Goal: Task Accomplishment & Management: Complete application form

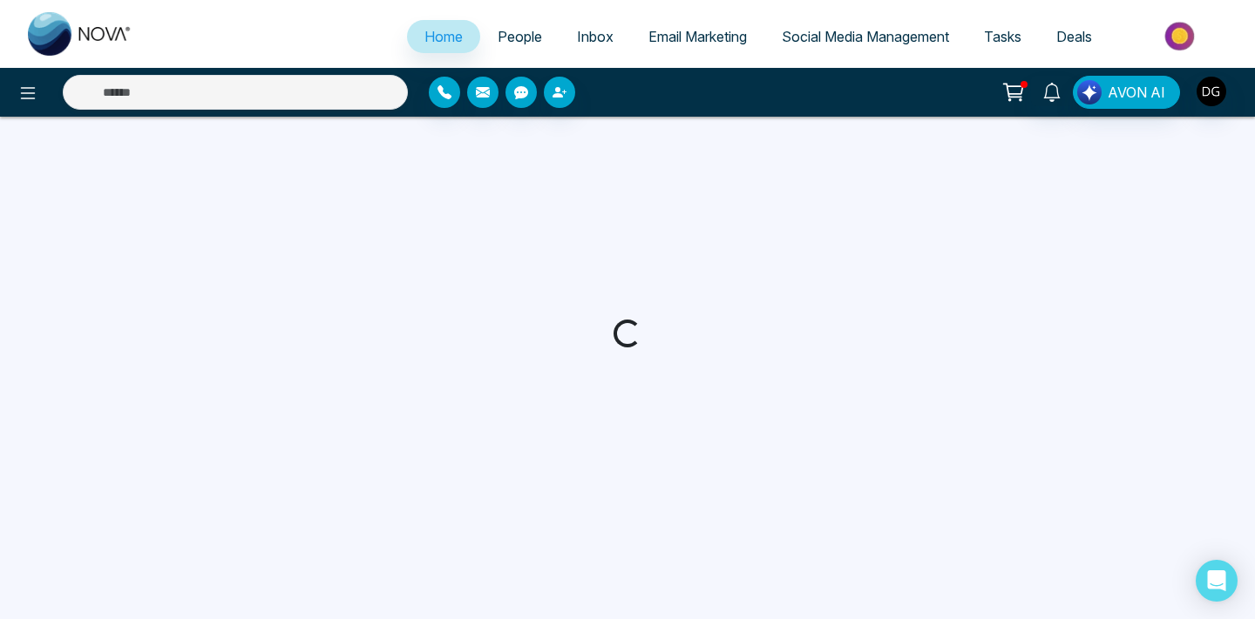
select select "*"
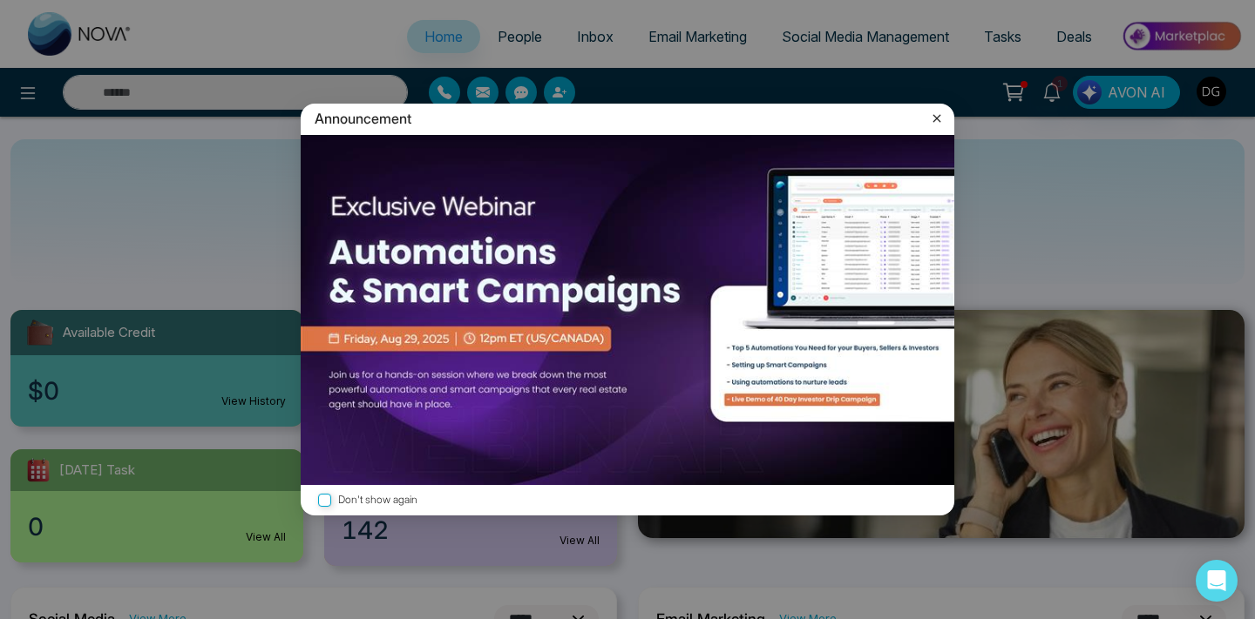
click at [937, 121] on icon at bounding box center [936, 118] width 17 height 17
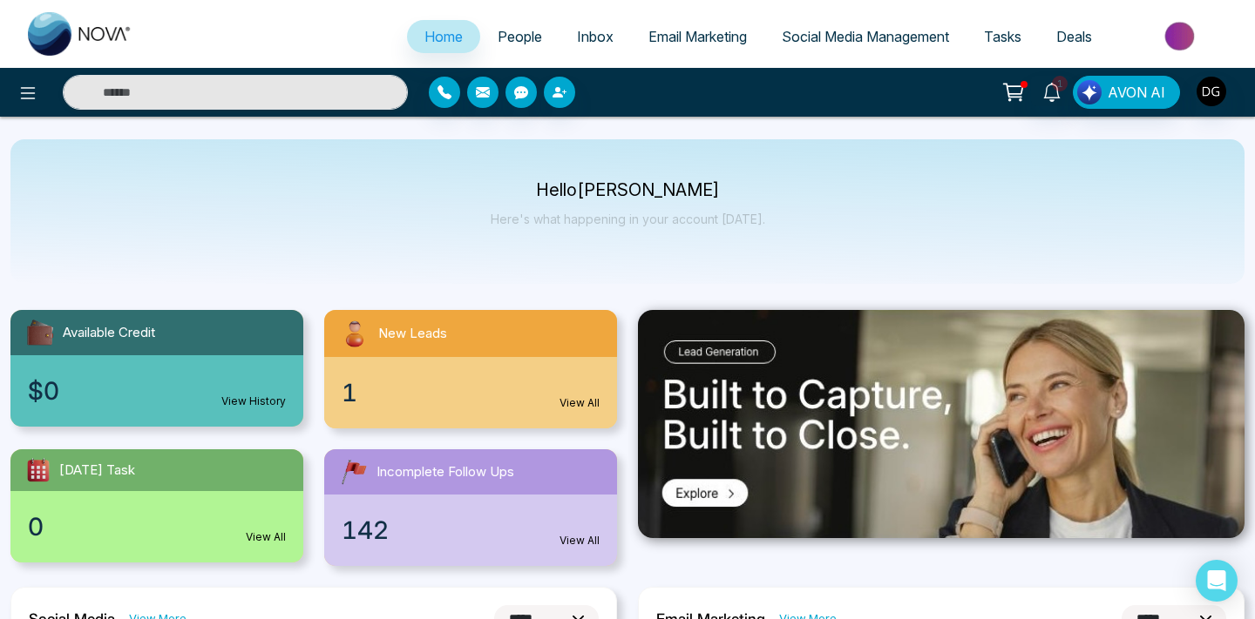
click at [501, 31] on span "People" at bounding box center [519, 36] width 44 height 17
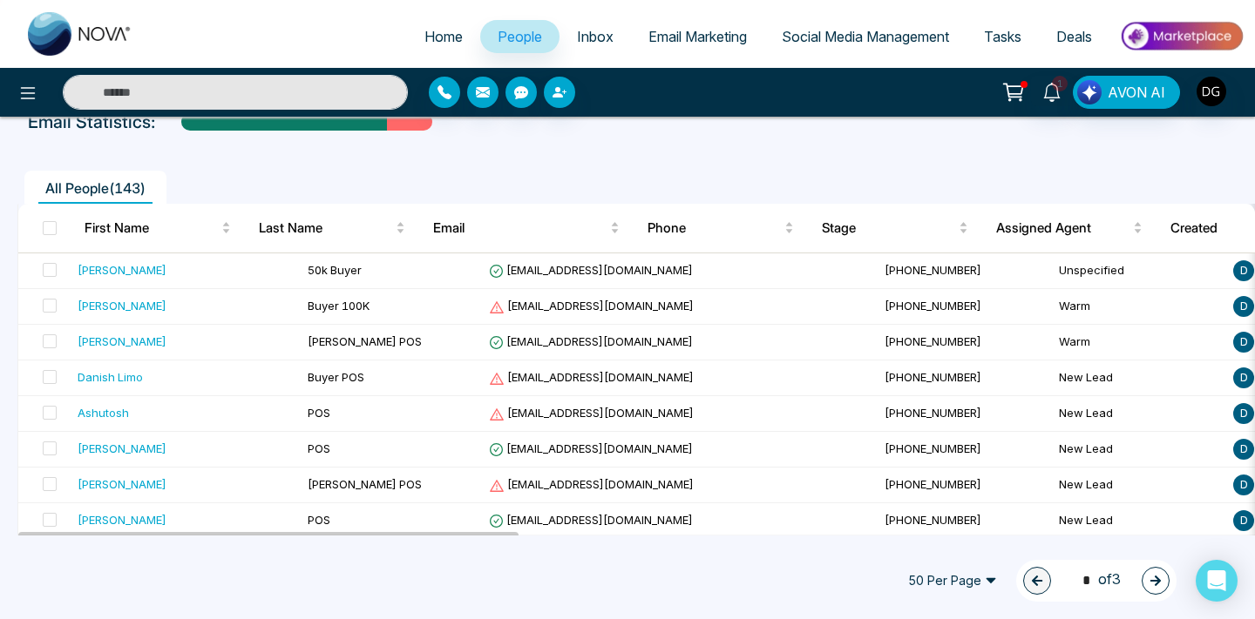
scroll to position [105, 0]
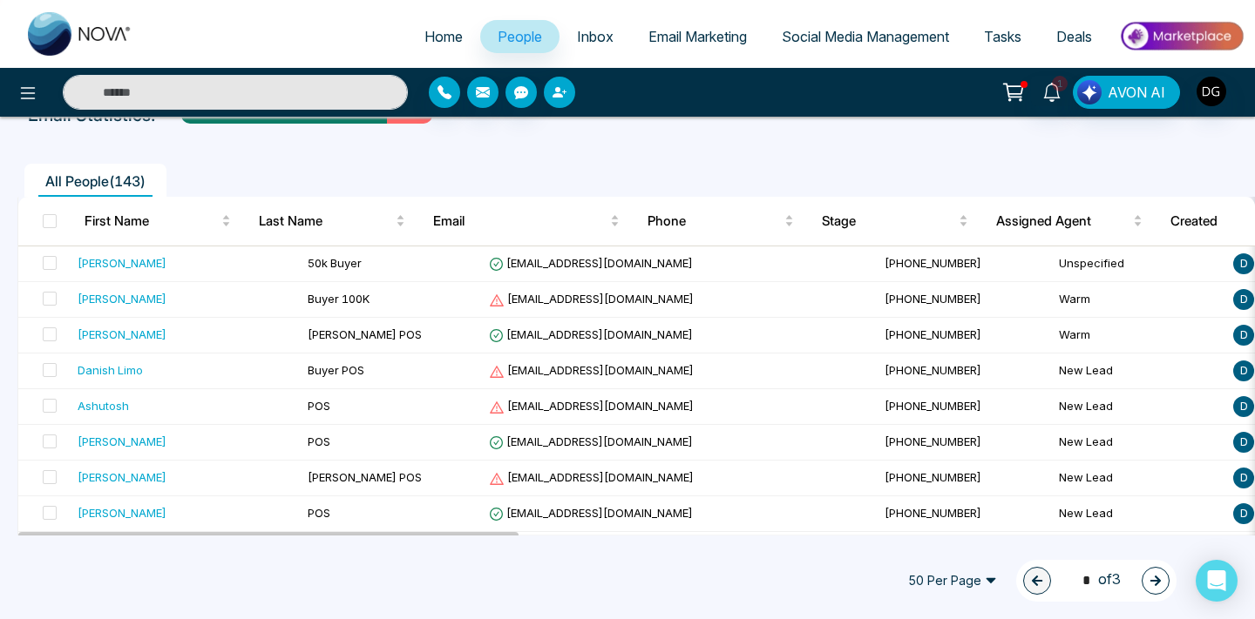
click at [554, 105] on button "button" at bounding box center [559, 92] width 31 height 31
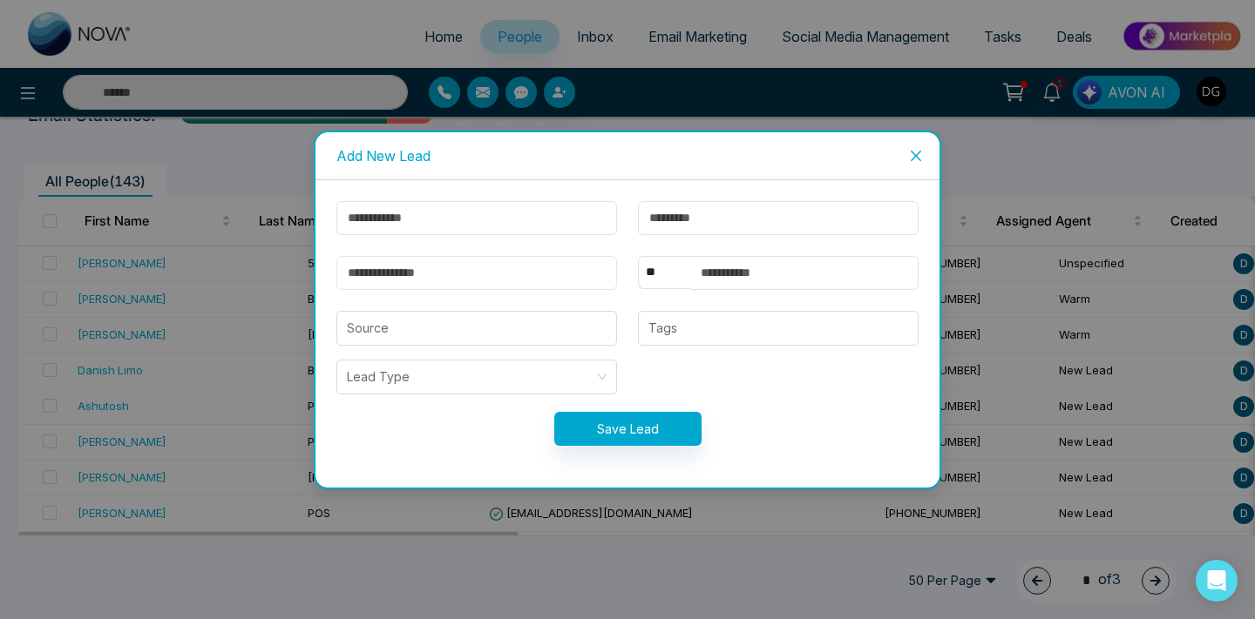
click at [457, 262] on input "email" at bounding box center [476, 273] width 281 height 34
paste input "**********"
type input "**********"
click at [418, 228] on input "text" at bounding box center [476, 218] width 281 height 34
type input "********"
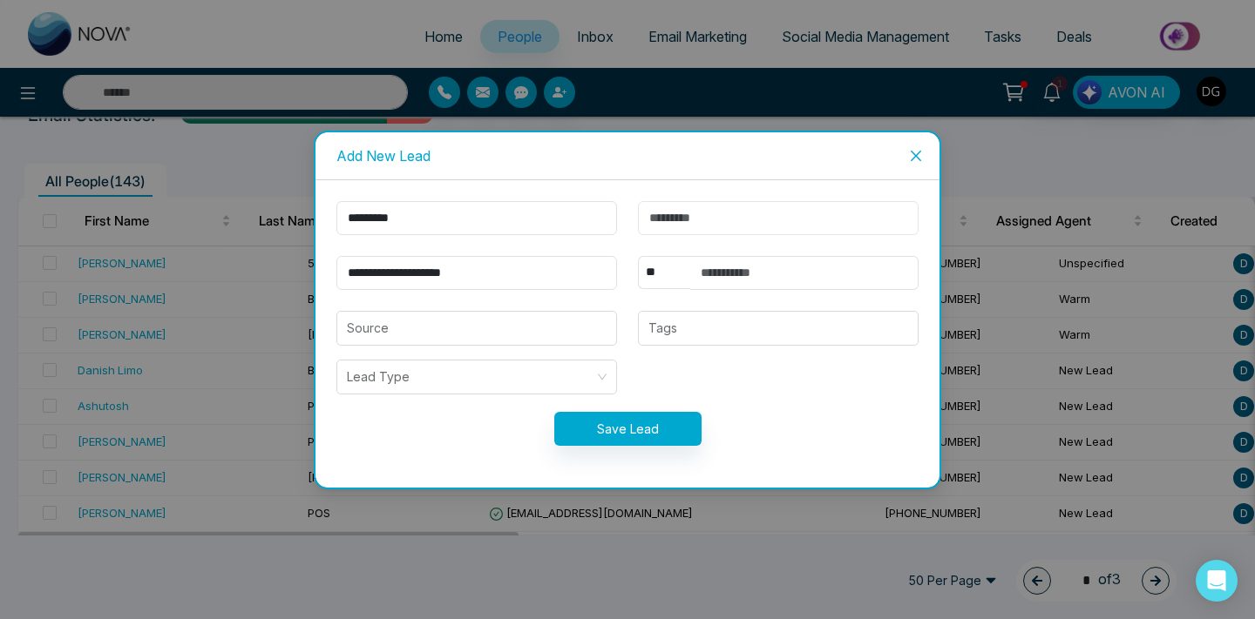
click at [697, 219] on input "text" at bounding box center [778, 218] width 281 height 34
type input "*****"
click at [689, 274] on select "** **** *** *** *** **** ***" at bounding box center [664, 272] width 52 height 33
click at [781, 270] on input "text" at bounding box center [804, 273] width 228 height 34
click at [741, 335] on div at bounding box center [778, 328] width 270 height 21
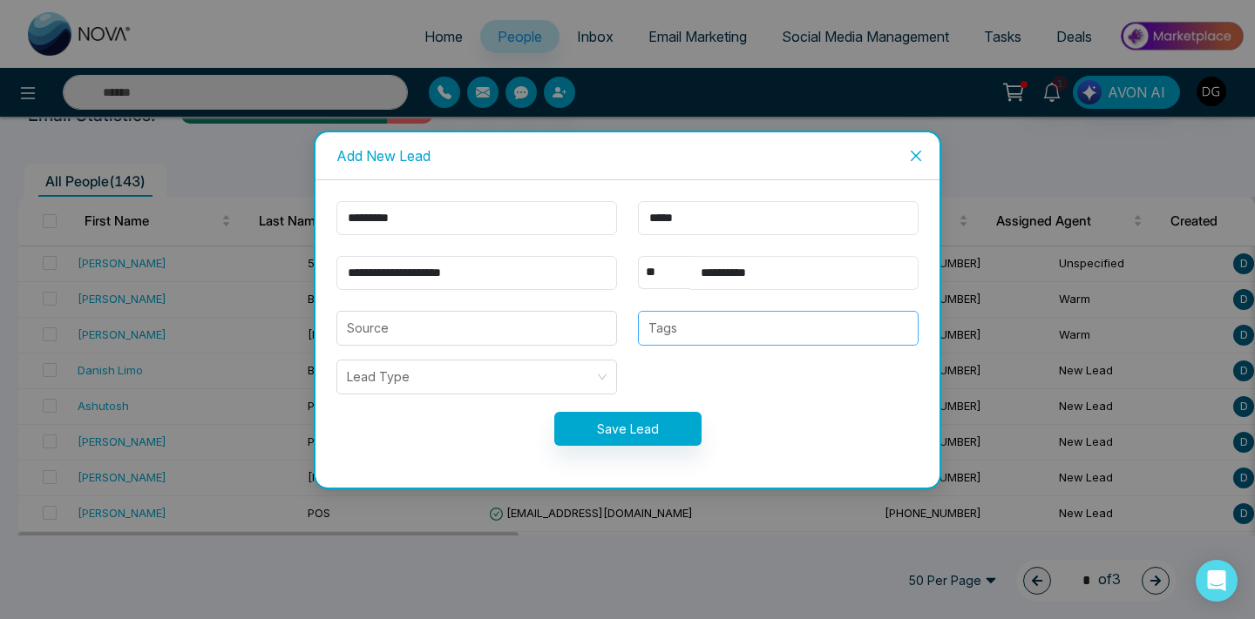
type input "**********"
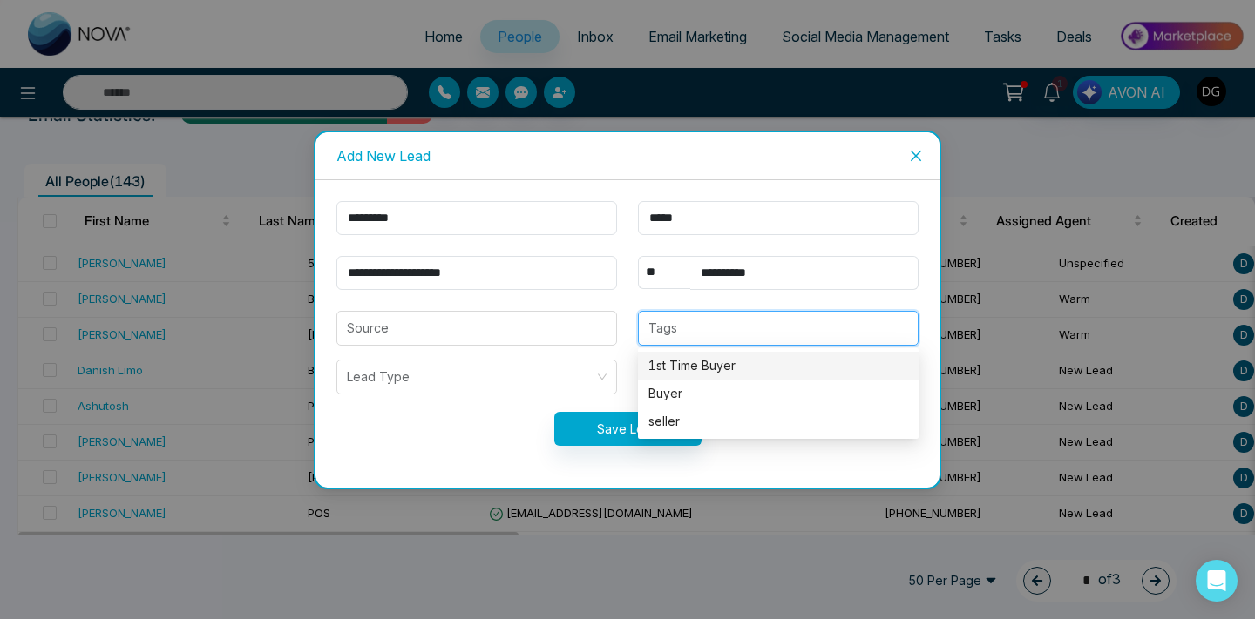
click at [719, 371] on div "1st Time Buyer" at bounding box center [778, 365] width 260 height 19
click at [521, 314] on input "search" at bounding box center [477, 328] width 260 height 33
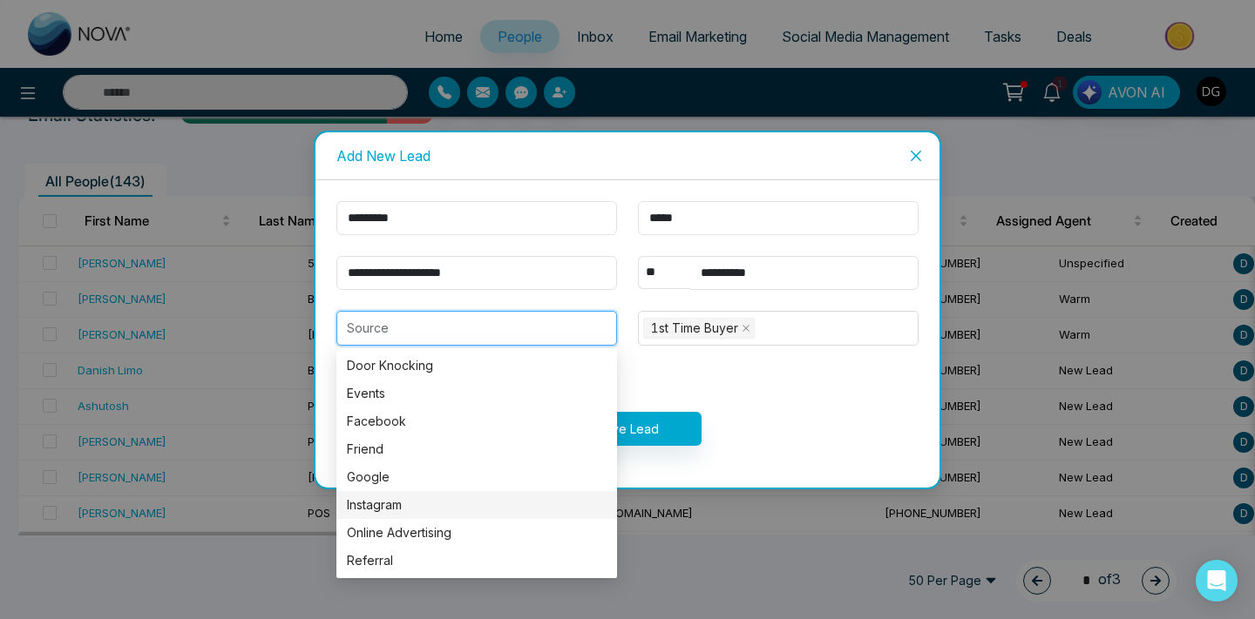
click at [402, 492] on div "Instagram" at bounding box center [476, 505] width 281 height 28
type input "*********"
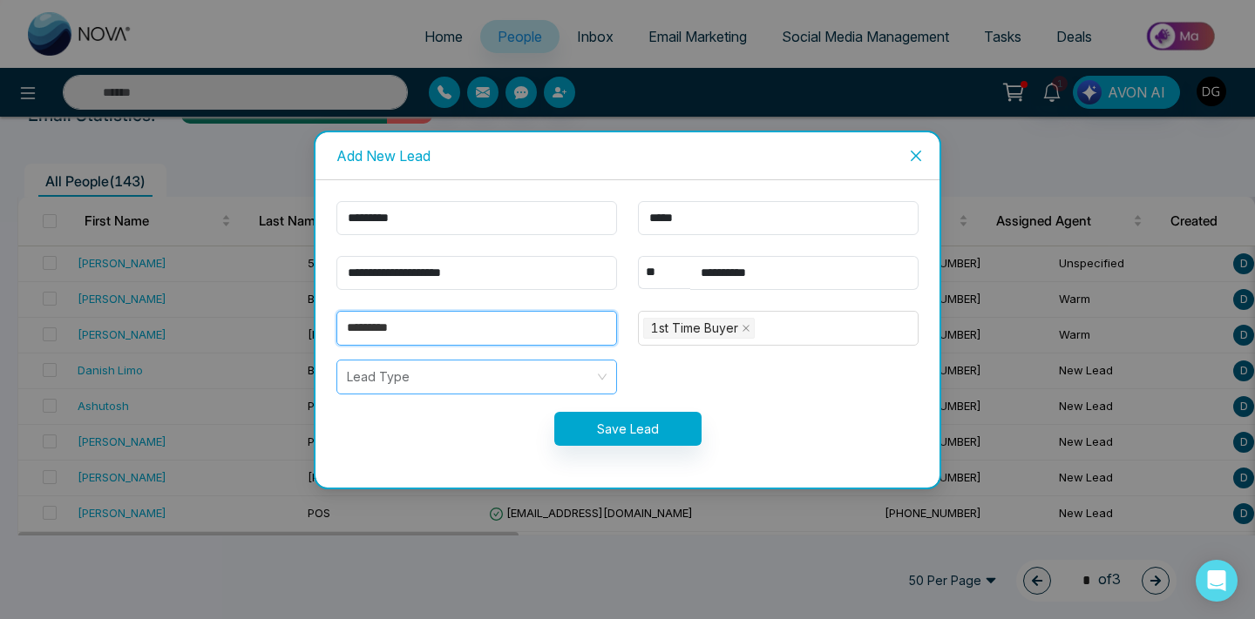
click at [502, 367] on input "search" at bounding box center [470, 377] width 247 height 33
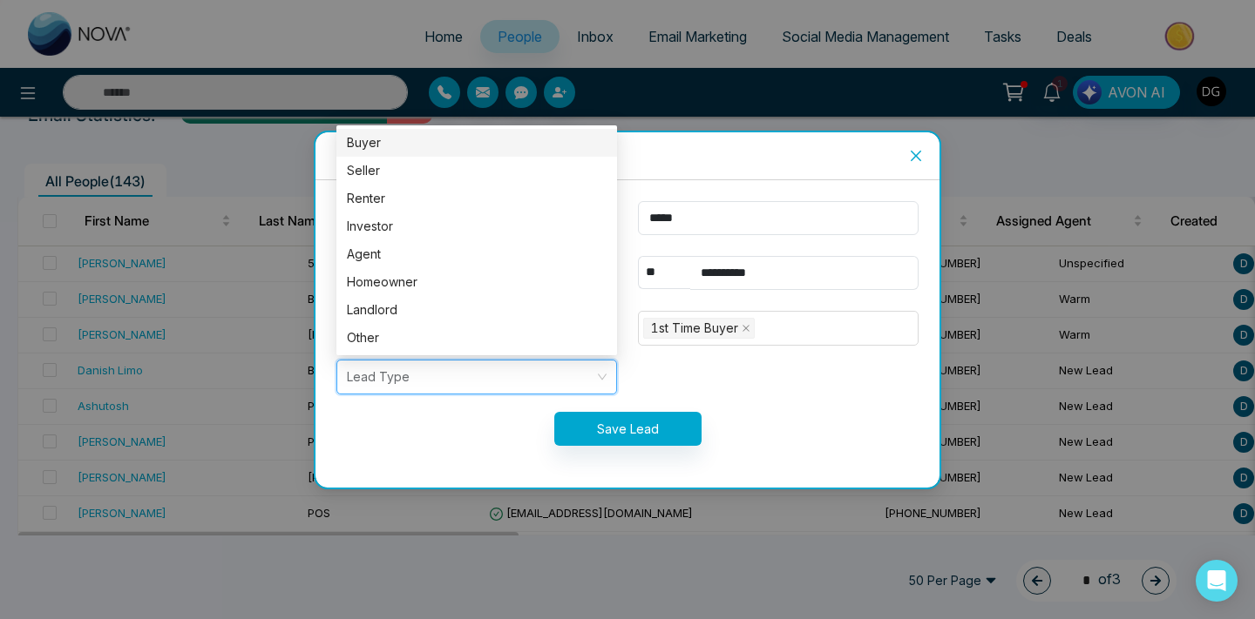
click at [451, 140] on div "Buyer" at bounding box center [477, 142] width 260 height 19
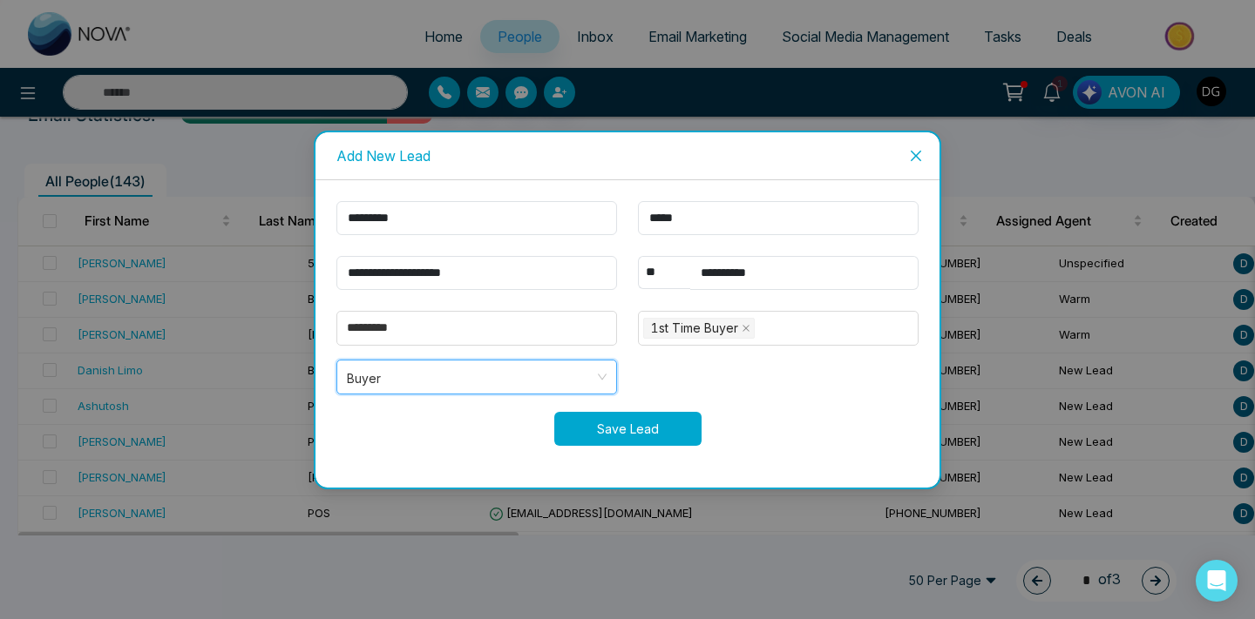
click at [615, 429] on button "Save Lead" at bounding box center [627, 429] width 147 height 34
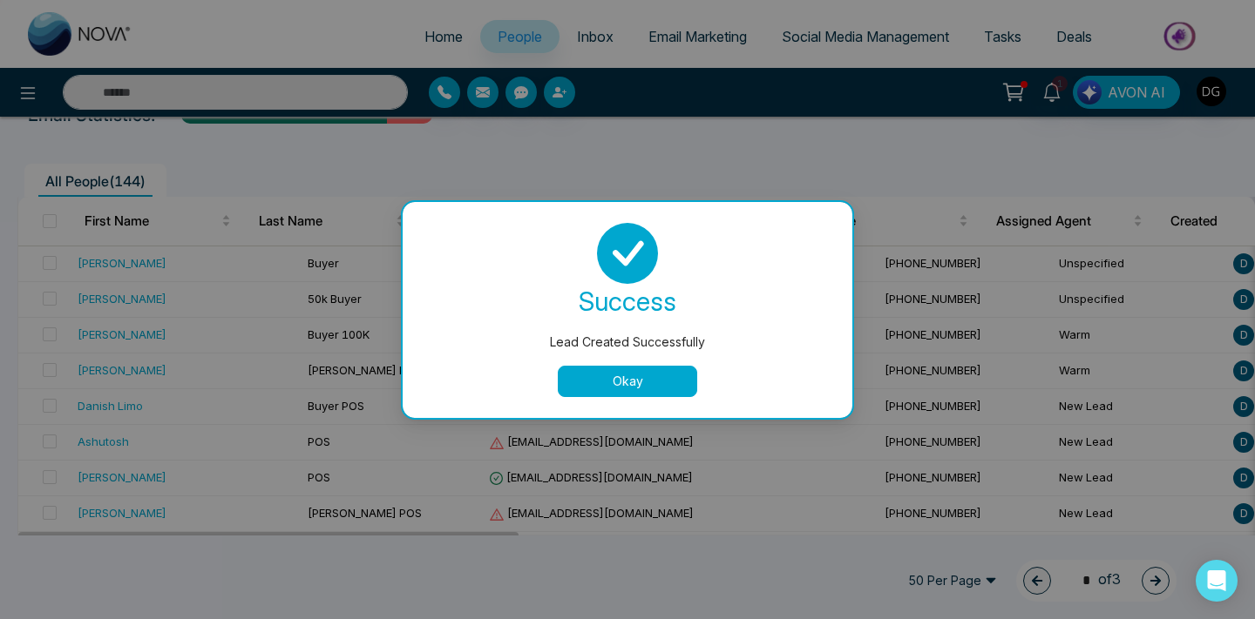
click at [615, 407] on div "success Lead Created Successfully Okay" at bounding box center [627, 310] width 450 height 216
click at [608, 386] on button "Okay" at bounding box center [627, 381] width 139 height 31
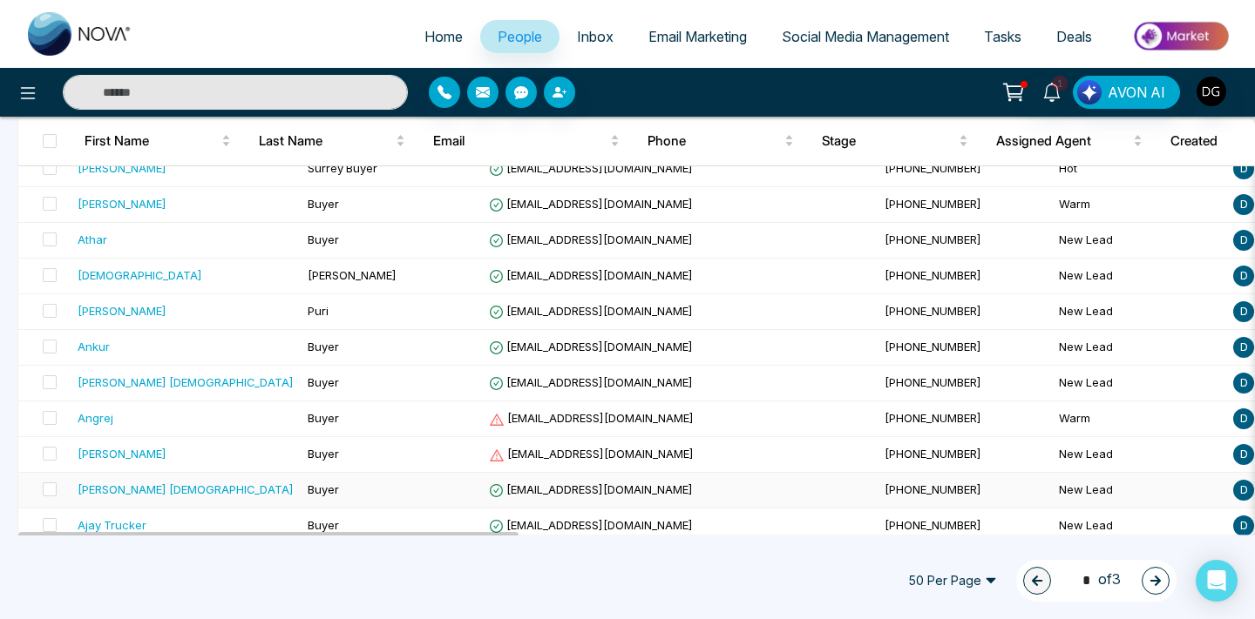
scroll to position [1470, 0]
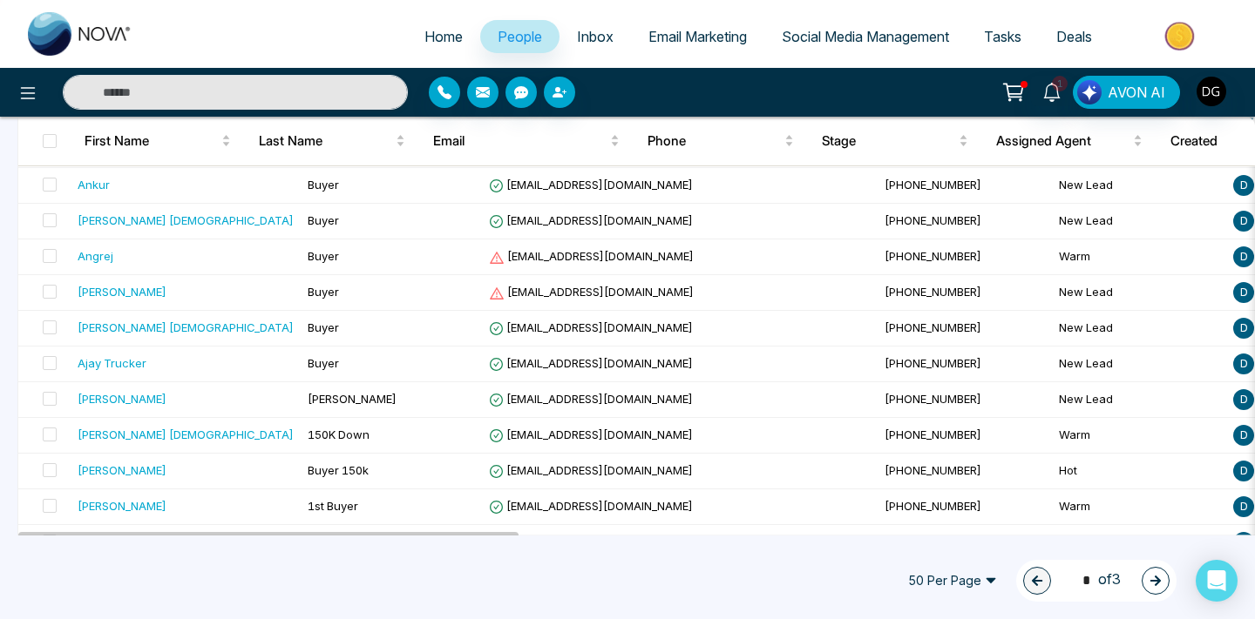
click at [1157, 576] on icon "button" at bounding box center [1155, 581] width 12 height 12
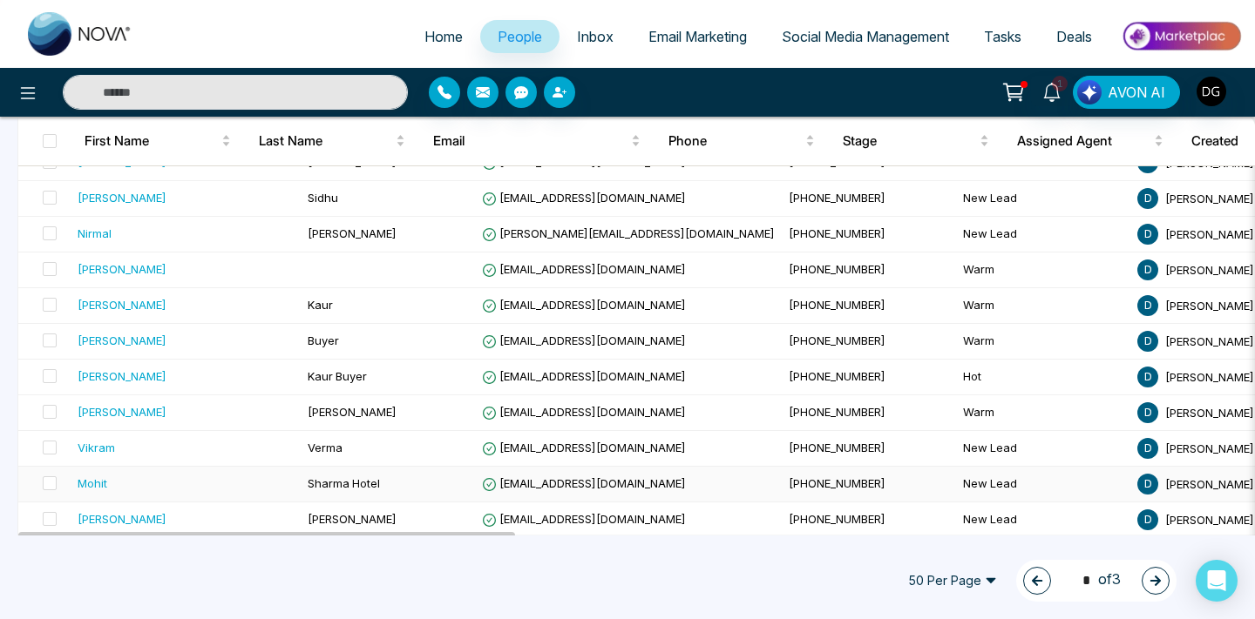
scroll to position [1607, 0]
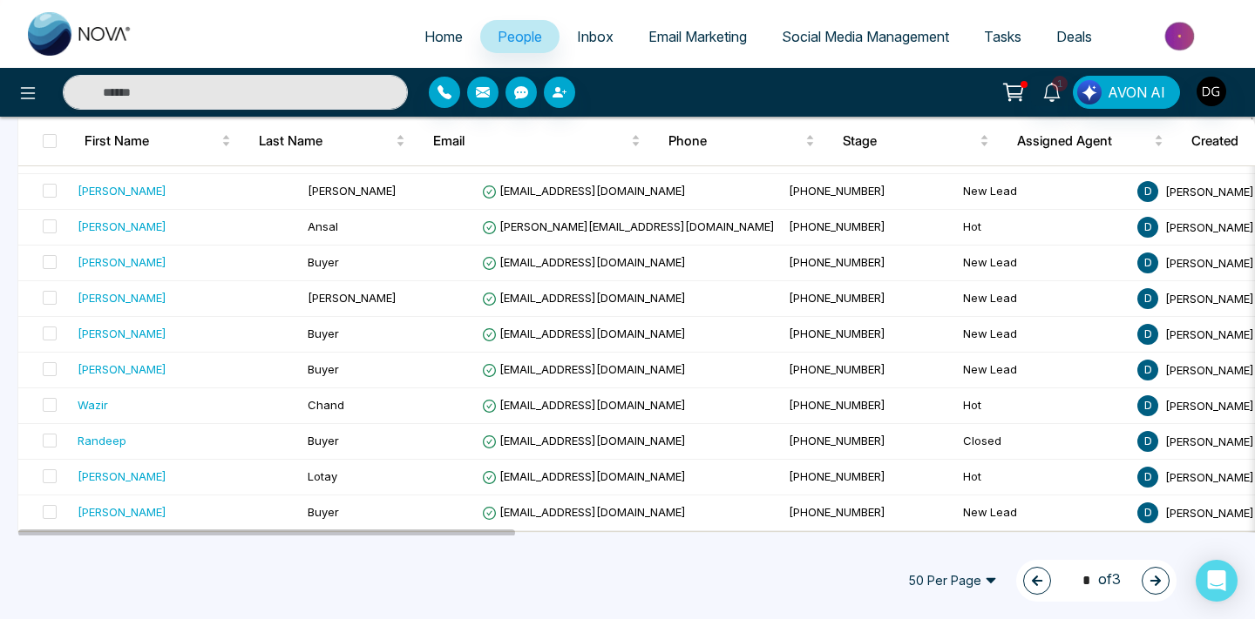
click at [1155, 578] on icon "button" at bounding box center [1155, 581] width 10 height 10
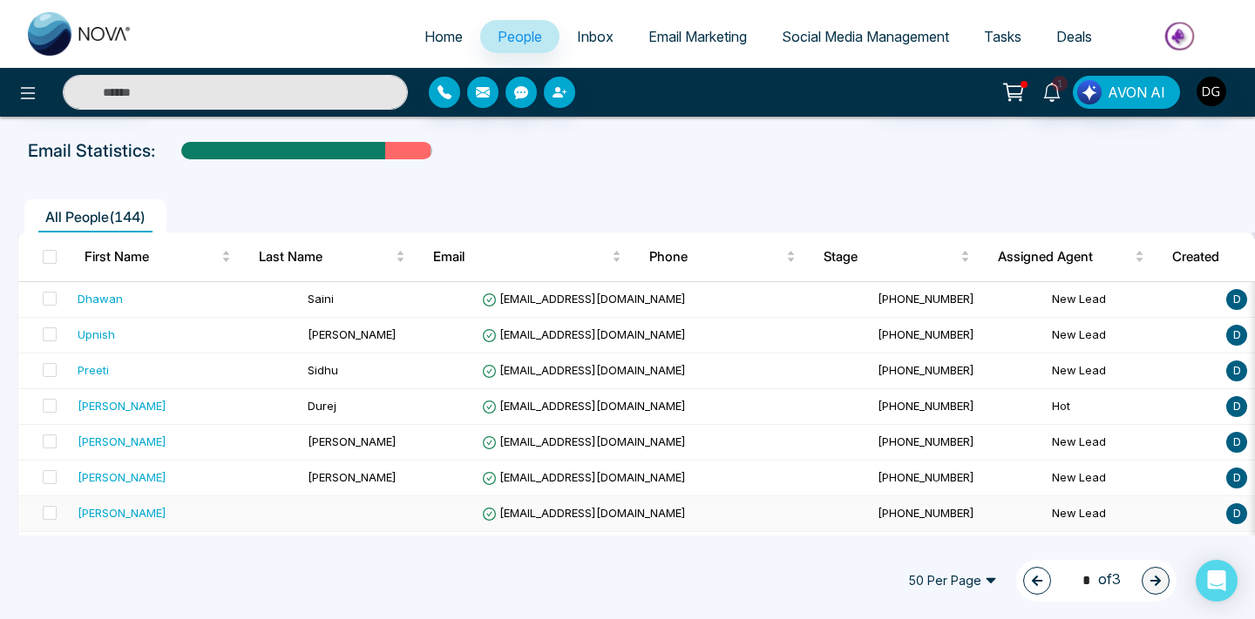
scroll to position [58, 0]
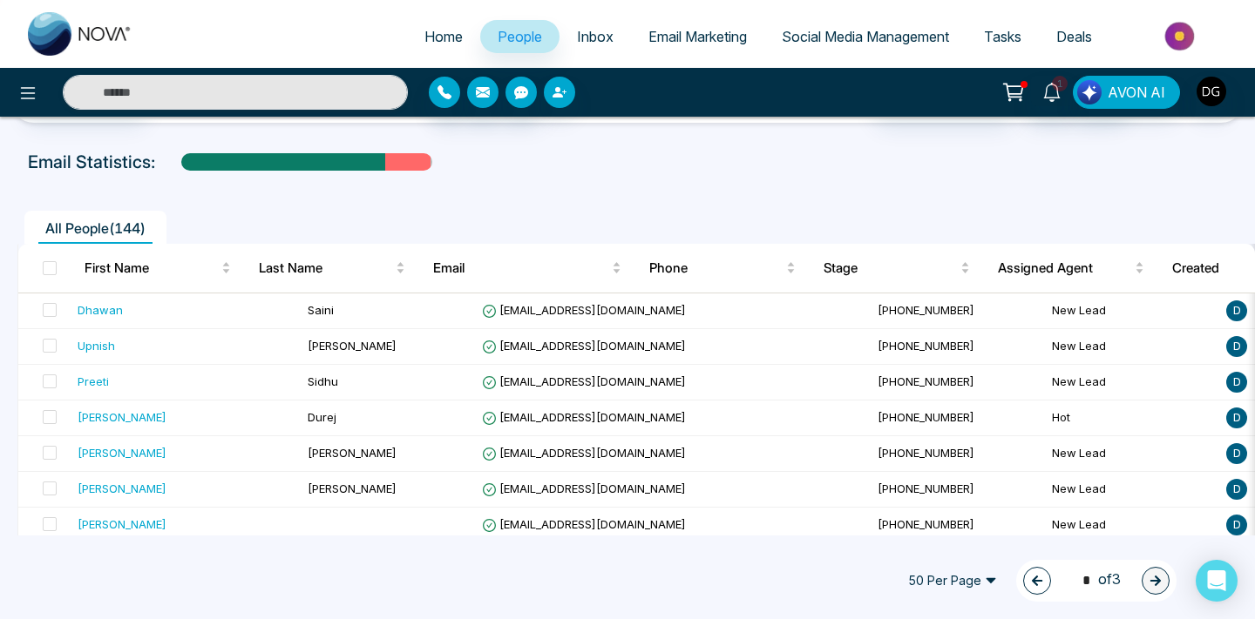
click at [1017, 590] on div "3 * of 3" at bounding box center [1096, 581] width 160 height 42
click at [1034, 574] on button "button" at bounding box center [1037, 581] width 28 height 28
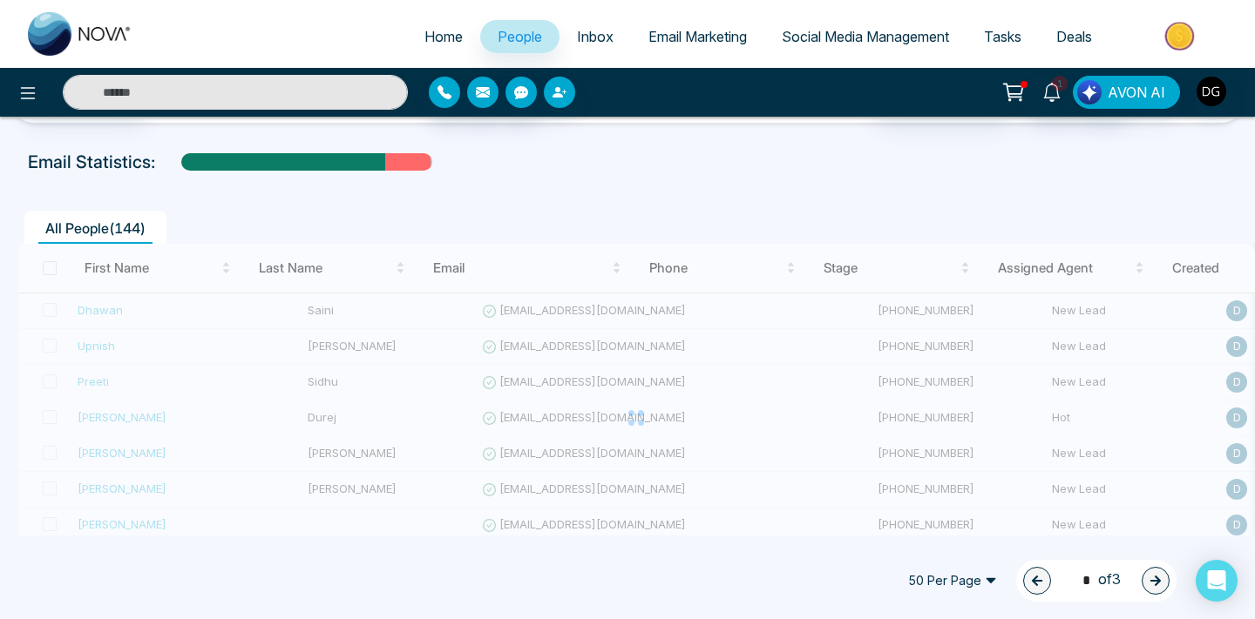
type input "*"
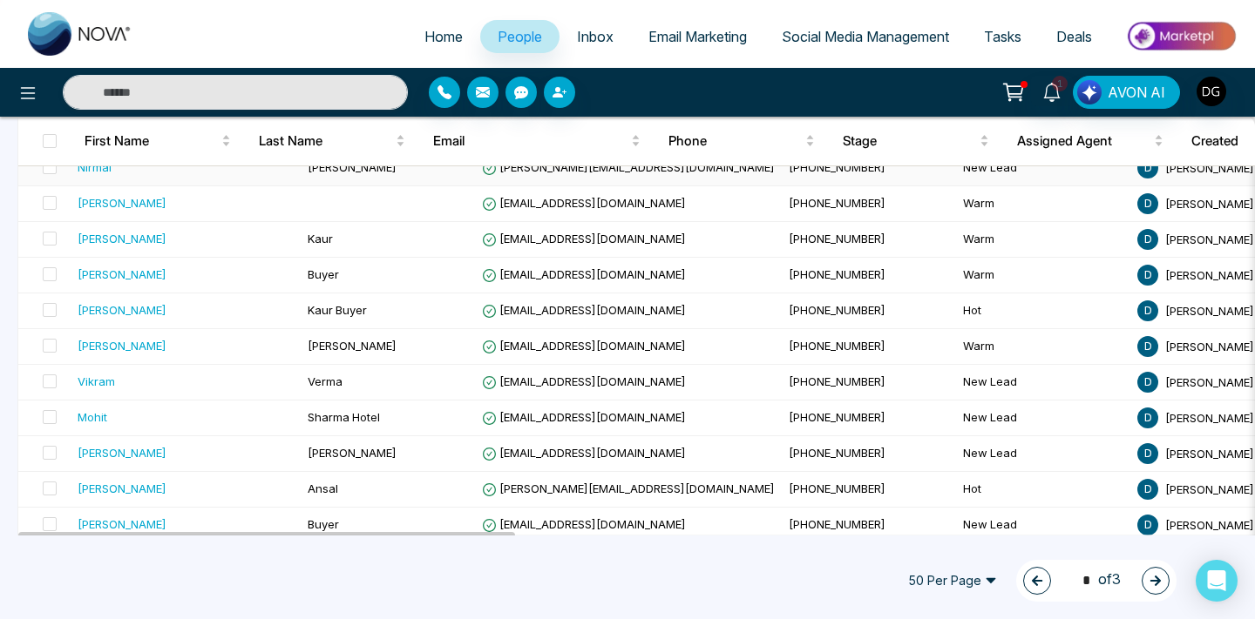
scroll to position [1607, 0]
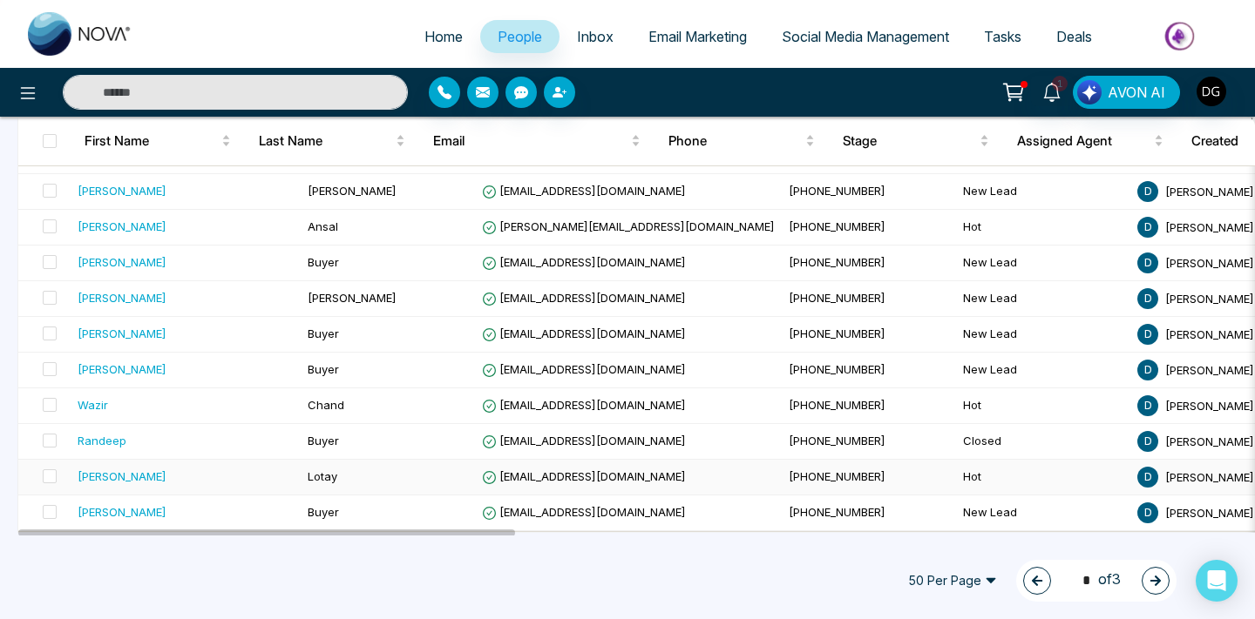
click at [244, 476] on td "[PERSON_NAME]" at bounding box center [186, 478] width 230 height 36
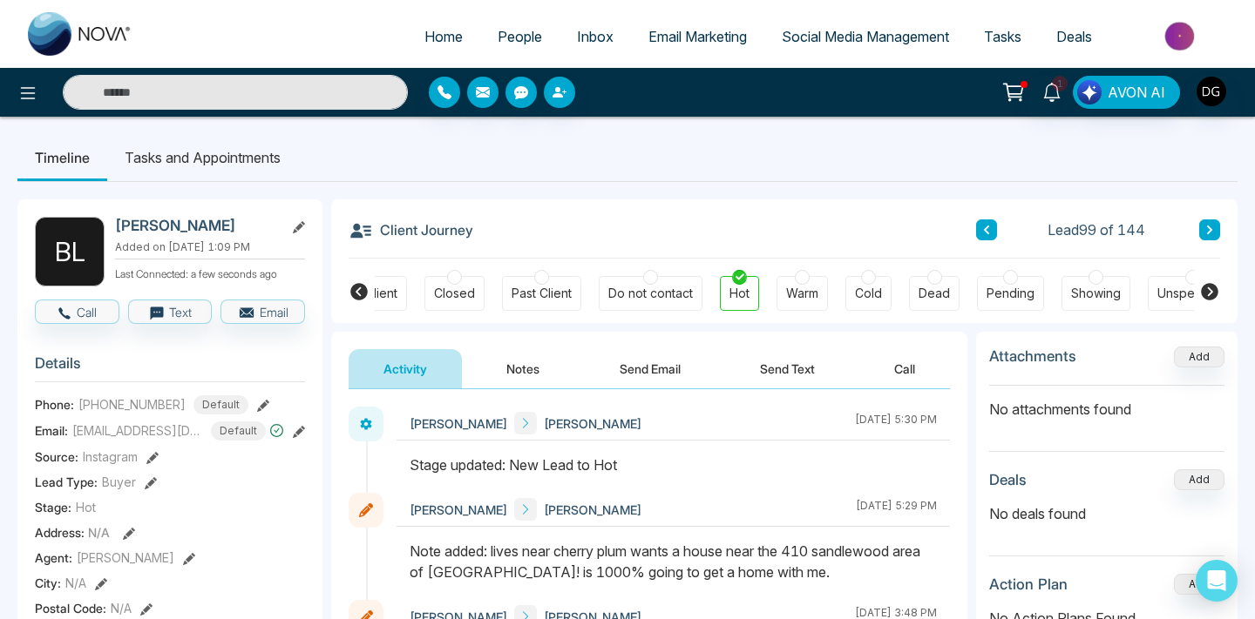
scroll to position [0, 431]
click at [1072, 283] on div "Showing" at bounding box center [1091, 293] width 69 height 35
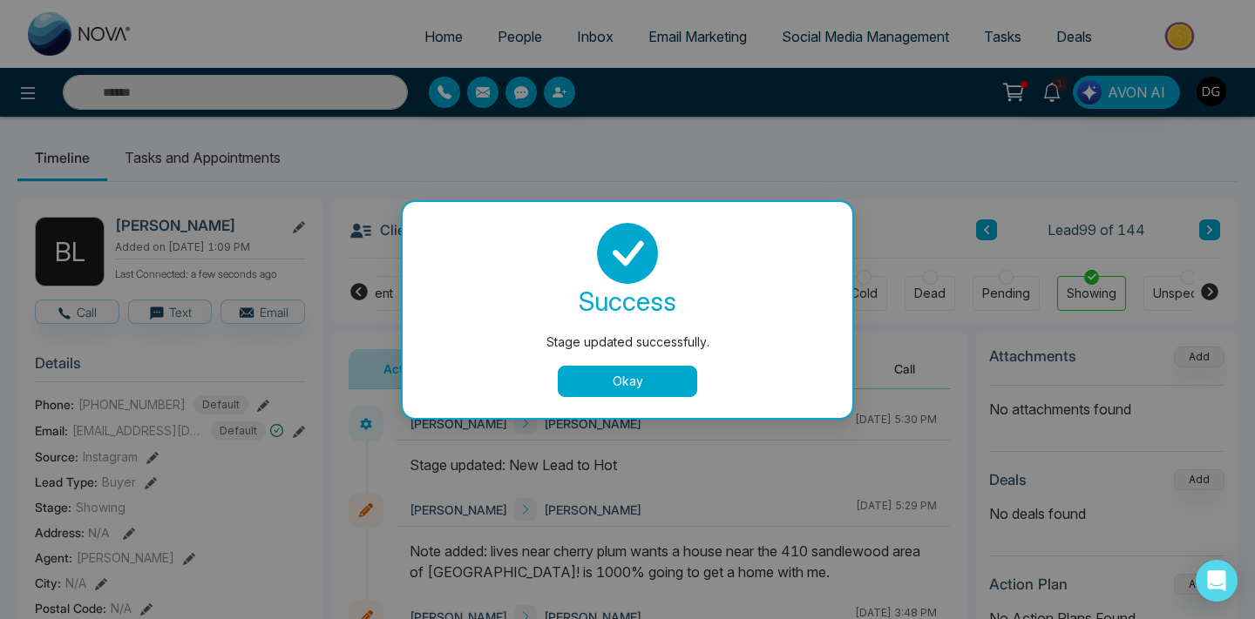
click at [600, 374] on button "Okay" at bounding box center [627, 381] width 139 height 31
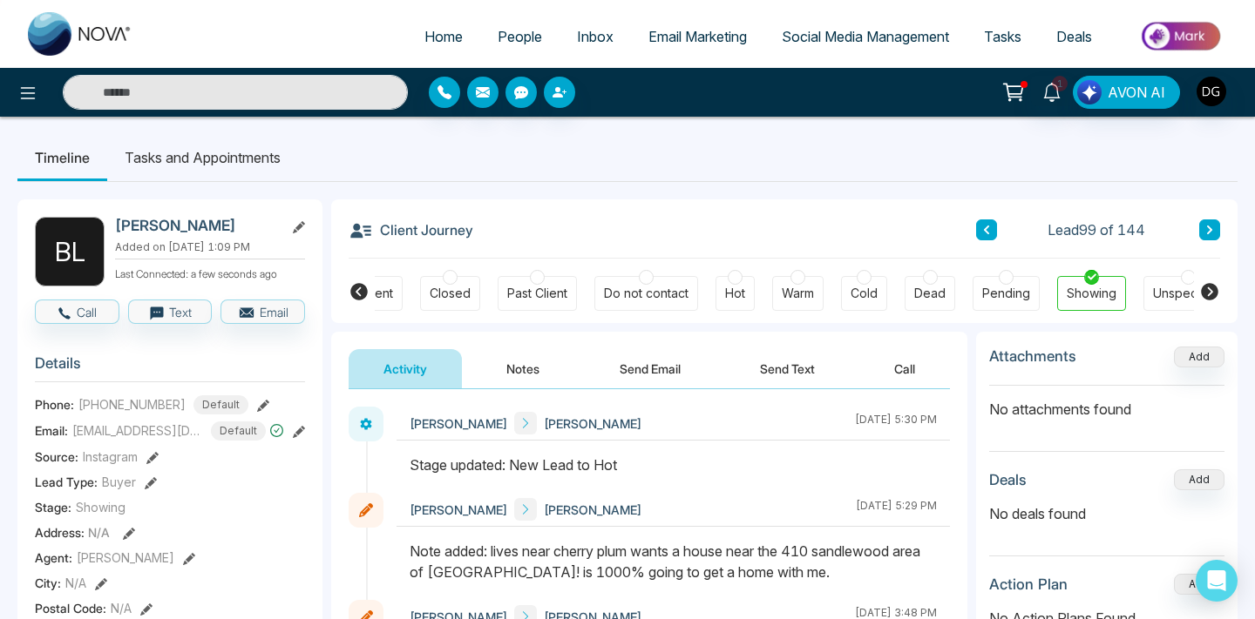
click at [512, 368] on button "Notes" at bounding box center [522, 368] width 103 height 39
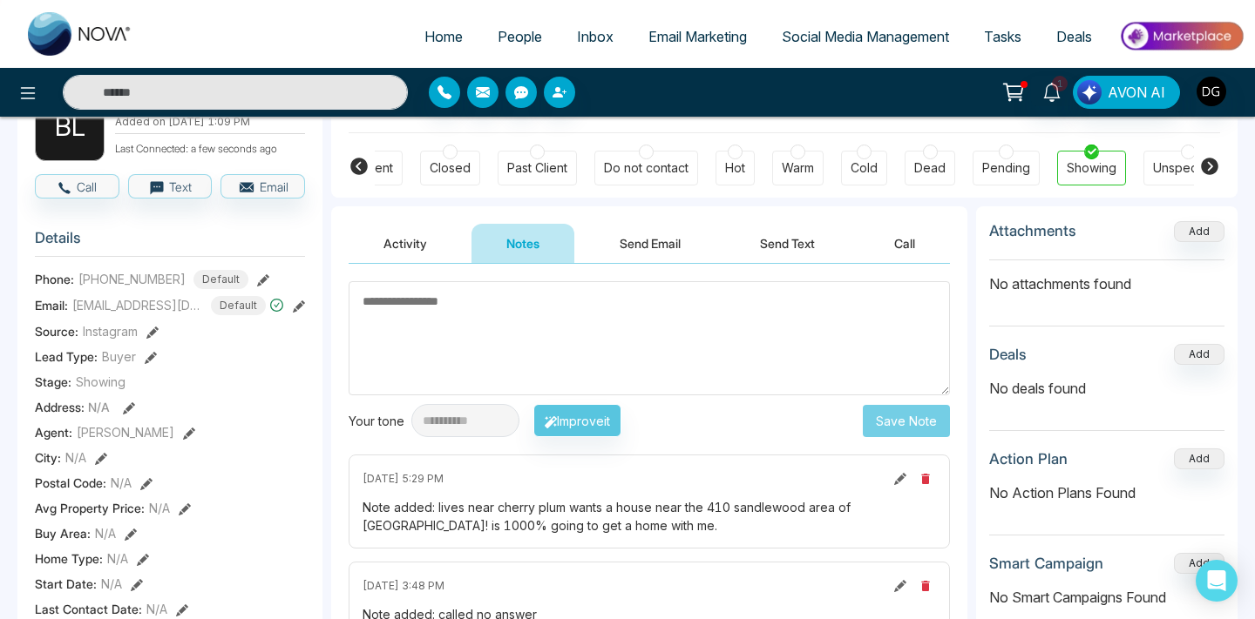
scroll to position [124, 0]
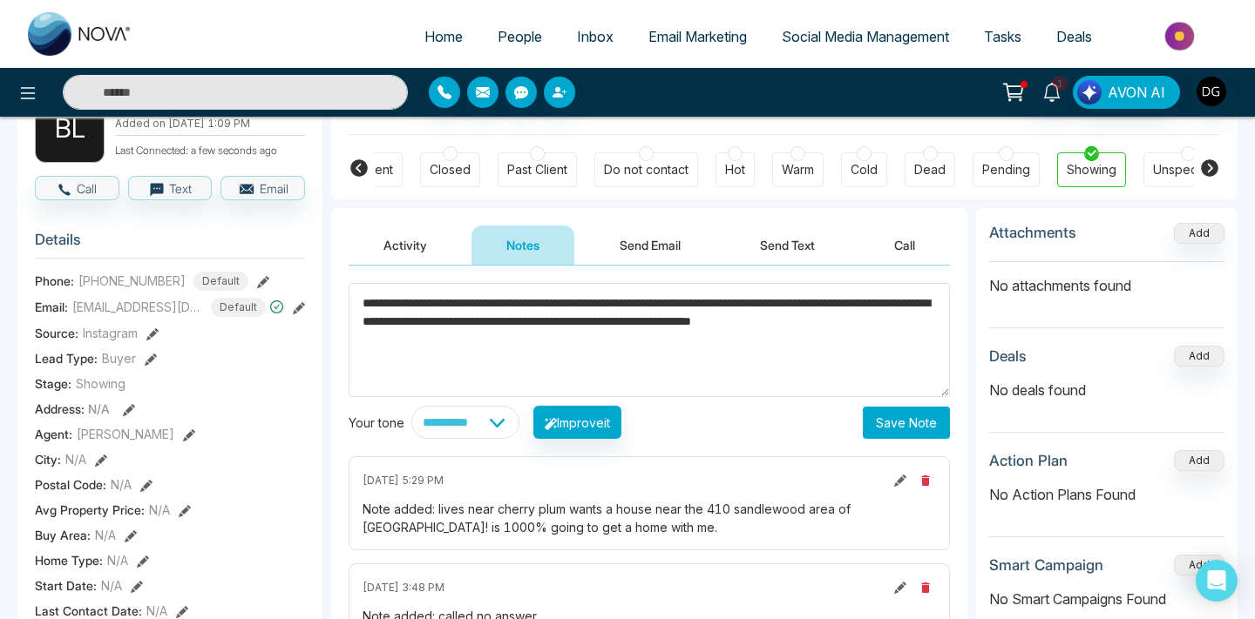
click at [423, 327] on textarea "**********" at bounding box center [648, 340] width 601 height 114
type textarea "**********"
click at [892, 415] on button "Save Note" at bounding box center [905, 423] width 87 height 32
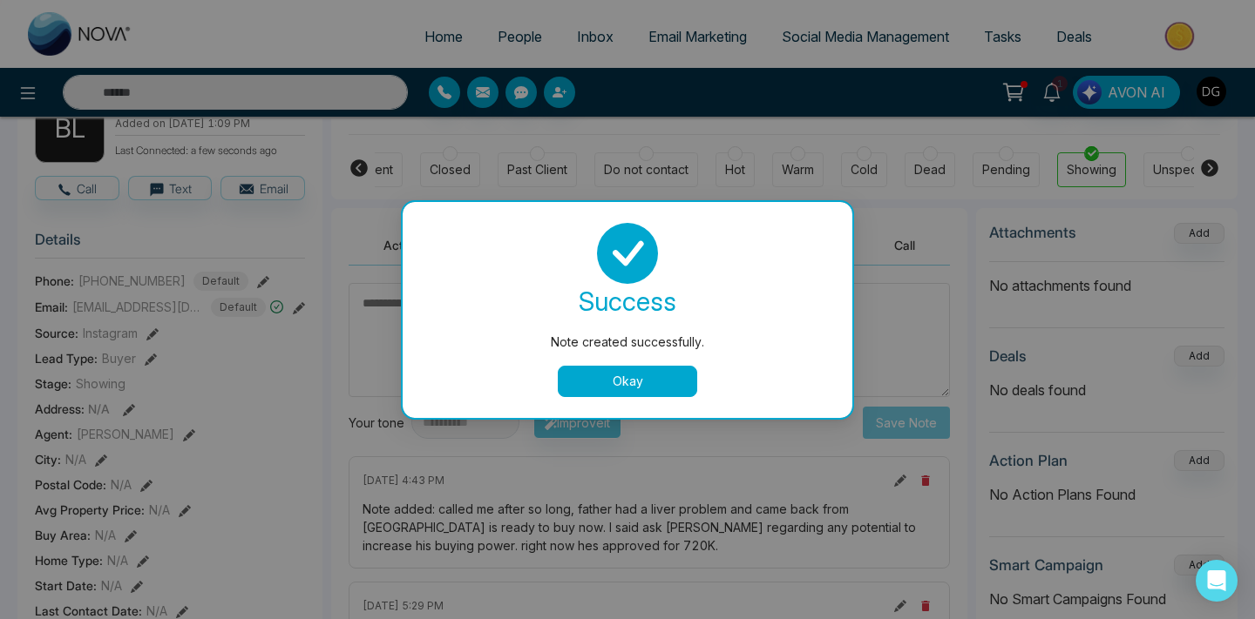
click at [653, 374] on button "Okay" at bounding box center [627, 381] width 139 height 31
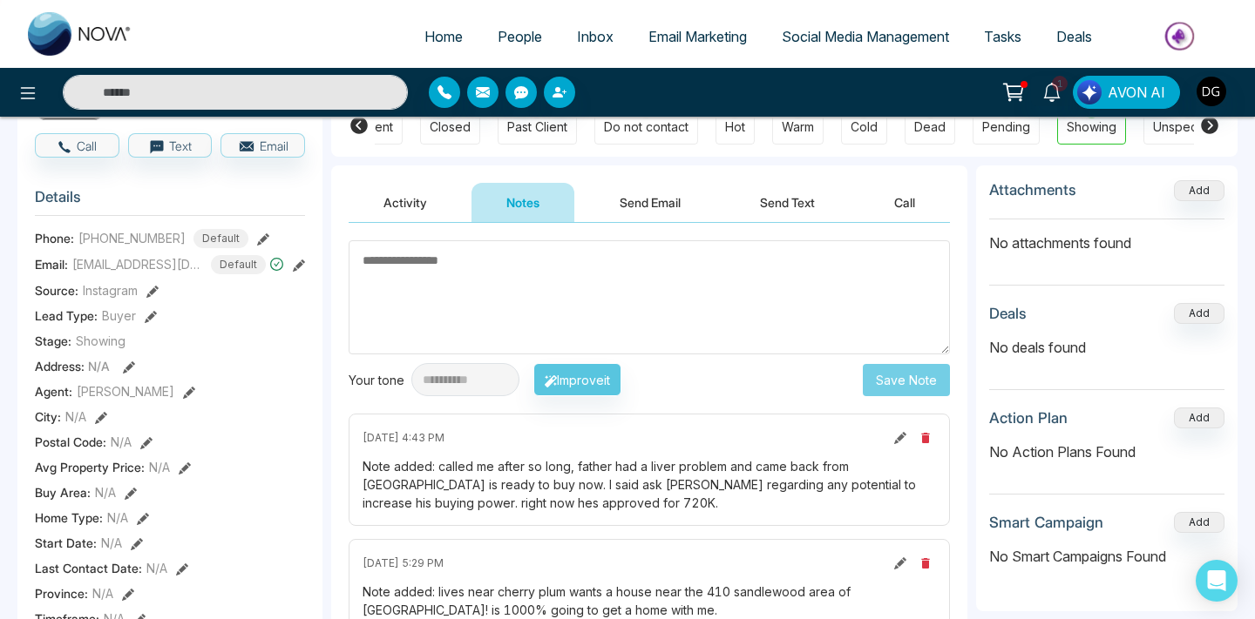
scroll to position [0, 0]
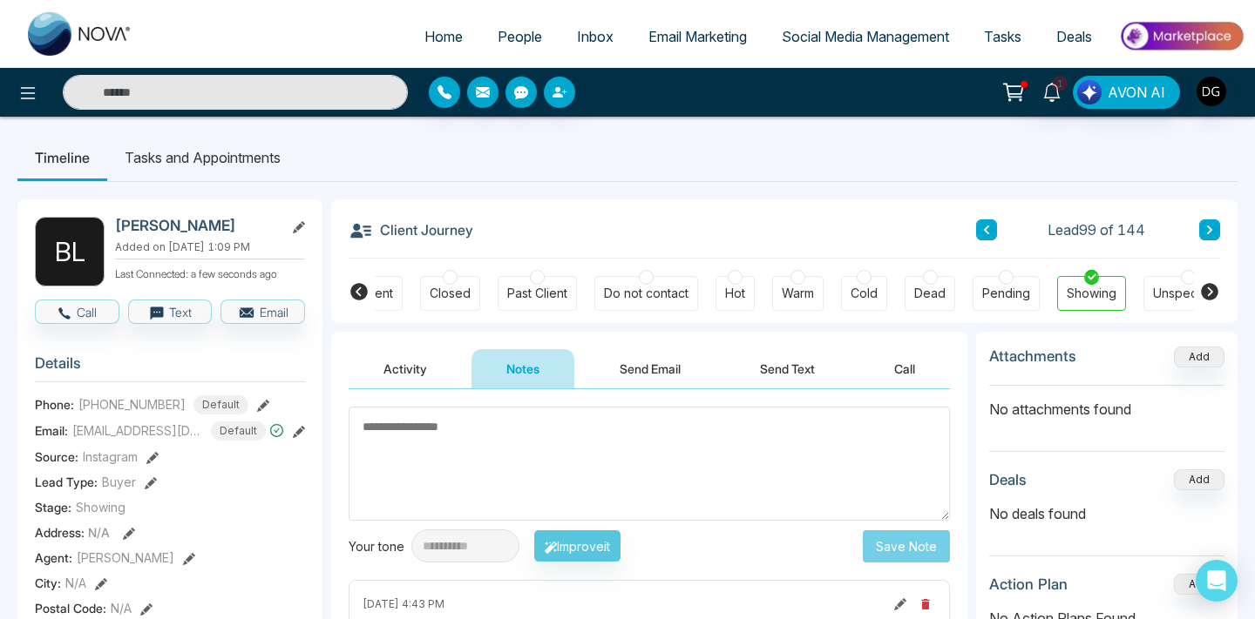
click at [509, 40] on span "People" at bounding box center [519, 36] width 44 height 17
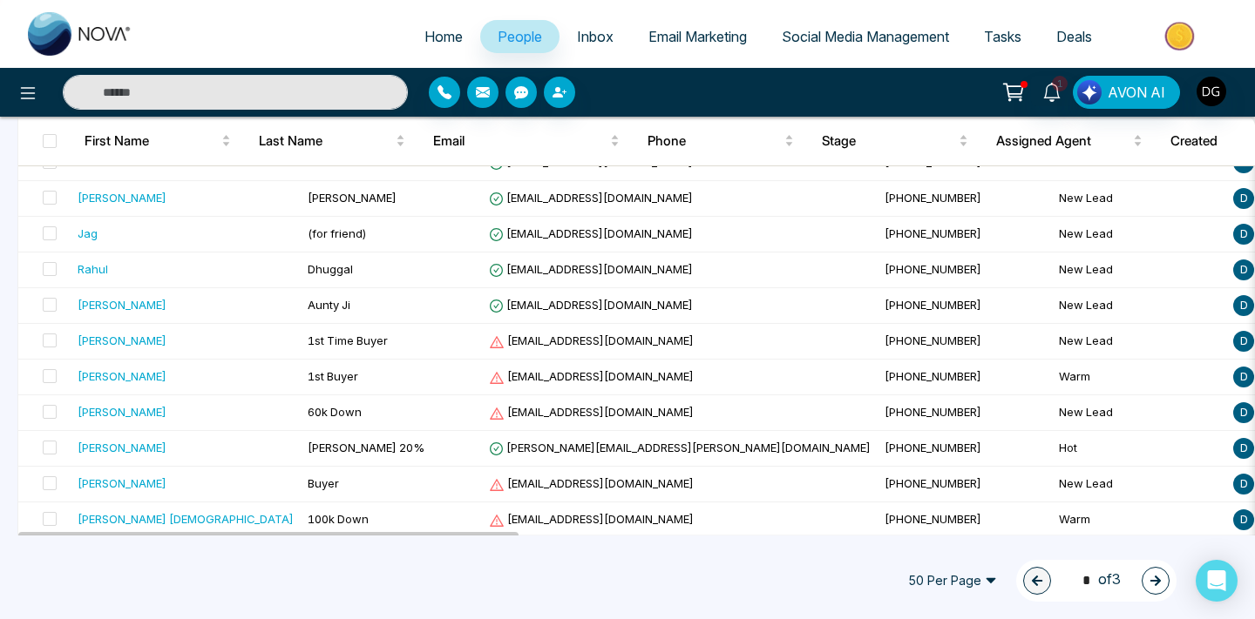
scroll to position [1607, 0]
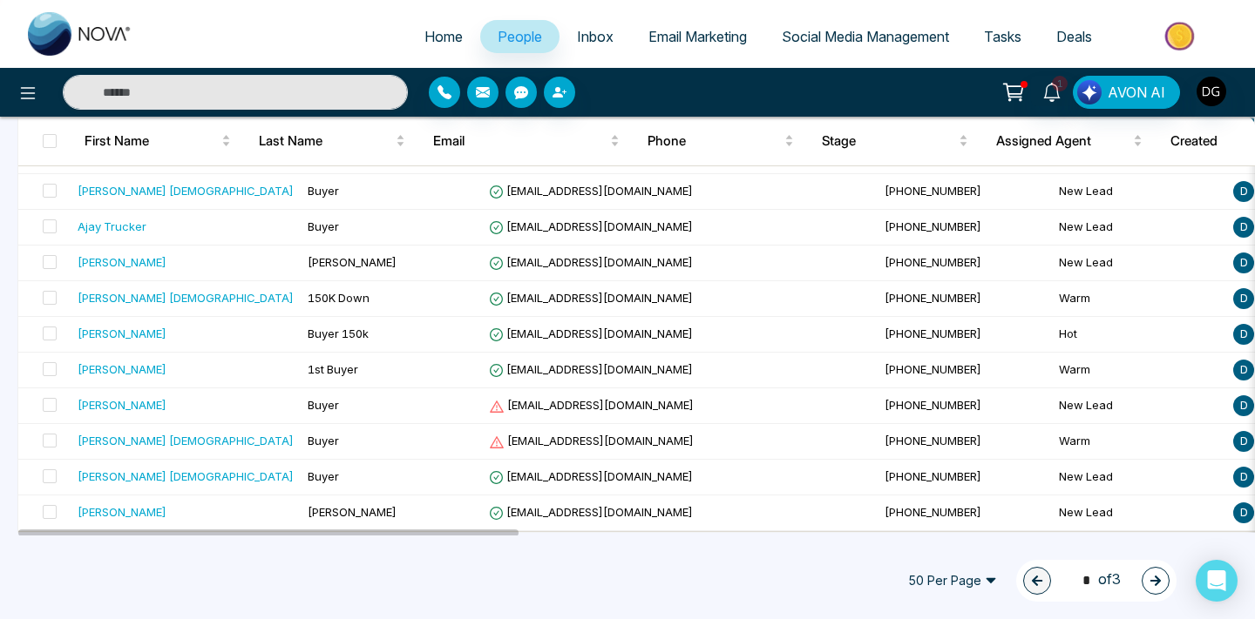
click at [1153, 589] on button "button" at bounding box center [1155, 581] width 28 height 28
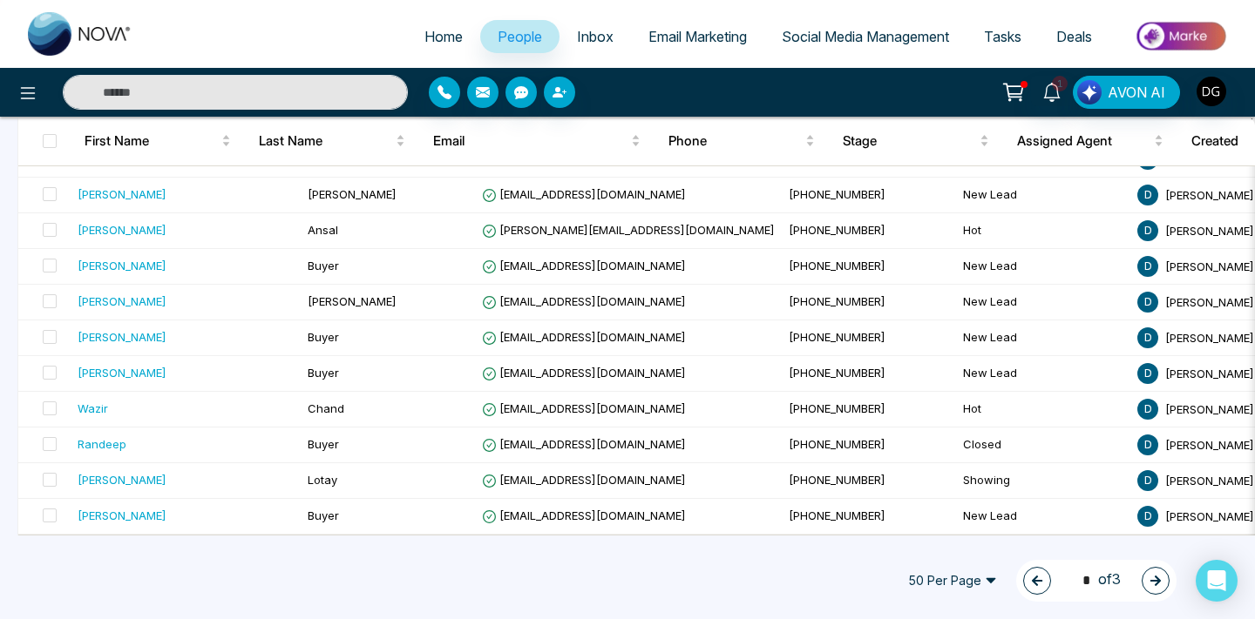
scroll to position [1602, 0]
click at [1149, 578] on icon "button" at bounding box center [1155, 581] width 12 height 12
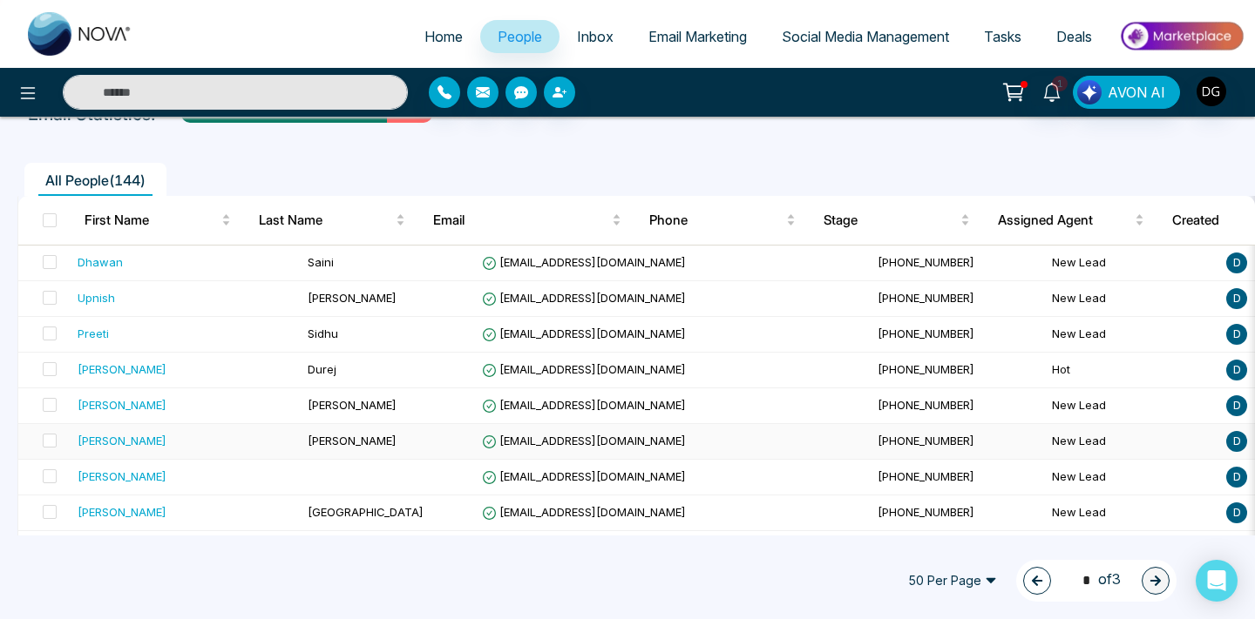
scroll to position [100, 0]
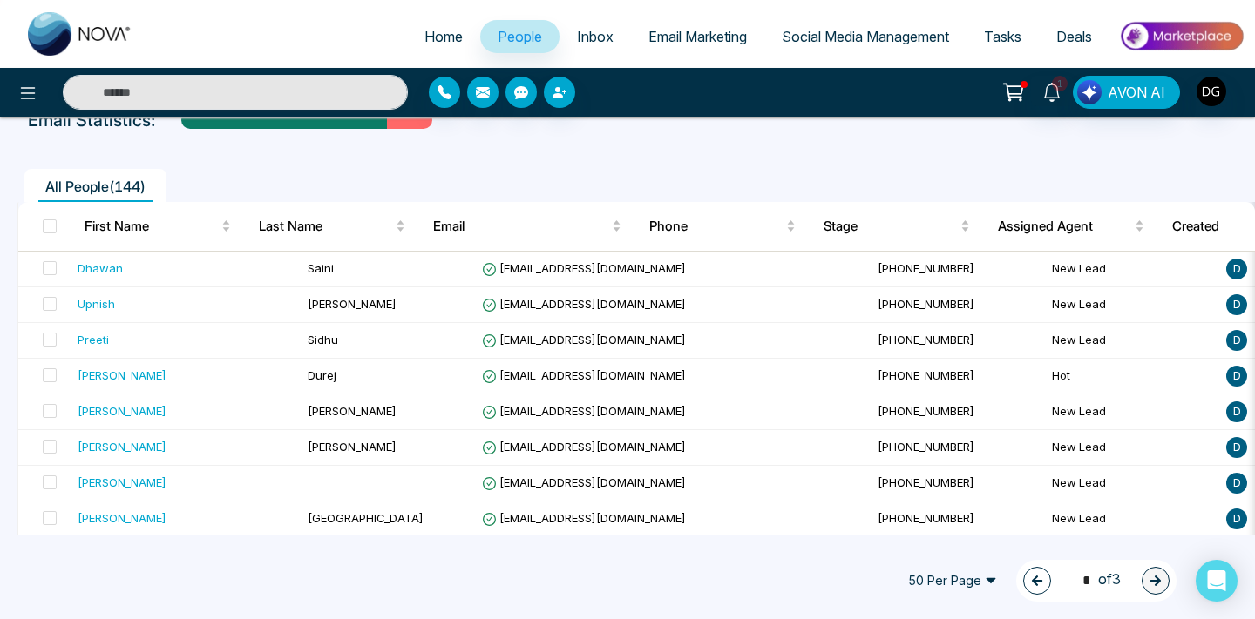
click at [1034, 581] on icon "button" at bounding box center [1037, 581] width 12 height 12
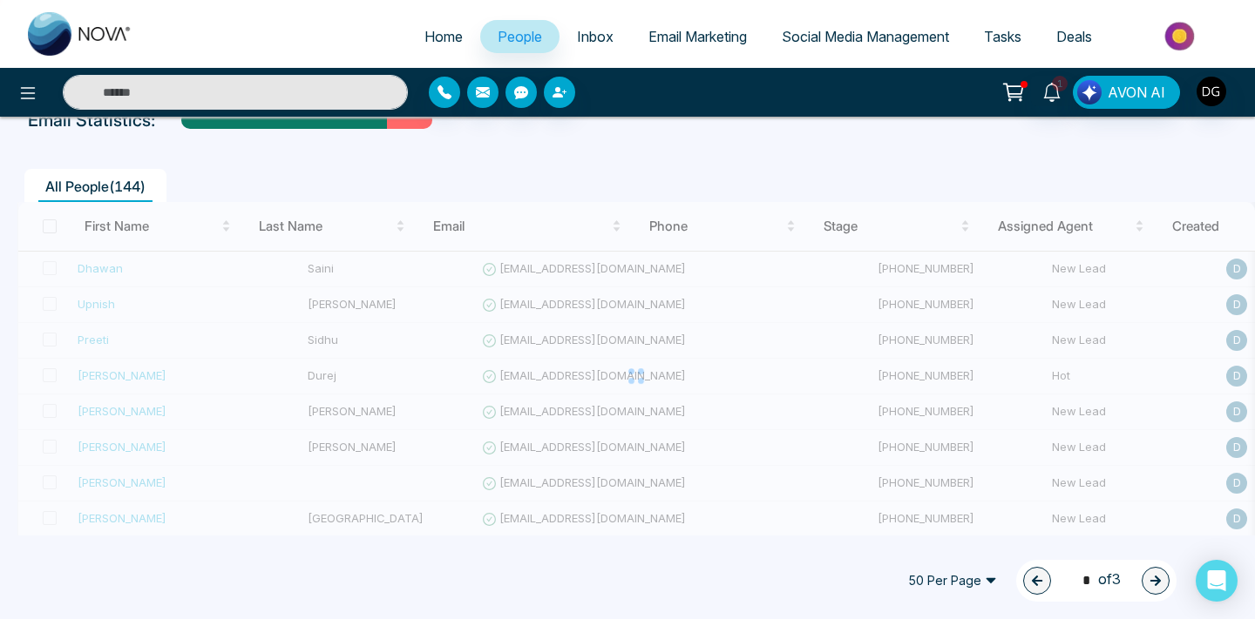
type input "*"
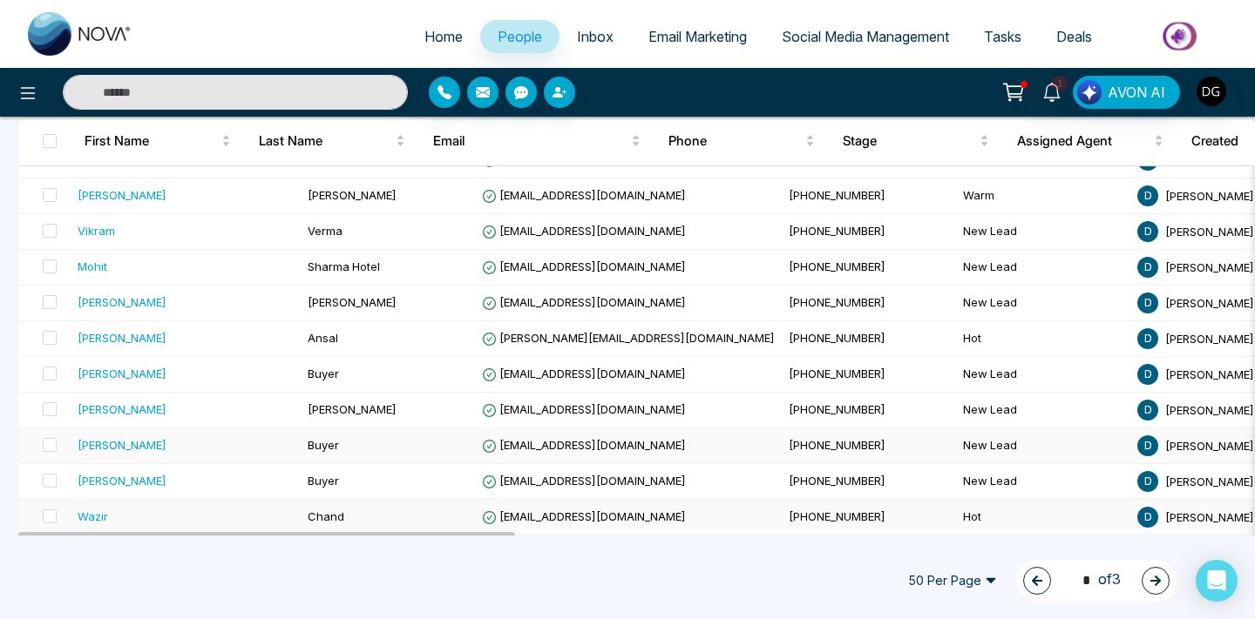
scroll to position [1490, 0]
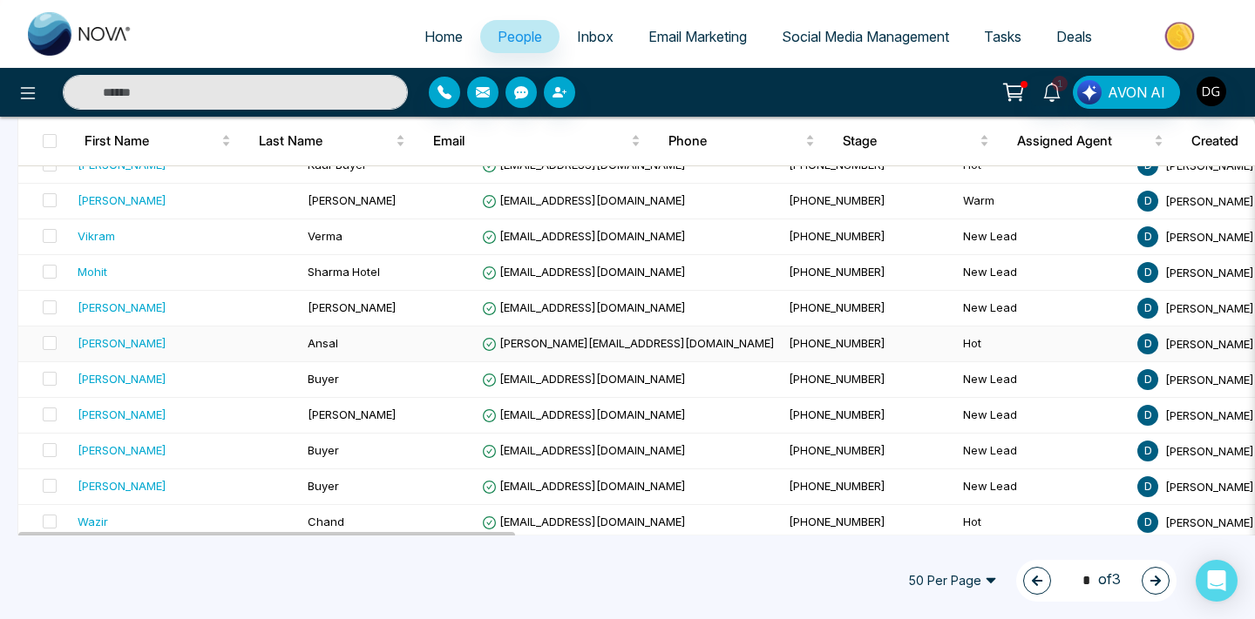
click at [171, 350] on div "[PERSON_NAME]" at bounding box center [186, 343] width 216 height 17
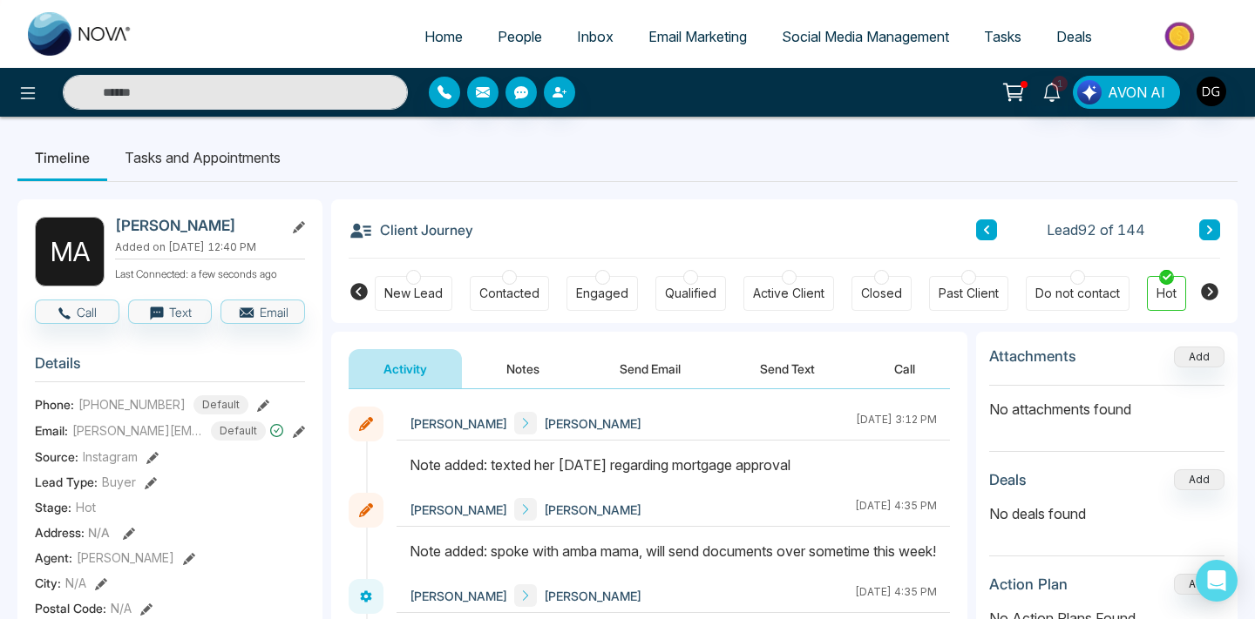
click at [430, 290] on div "New Lead" at bounding box center [413, 293] width 58 height 17
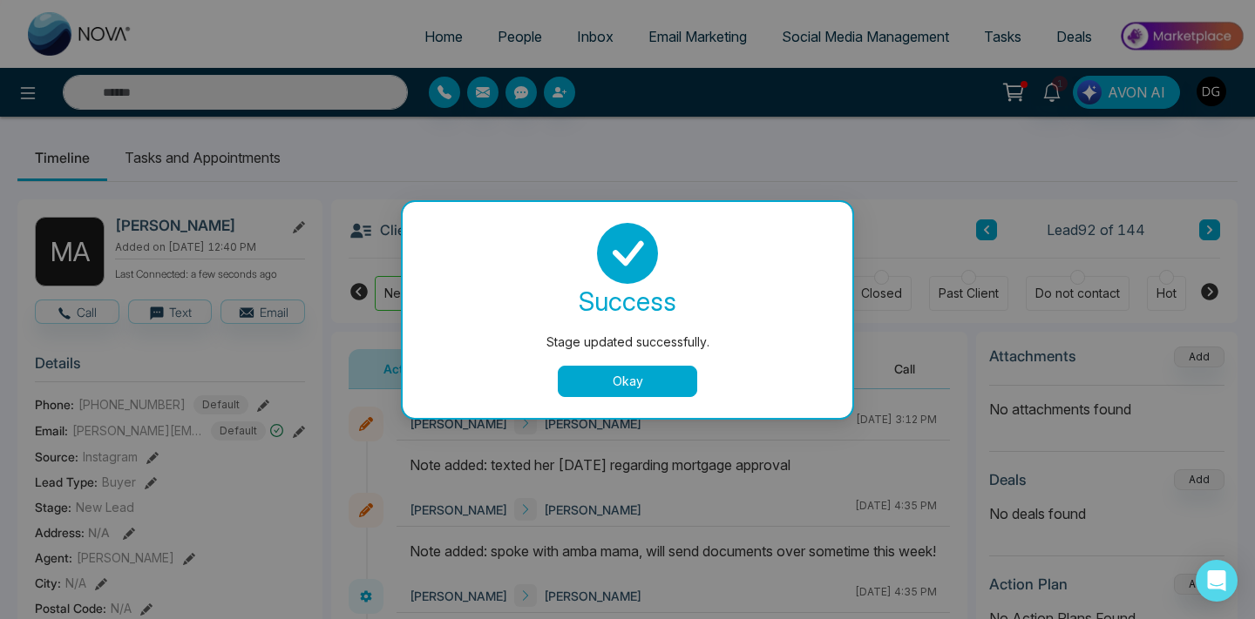
click at [599, 375] on button "Okay" at bounding box center [627, 381] width 139 height 31
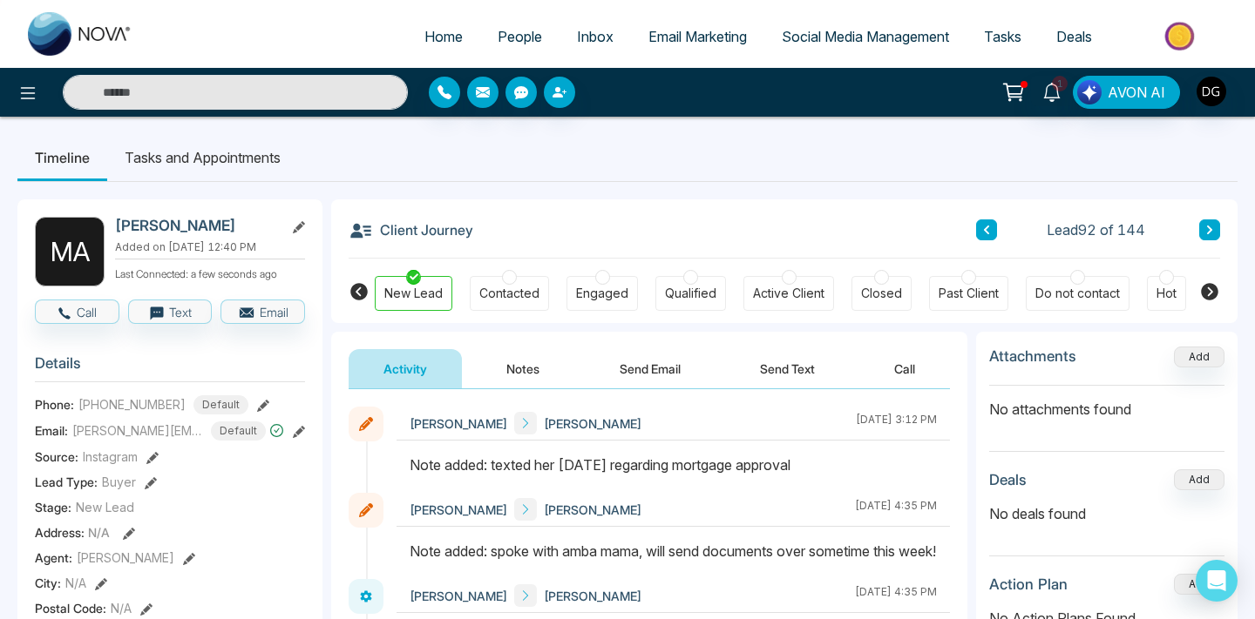
click at [505, 57] on ul "Home People Inbox Email Marketing Social Media Management Tasks Deals" at bounding box center [697, 38] width 1094 height 48
click at [501, 38] on span "People" at bounding box center [519, 36] width 44 height 17
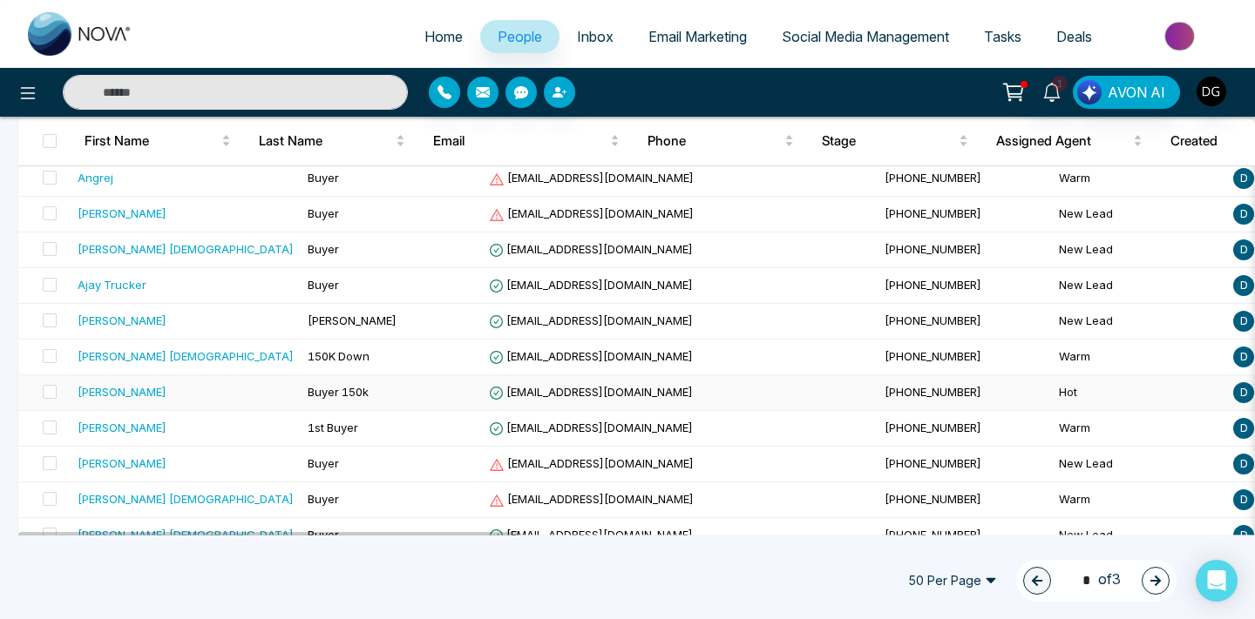
scroll to position [1607, 0]
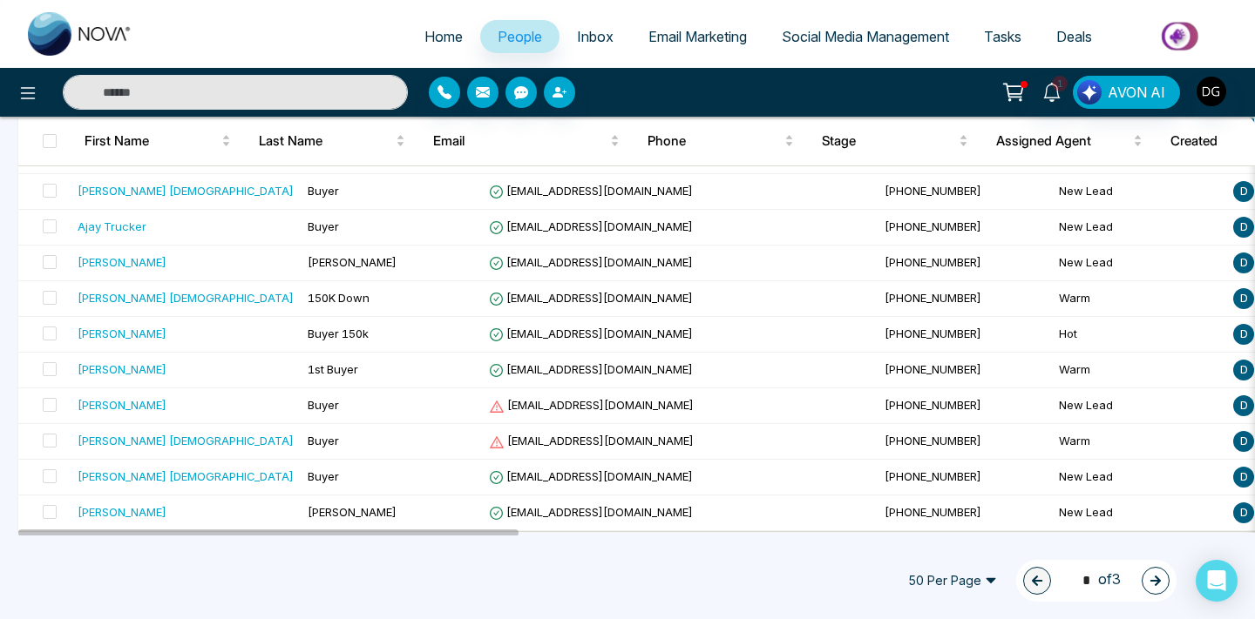
click at [1156, 572] on button "button" at bounding box center [1155, 581] width 28 height 28
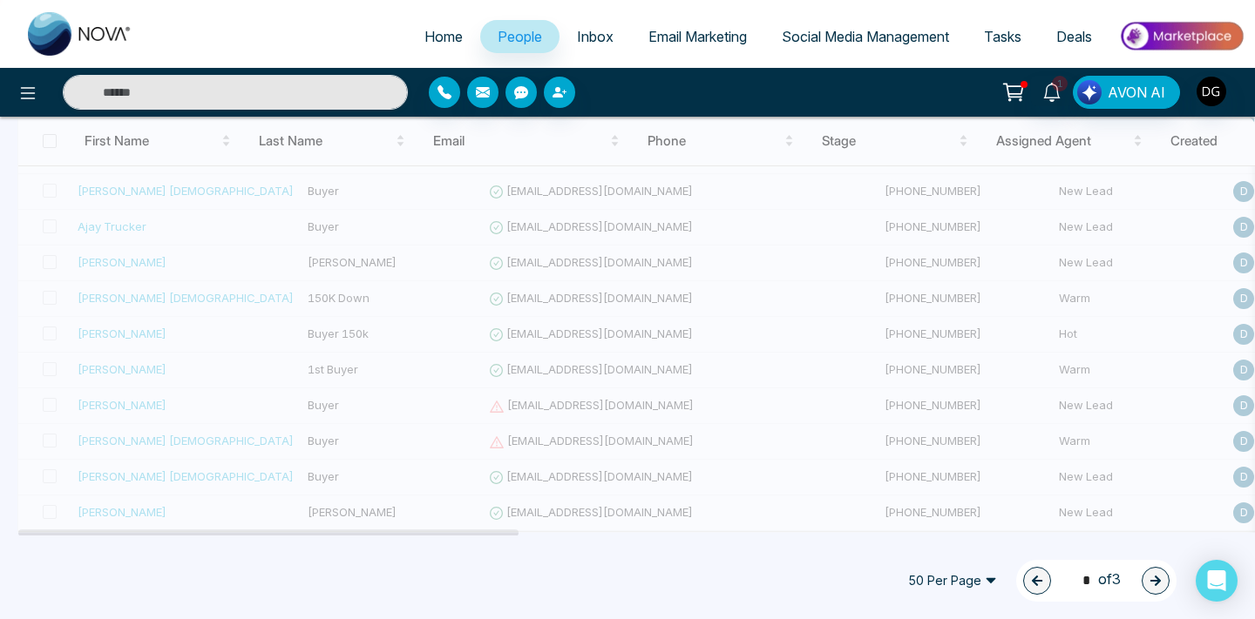
type input "*"
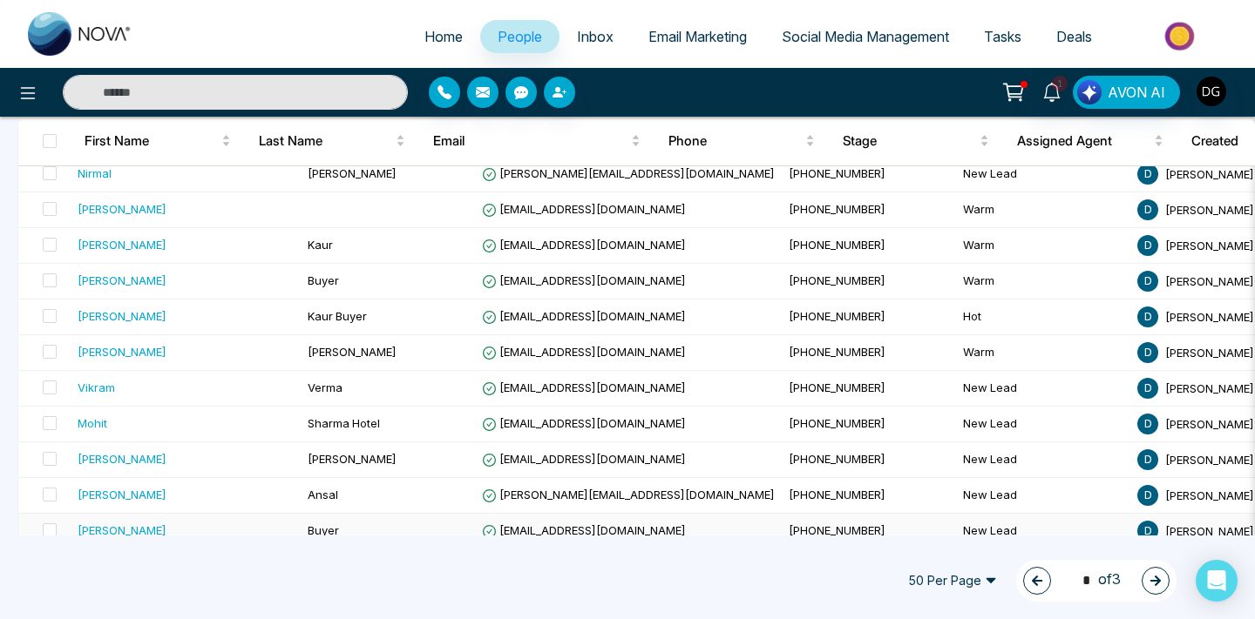
scroll to position [1336, 0]
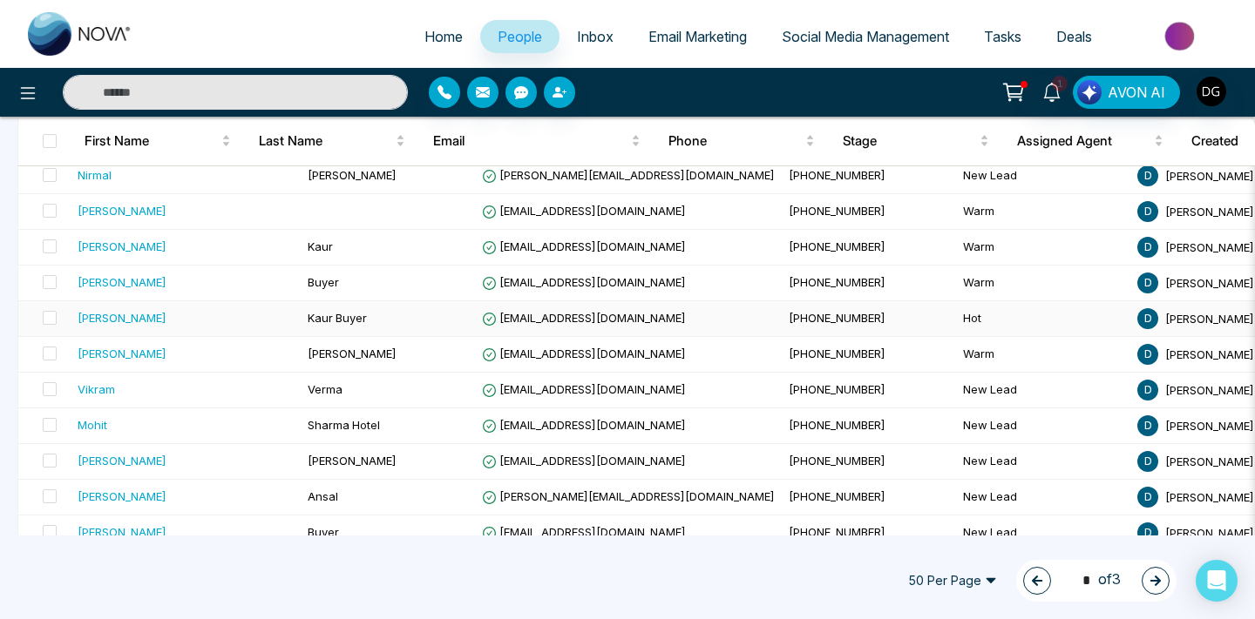
click at [301, 331] on td "Kaur Buyer" at bounding box center [388, 319] width 174 height 36
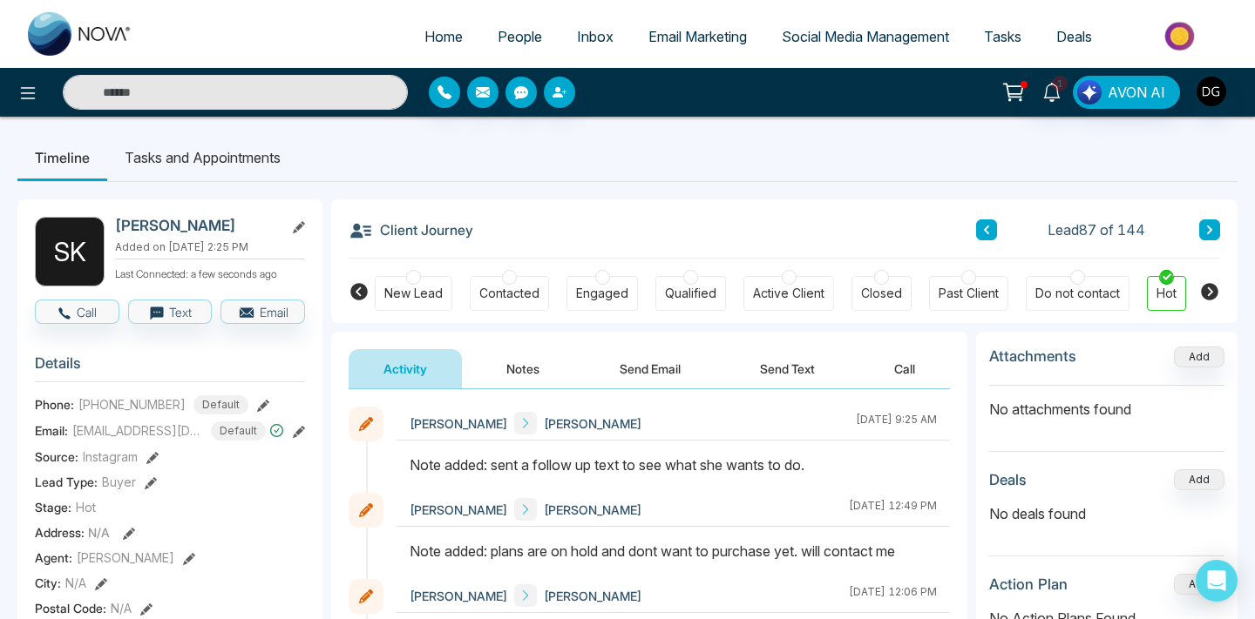
click at [419, 271] on div "New Lead Contacted Engaged Qualified Active Client Closed Past Client Do not co…" at bounding box center [784, 291] width 819 height 64
click at [410, 284] on div at bounding box center [413, 277] width 15 height 15
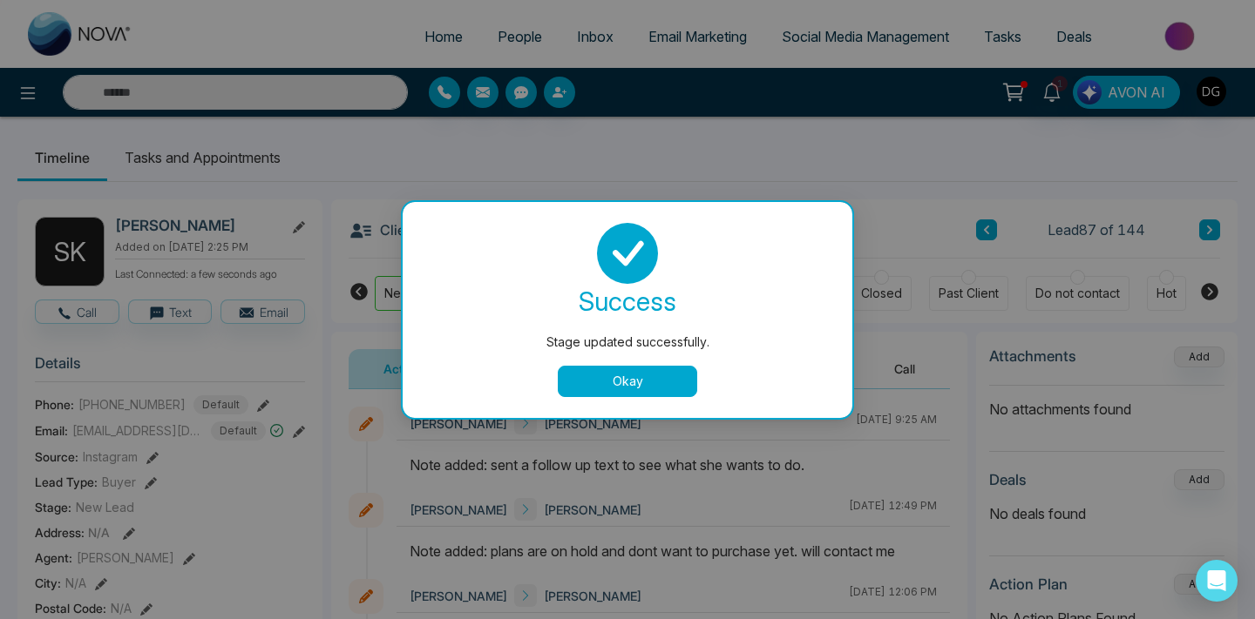
click at [624, 399] on div "success Stage updated successfully. Okay" at bounding box center [627, 310] width 450 height 216
click at [624, 376] on button "Okay" at bounding box center [627, 381] width 139 height 31
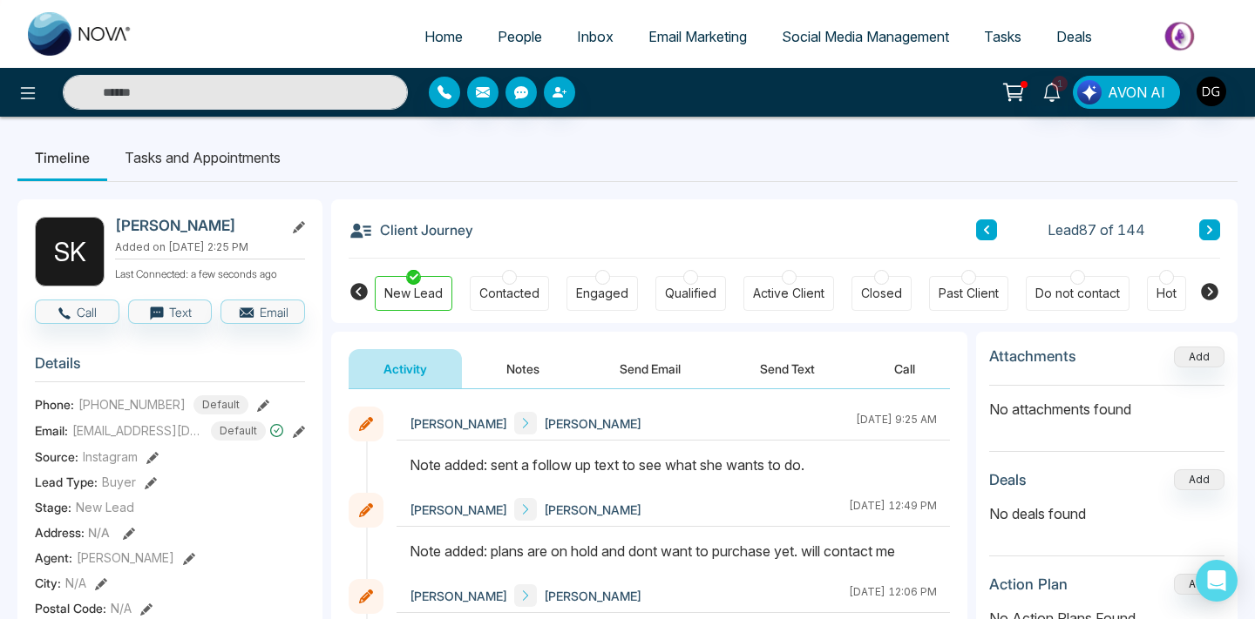
click at [504, 21] on link "People" at bounding box center [519, 36] width 79 height 33
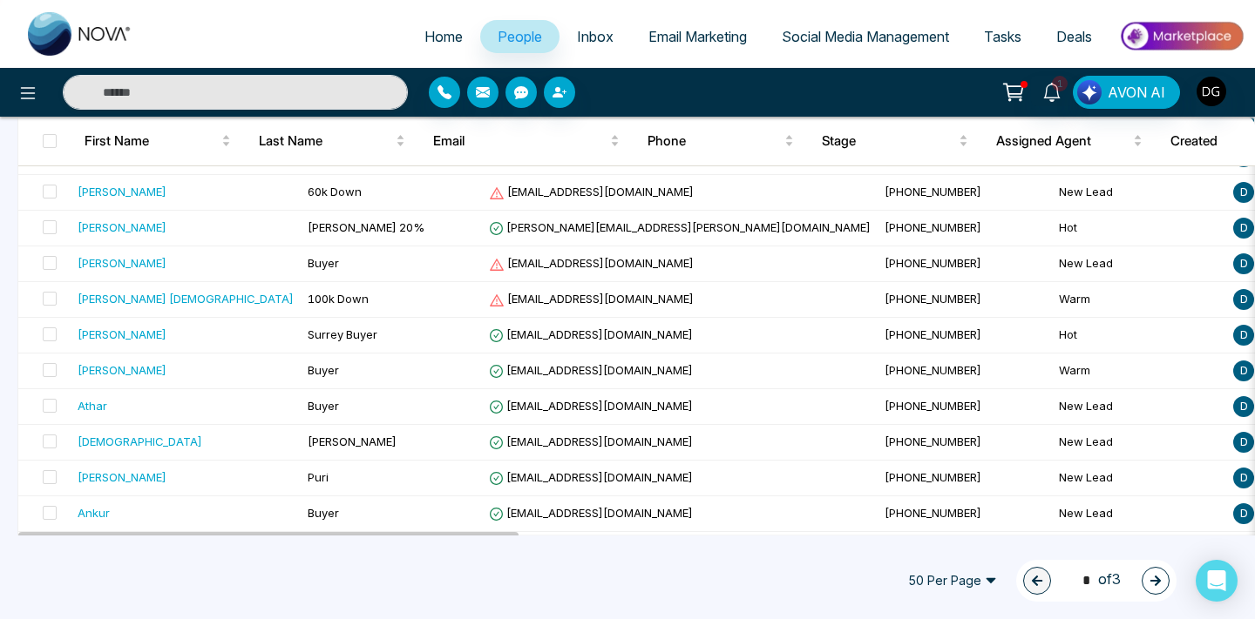
scroll to position [1607, 0]
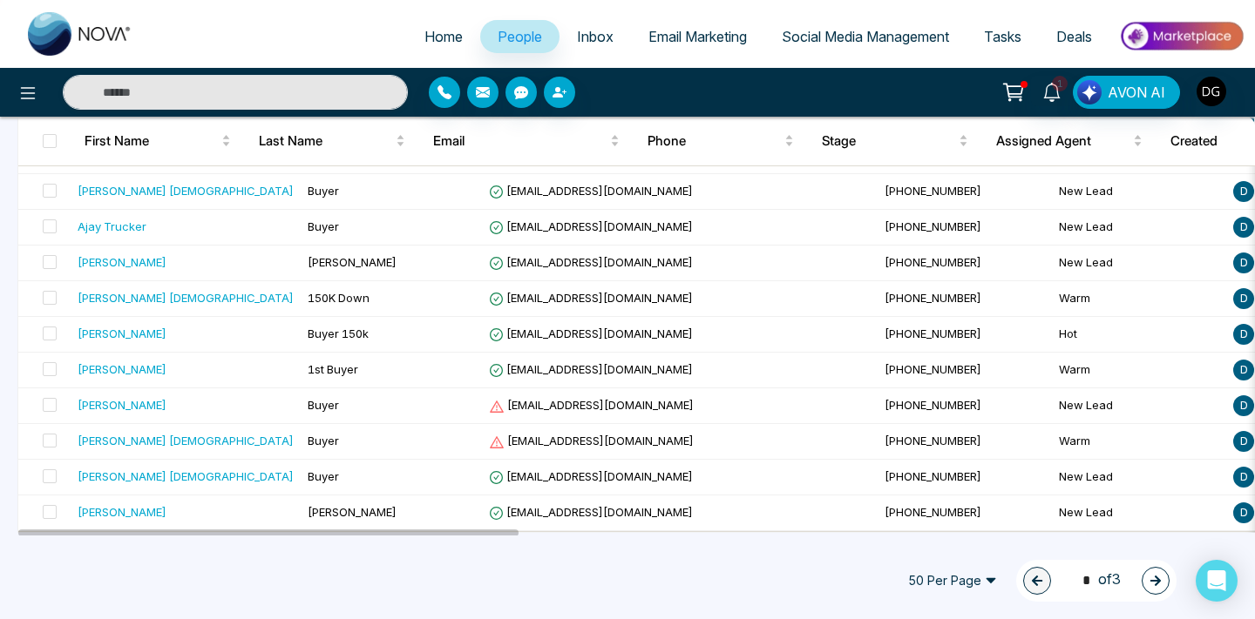
click at [1139, 578] on div "1 * of 3" at bounding box center [1096, 581] width 160 height 42
click at [1150, 578] on icon "button" at bounding box center [1155, 581] width 12 height 12
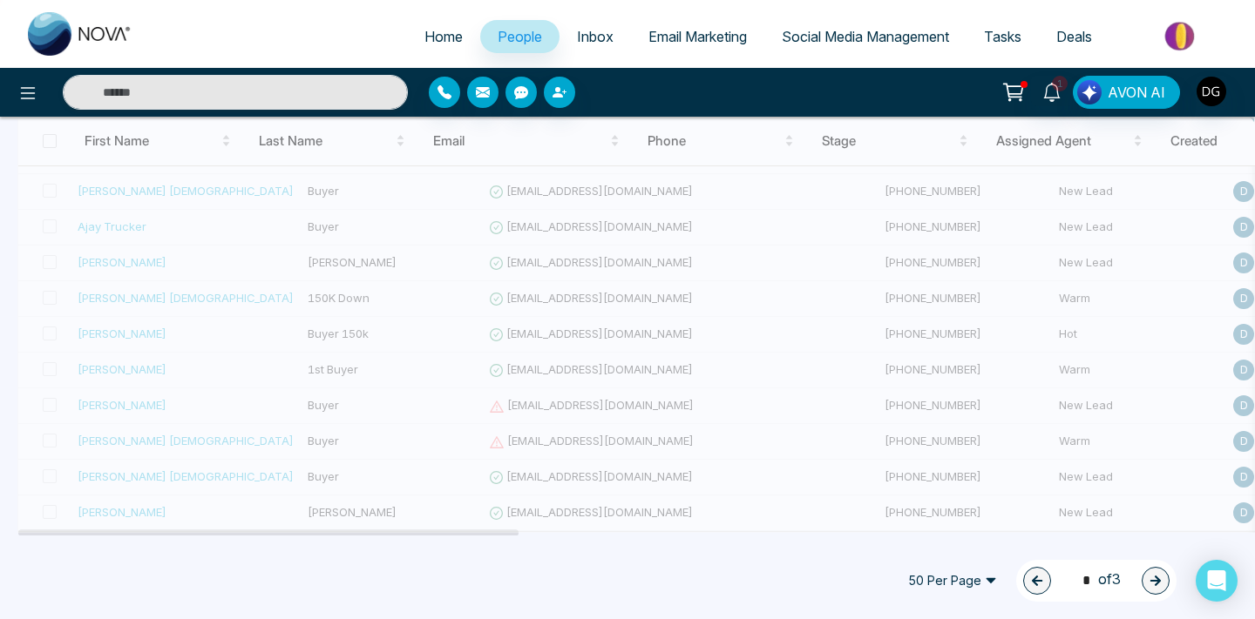
type input "*"
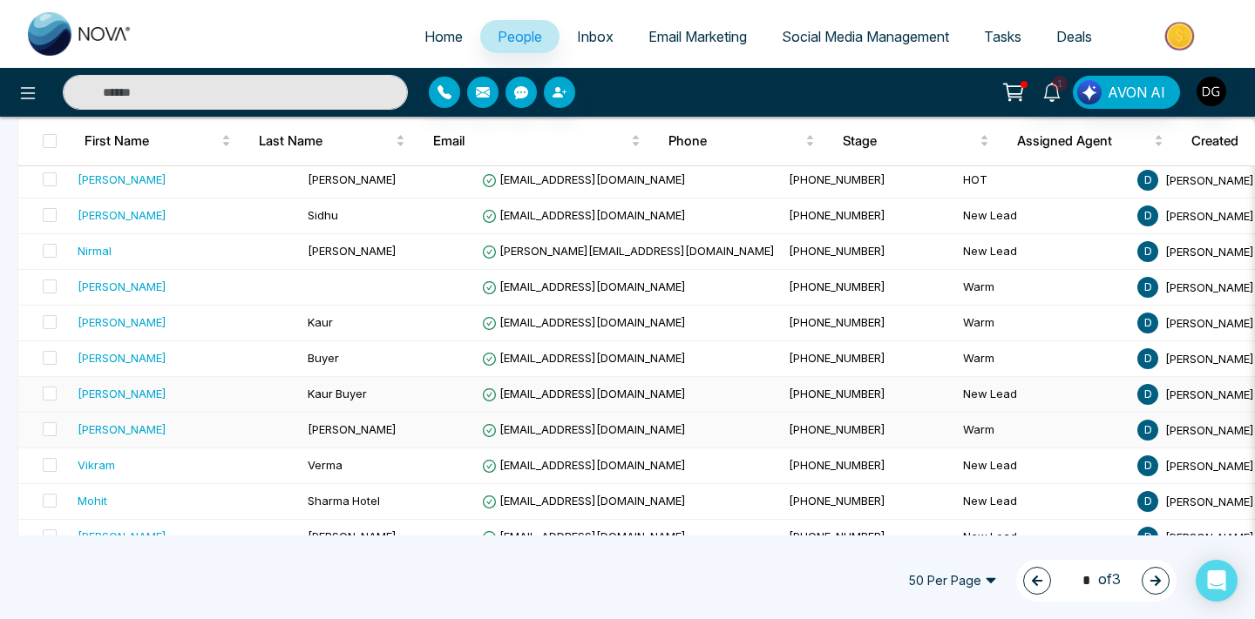
scroll to position [1259, 0]
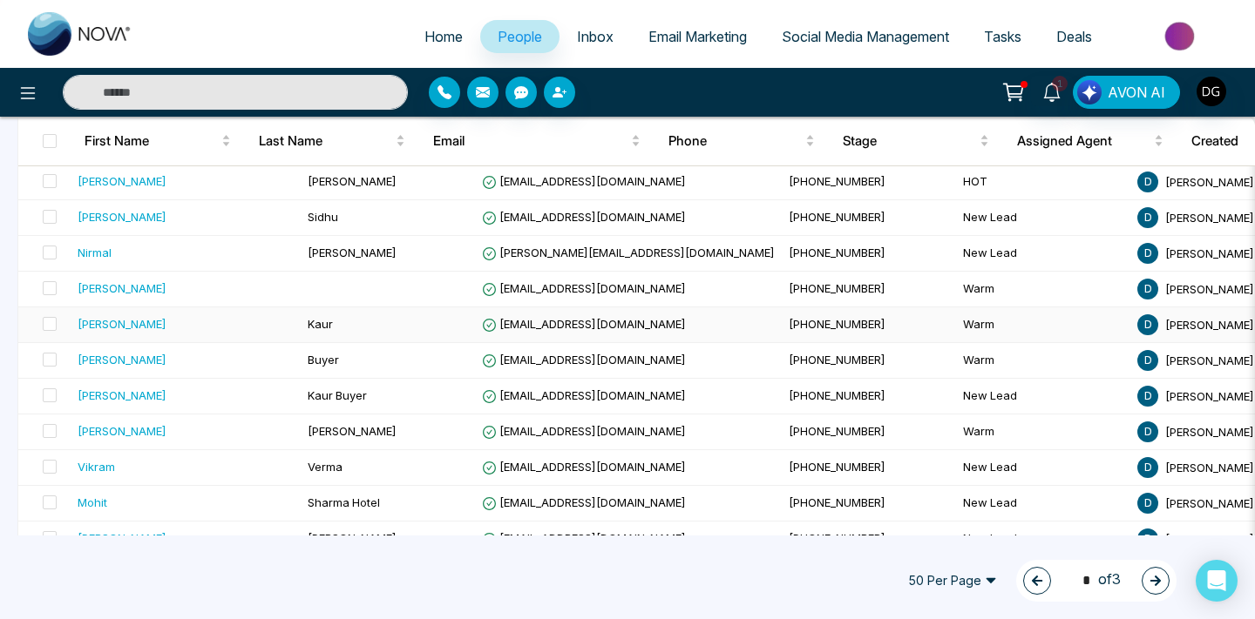
click at [303, 319] on td "Kaur" at bounding box center [388, 326] width 174 height 36
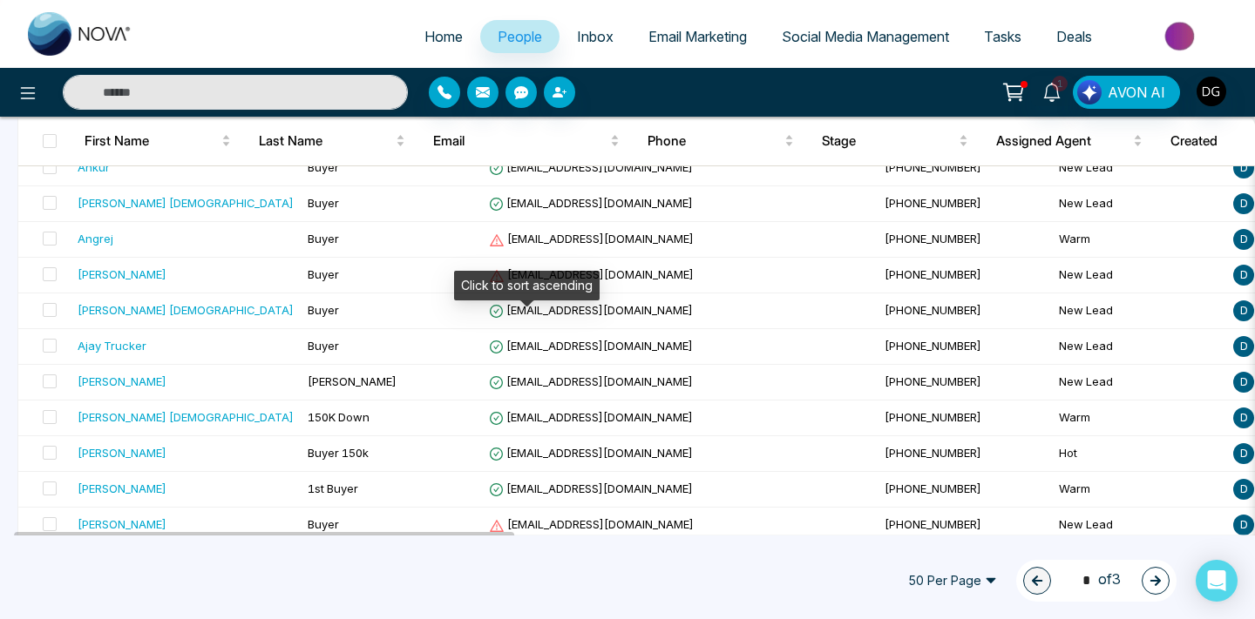
scroll to position [1607, 0]
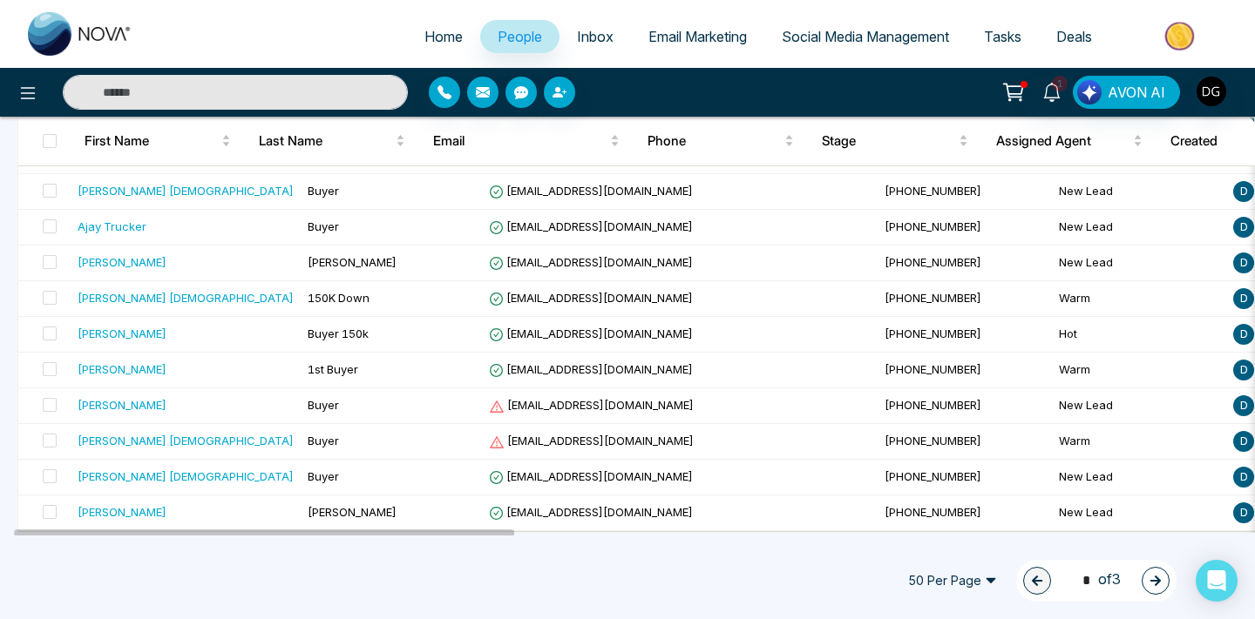
click at [1159, 579] on icon "button" at bounding box center [1155, 581] width 10 height 10
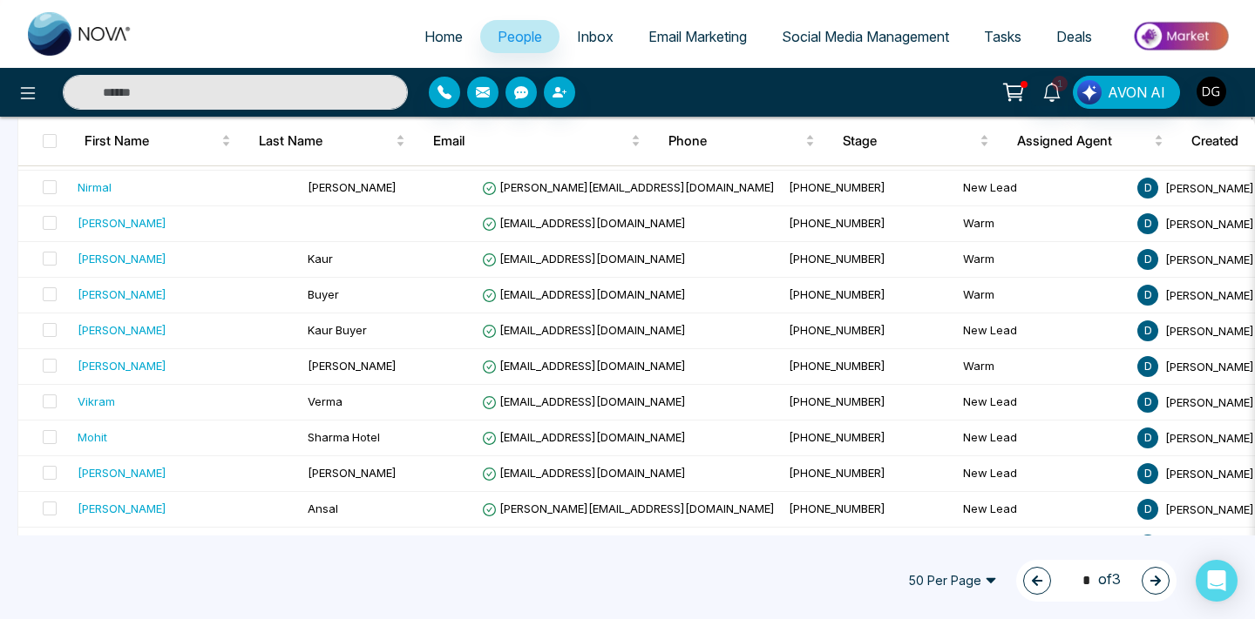
scroll to position [1602, 0]
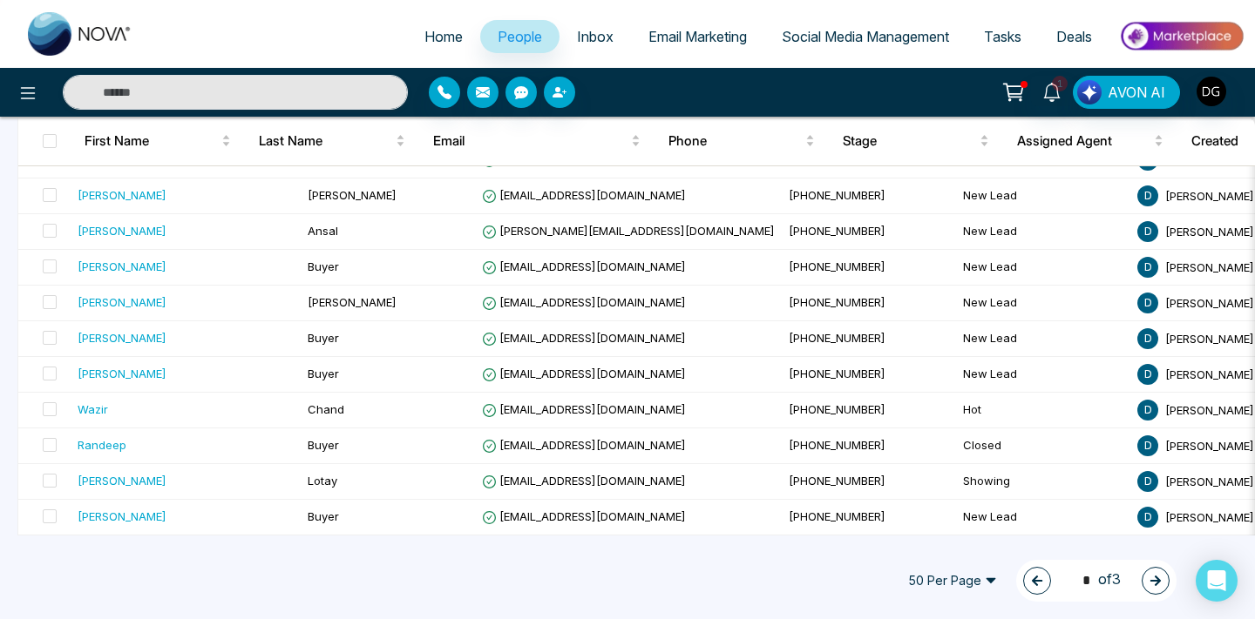
click at [1023, 572] on button "button" at bounding box center [1037, 581] width 28 height 28
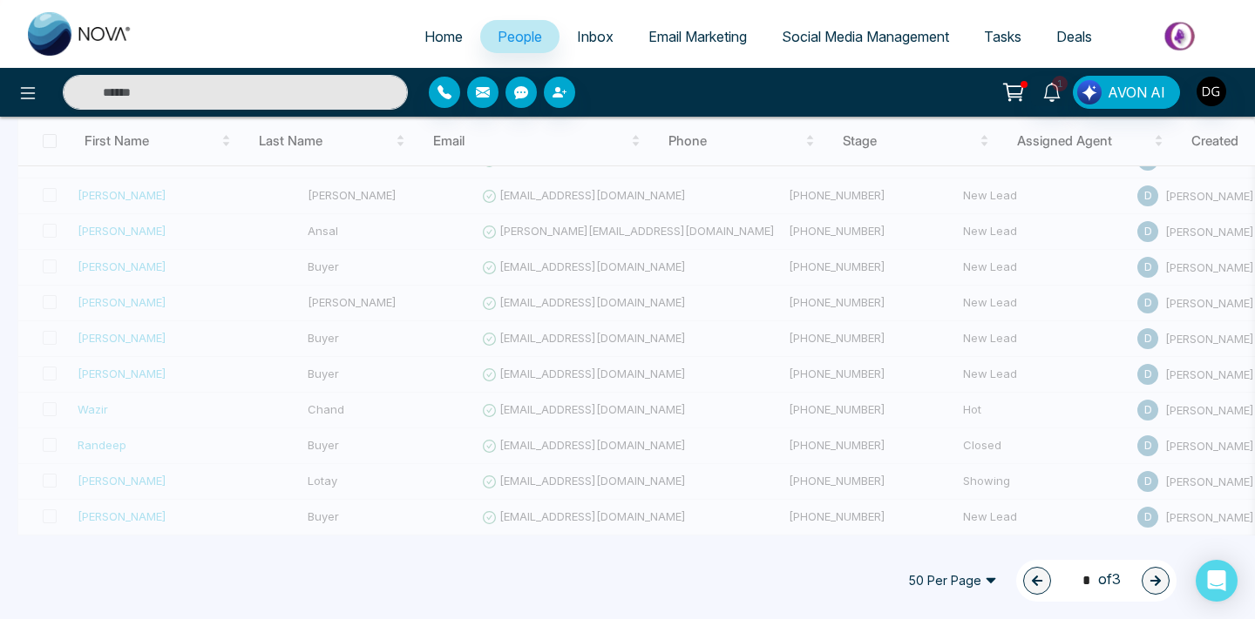
type input "*"
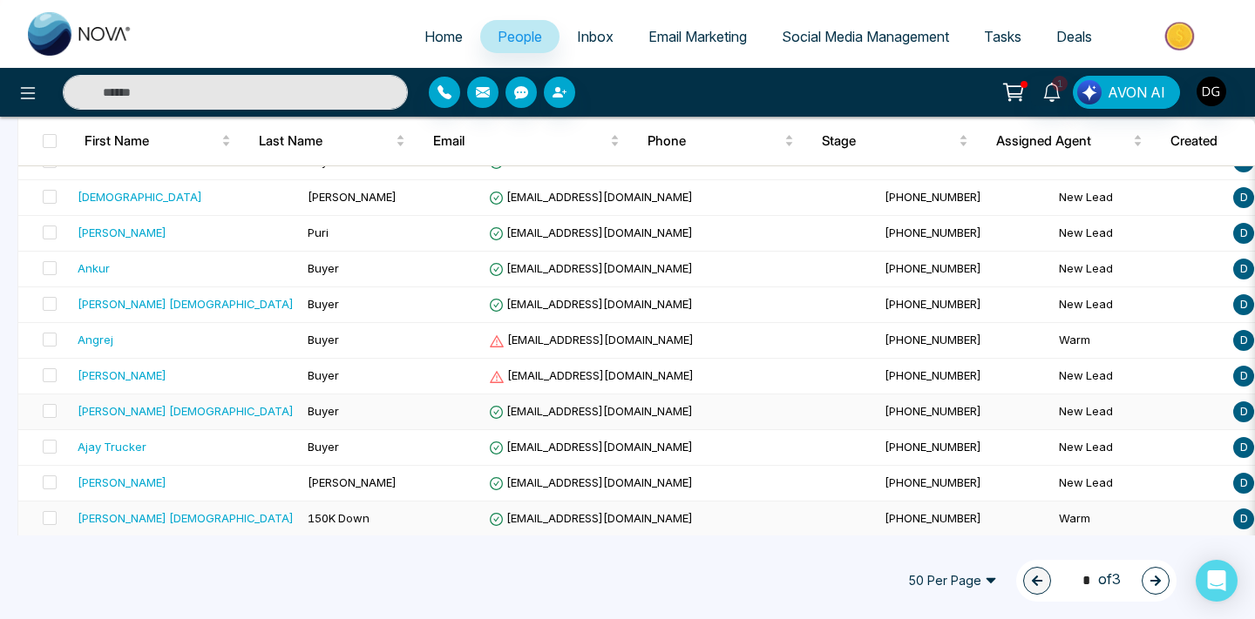
scroll to position [1377, 0]
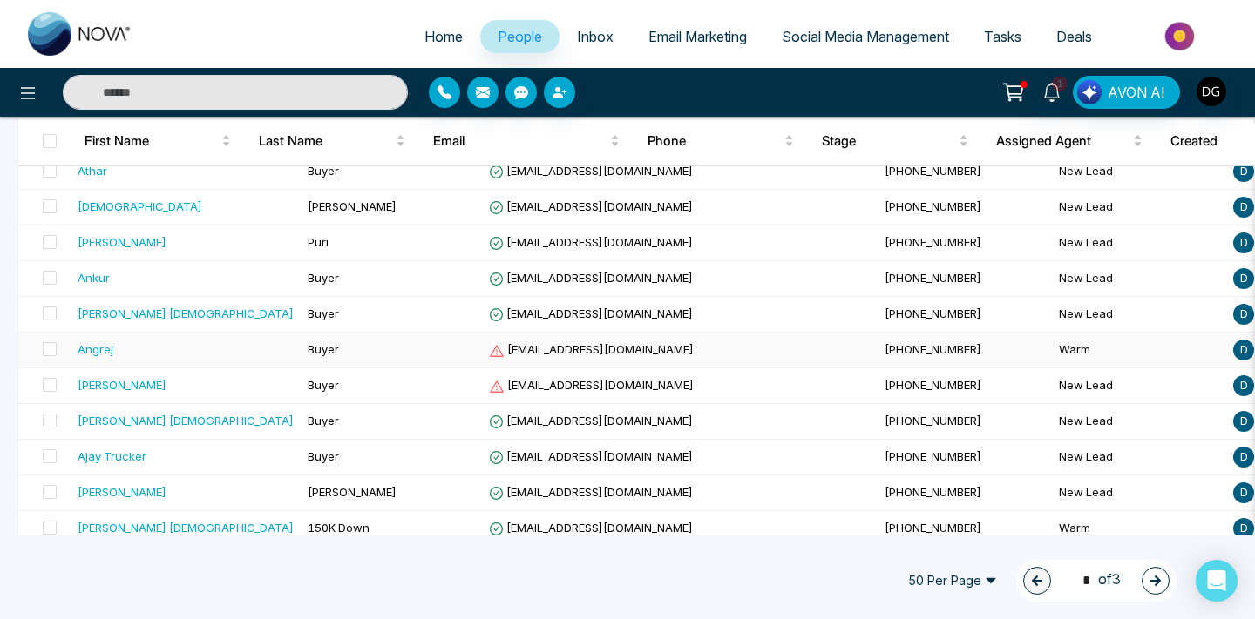
click at [221, 352] on div "Angrej" at bounding box center [186, 349] width 216 height 17
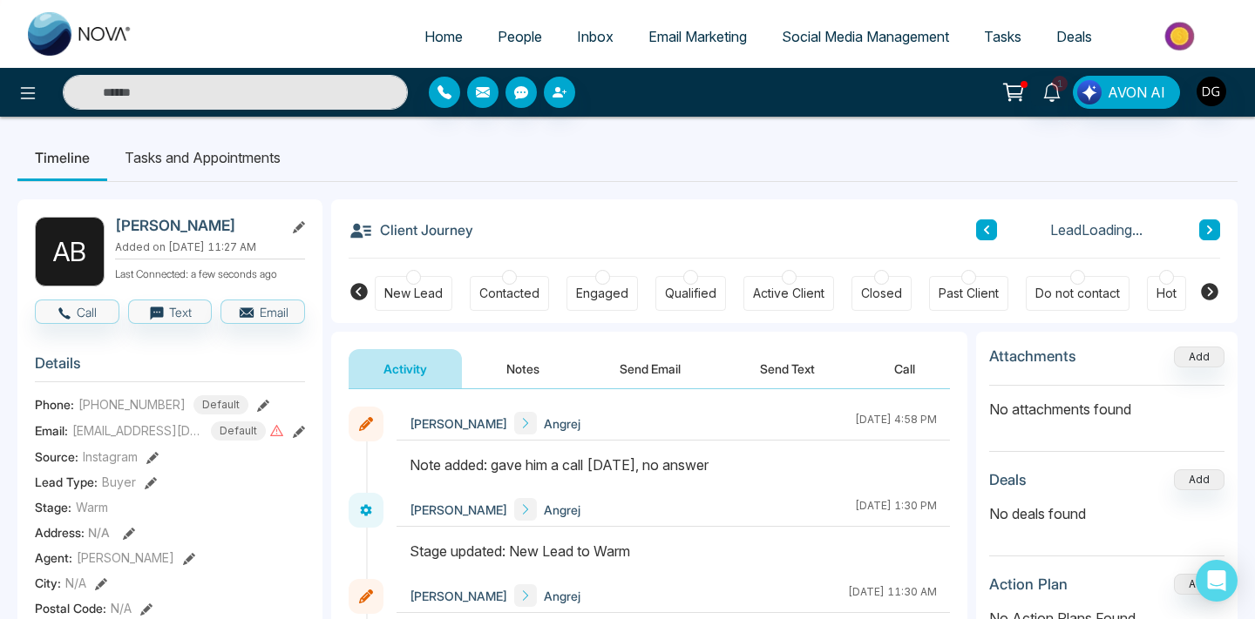
click at [423, 287] on div "New Lead" at bounding box center [413, 293] width 58 height 17
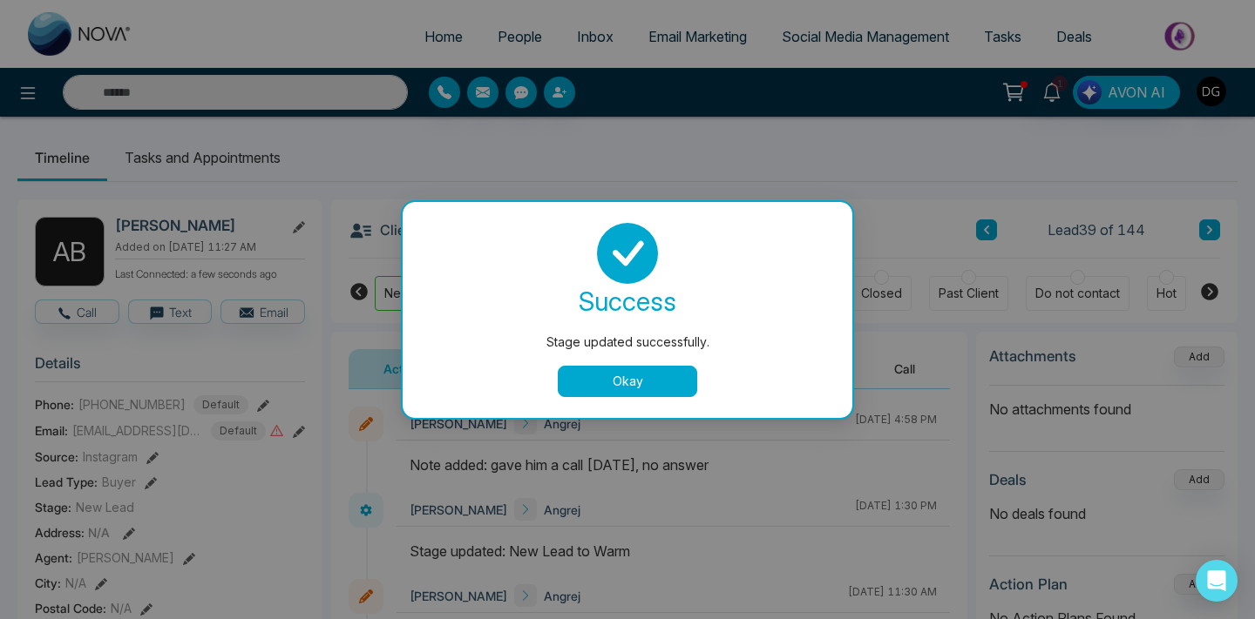
click at [569, 371] on button "Okay" at bounding box center [627, 381] width 139 height 31
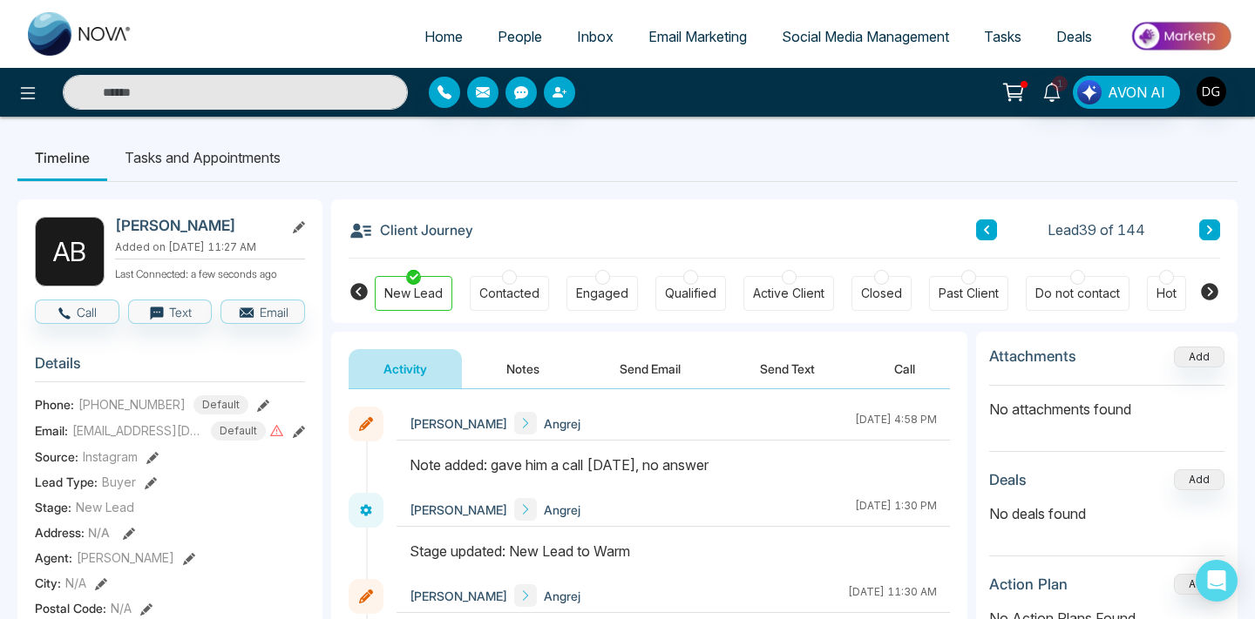
click at [502, 33] on span "People" at bounding box center [519, 36] width 44 height 17
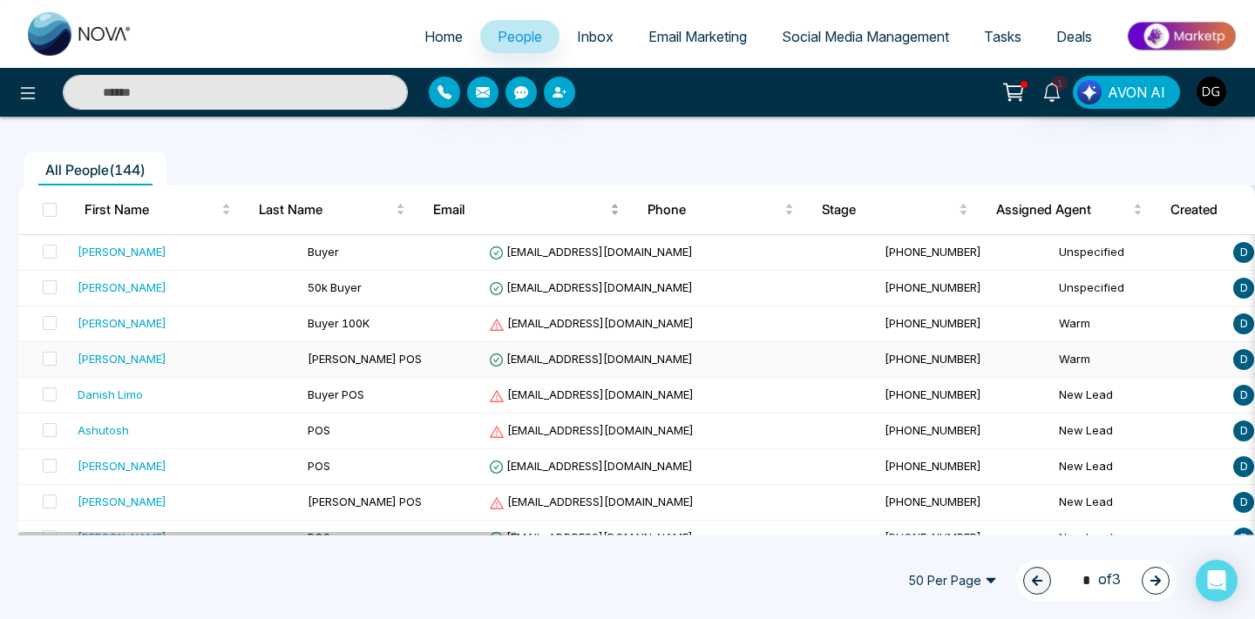
scroll to position [145, 0]
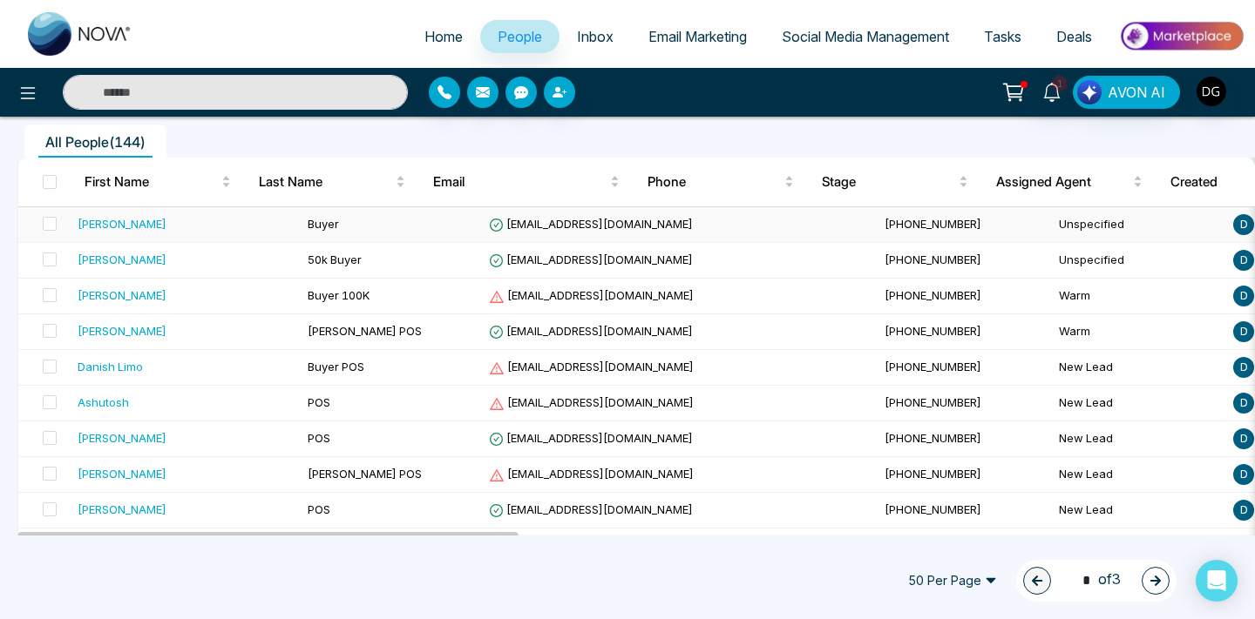
click at [387, 225] on td "Buyer" at bounding box center [391, 225] width 181 height 36
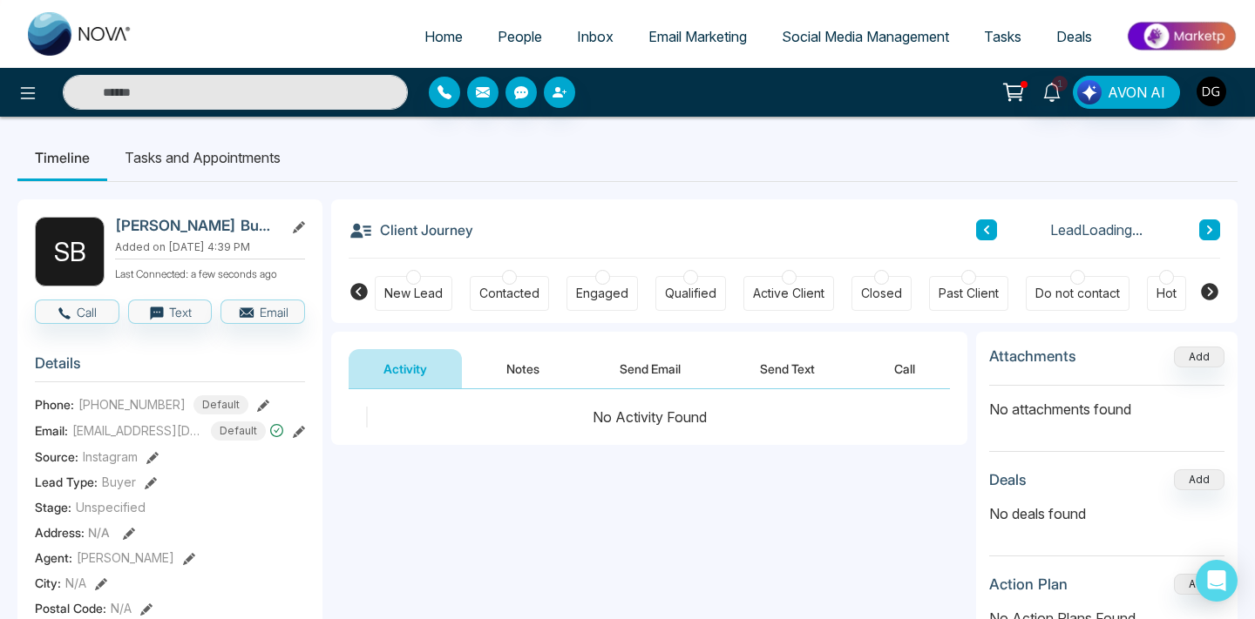
click at [539, 374] on button "Notes" at bounding box center [522, 368] width 103 height 39
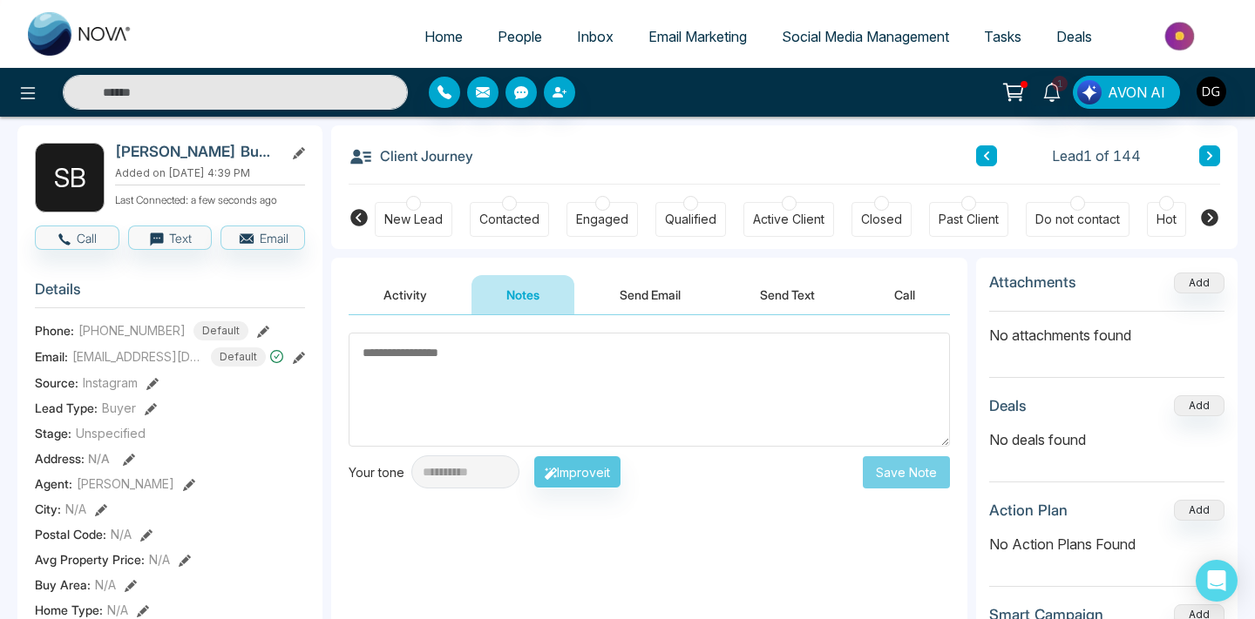
scroll to position [67, 0]
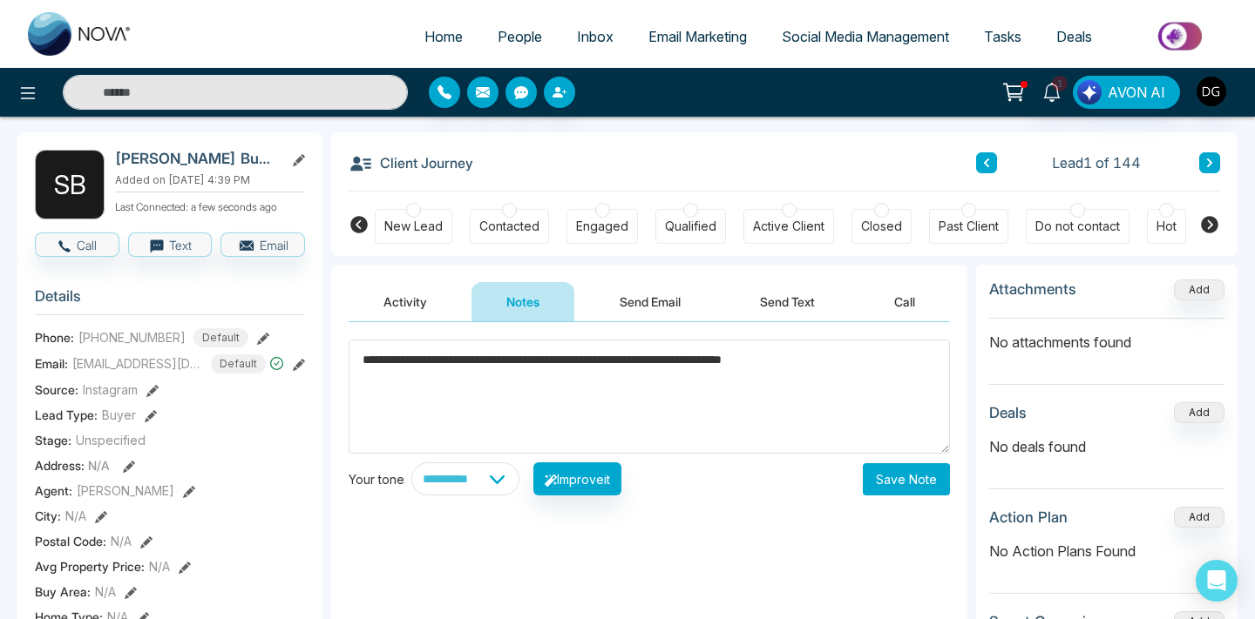
type textarea "**********"
click at [904, 490] on button "Save Note" at bounding box center [905, 479] width 87 height 32
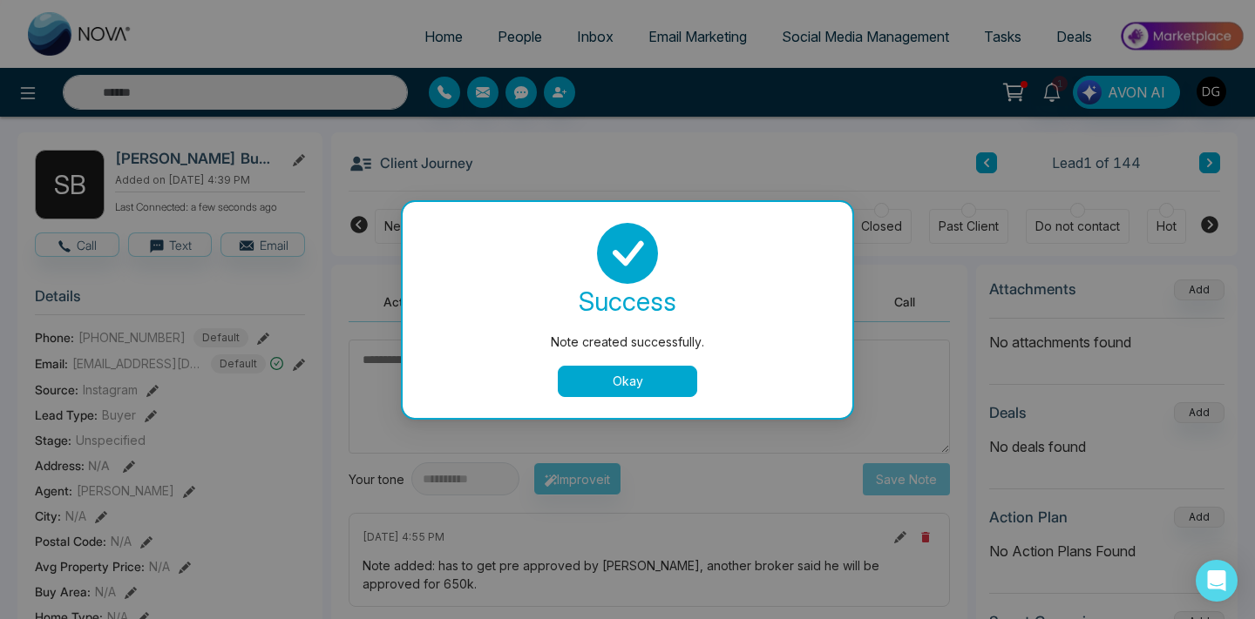
click at [617, 387] on button "Okay" at bounding box center [627, 381] width 139 height 31
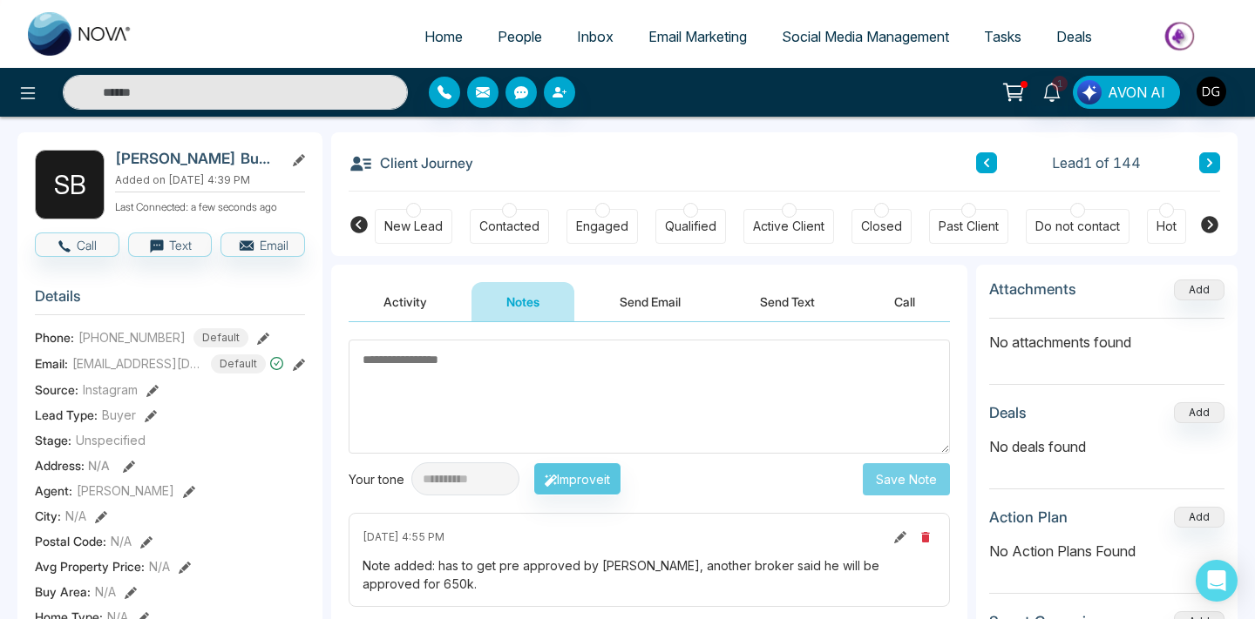
click at [497, 37] on span "People" at bounding box center [519, 36] width 44 height 17
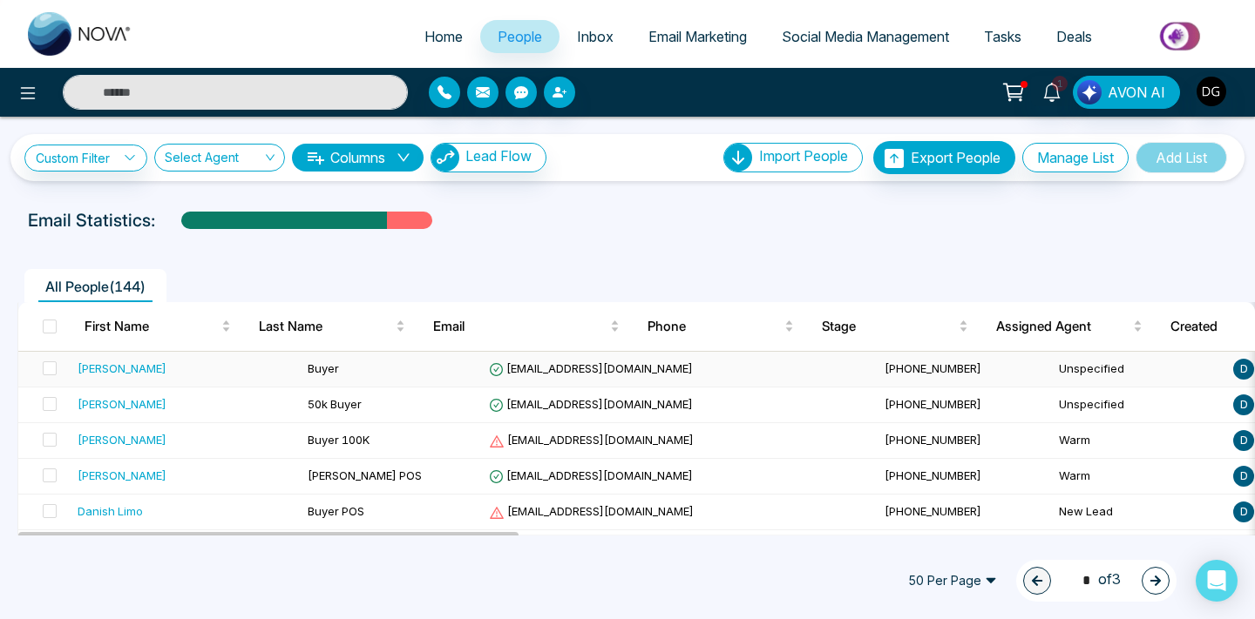
click at [482, 355] on td "[EMAIL_ADDRESS][DOMAIN_NAME]" at bounding box center [680, 370] width 396 height 36
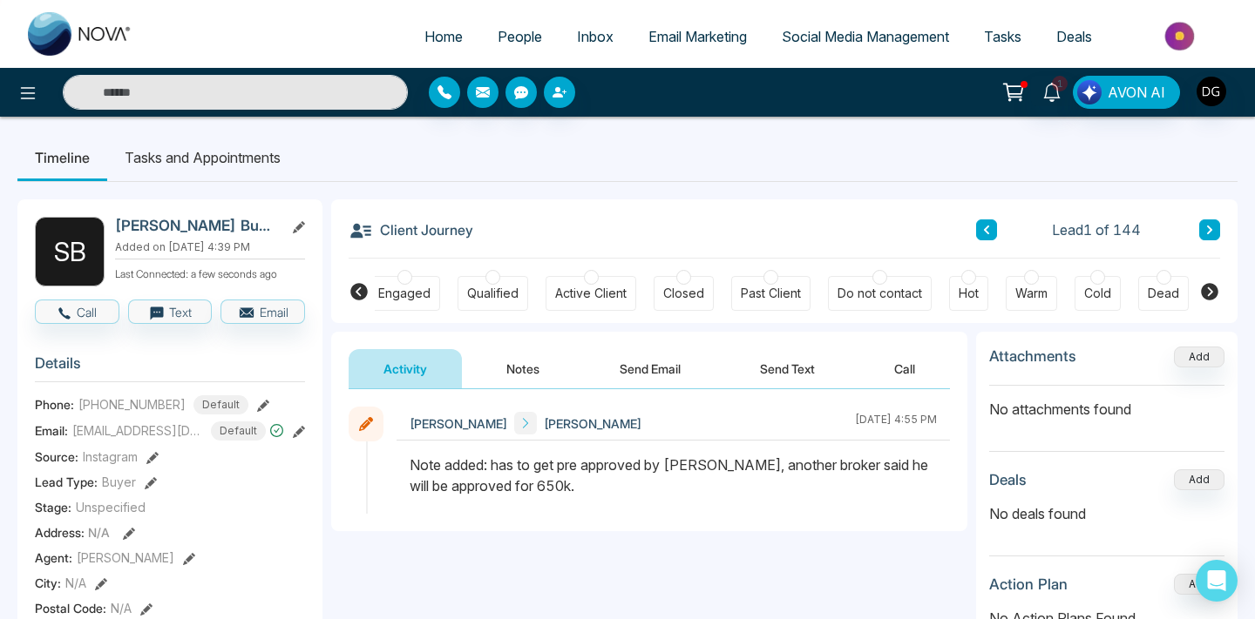
scroll to position [0, 206]
click at [960, 287] on div "Hot" at bounding box center [960, 293] width 20 height 17
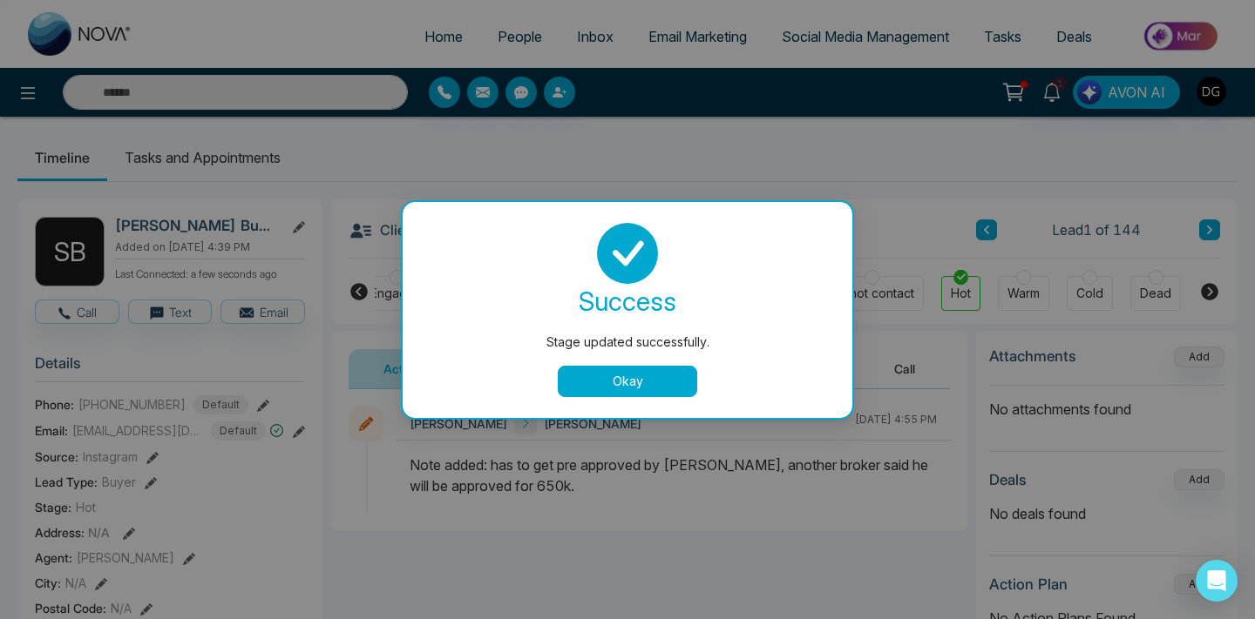
click at [623, 376] on button "Okay" at bounding box center [627, 381] width 139 height 31
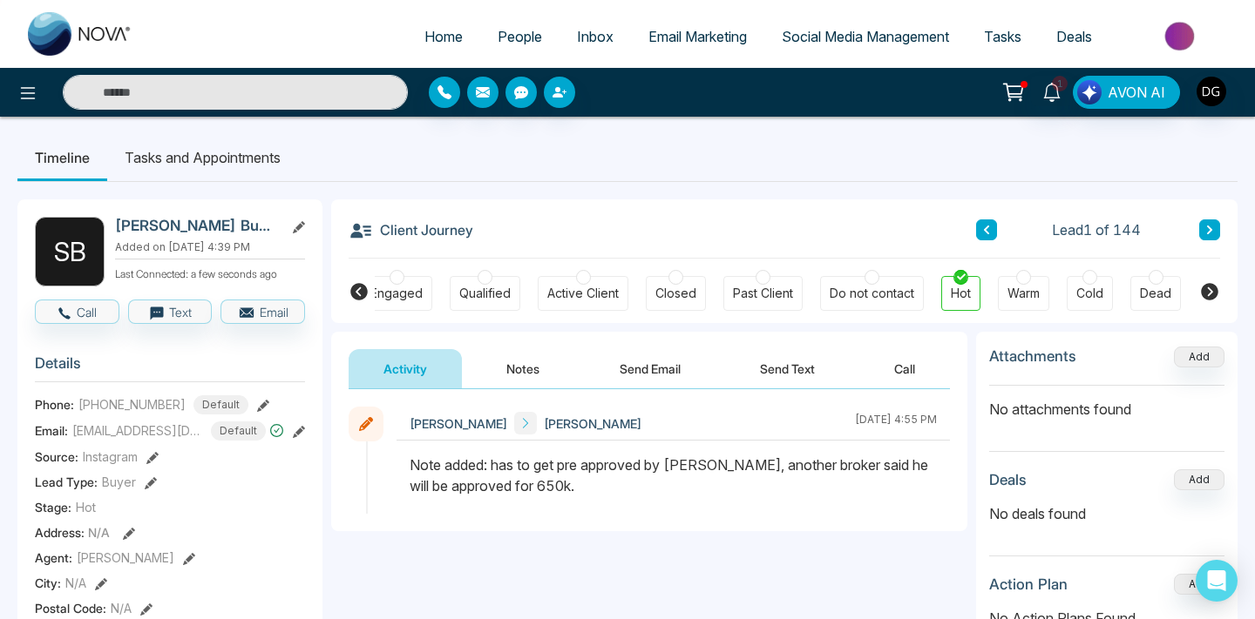
click at [504, 31] on span "People" at bounding box center [519, 36] width 44 height 17
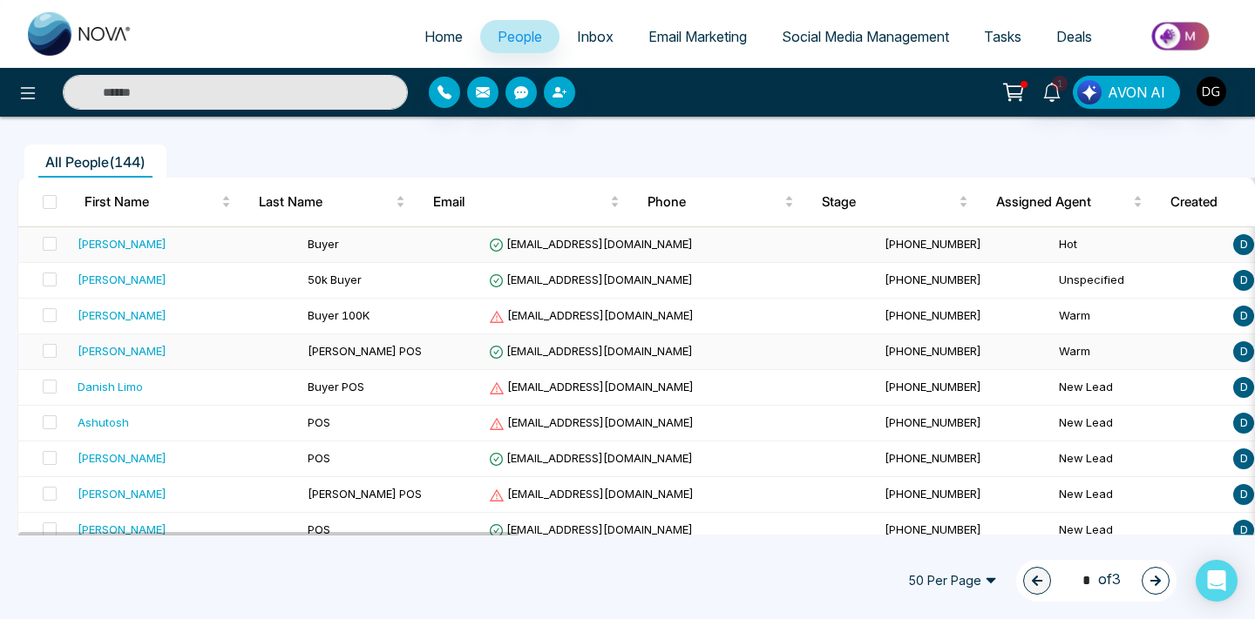
scroll to position [125, 0]
click at [365, 315] on td "Buyer 100K" at bounding box center [391, 316] width 181 height 36
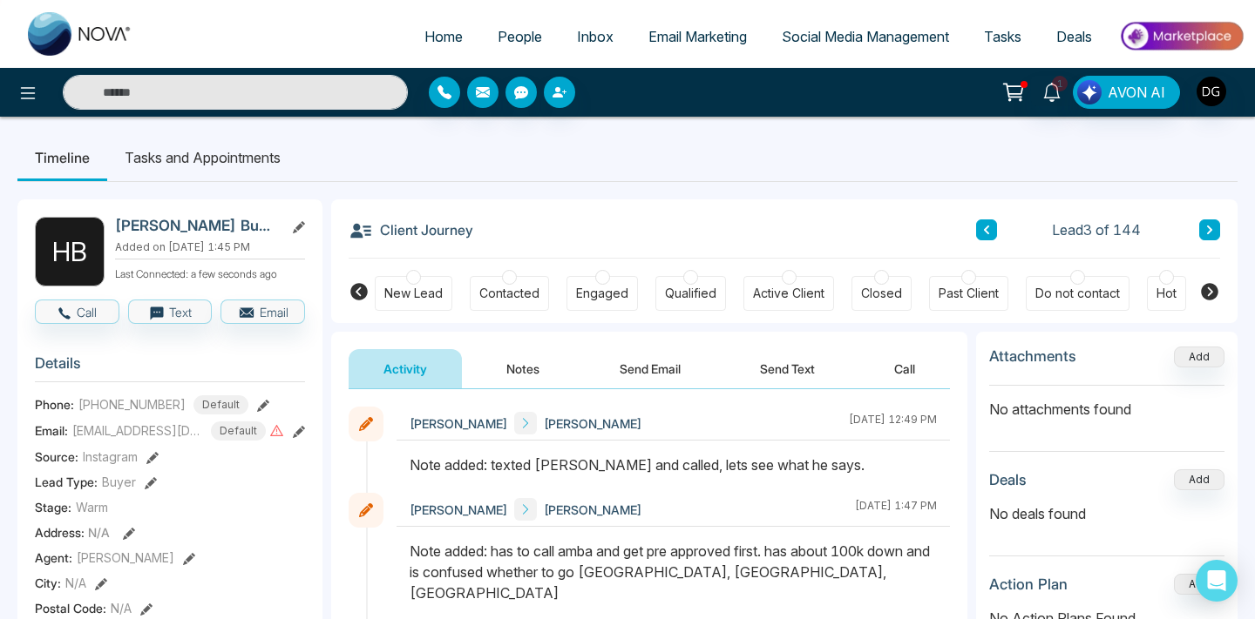
click at [511, 37] on span "People" at bounding box center [519, 36] width 44 height 17
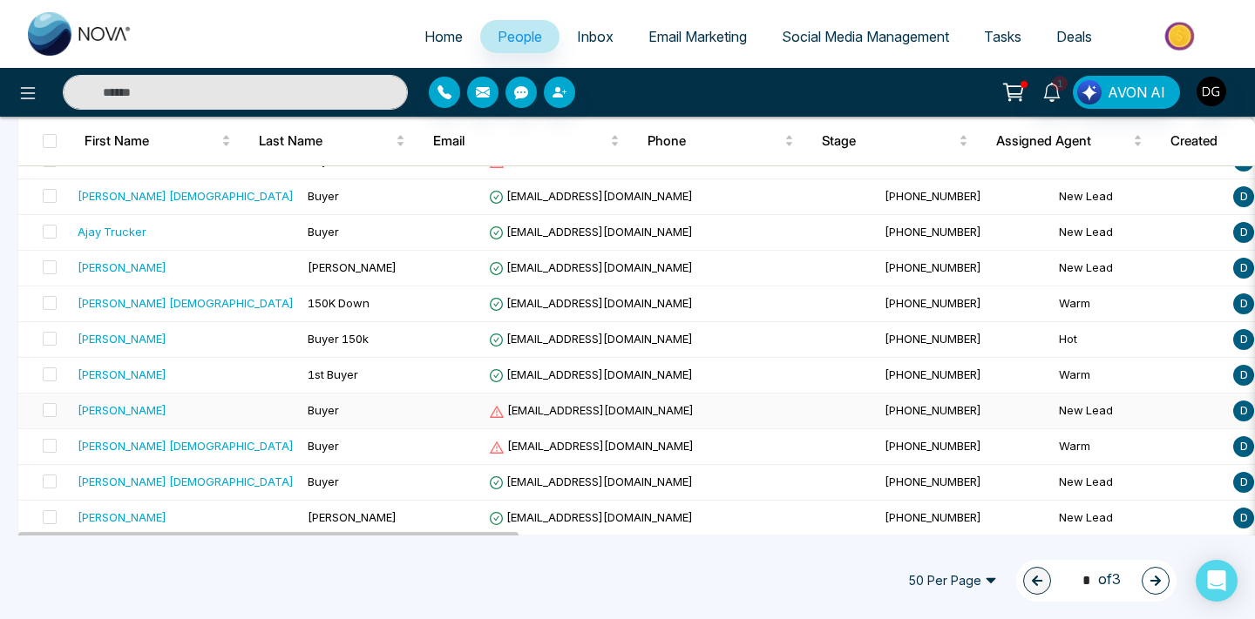
scroll to position [1595, 0]
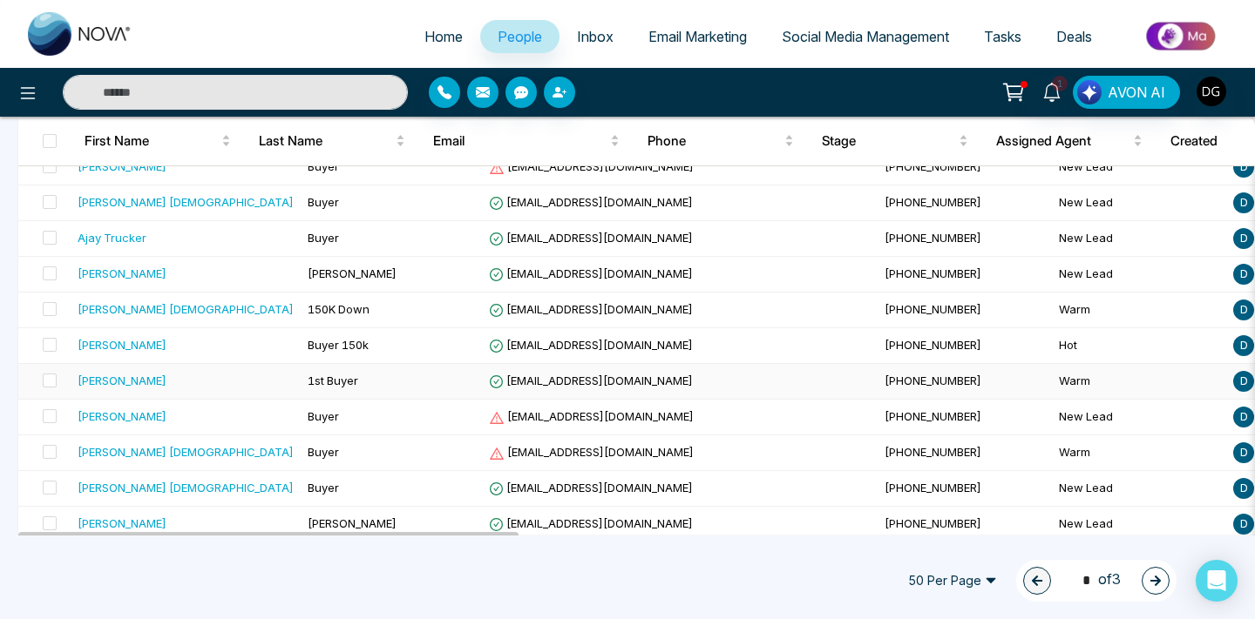
click at [308, 378] on span "1st Buyer" at bounding box center [333, 381] width 51 height 14
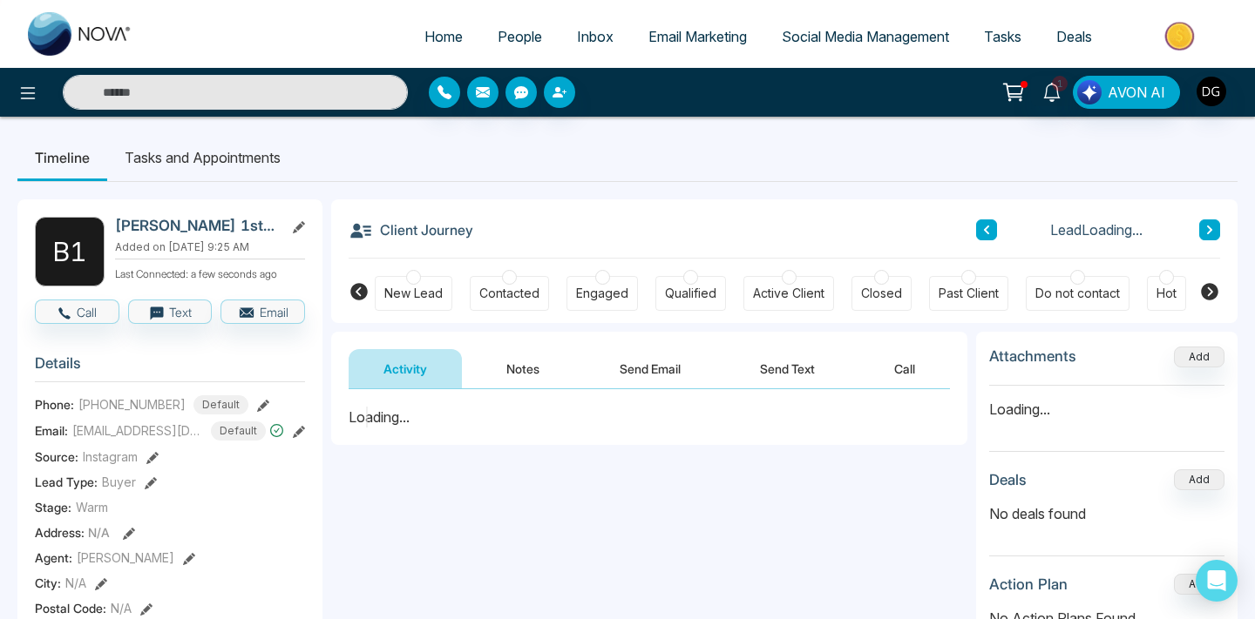
click at [507, 367] on button "Notes" at bounding box center [522, 368] width 103 height 39
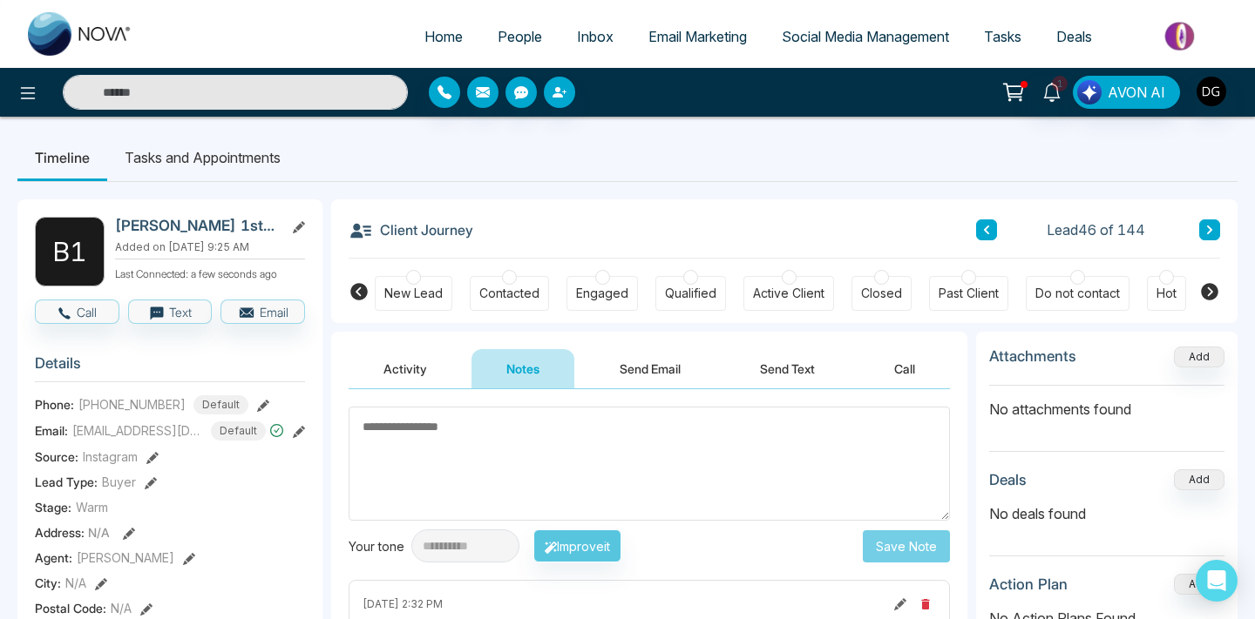
click at [423, 279] on div "New Lead" at bounding box center [414, 293] width 78 height 35
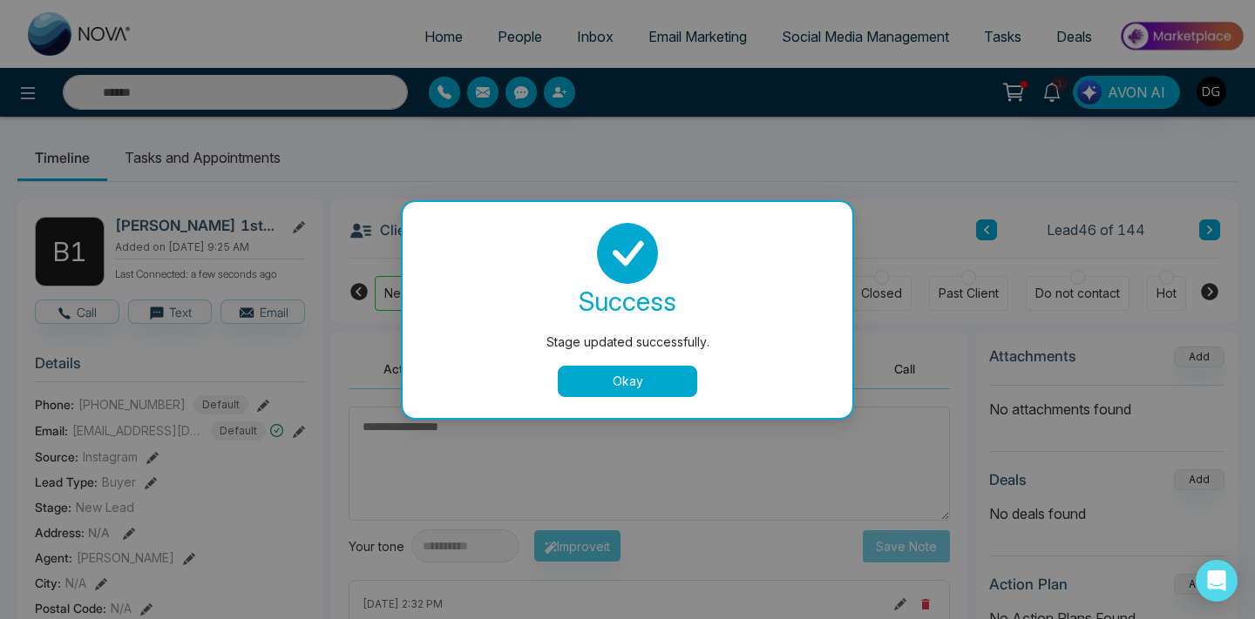
click at [599, 374] on button "Okay" at bounding box center [627, 381] width 139 height 31
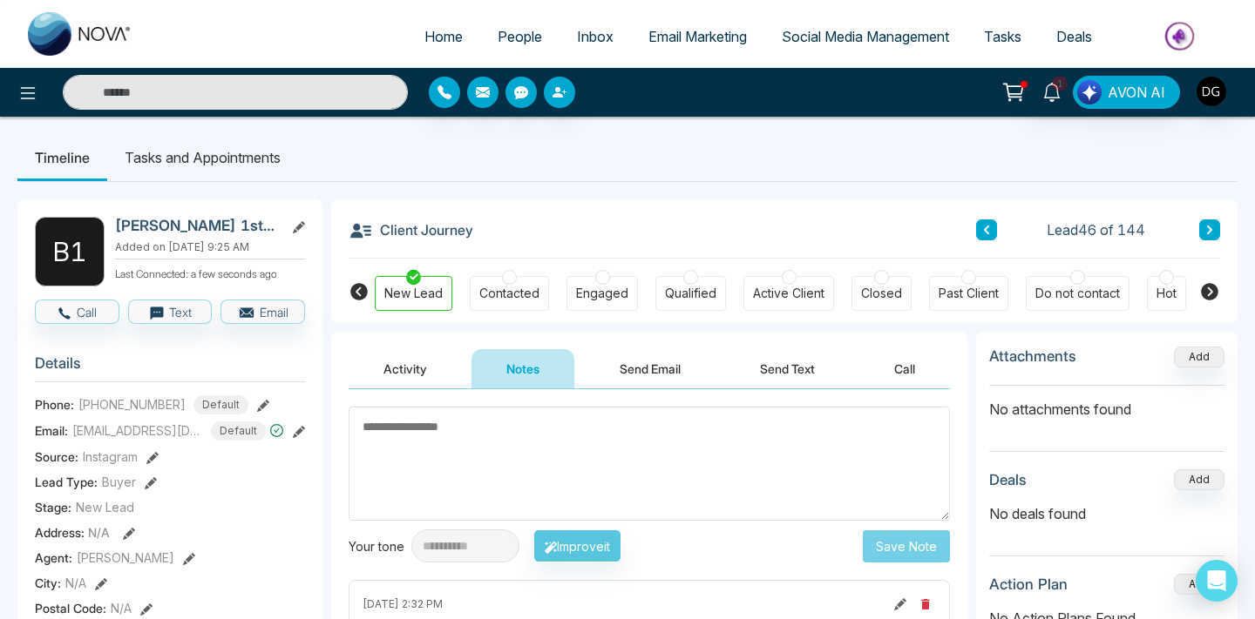
click at [508, 32] on span "People" at bounding box center [519, 36] width 44 height 17
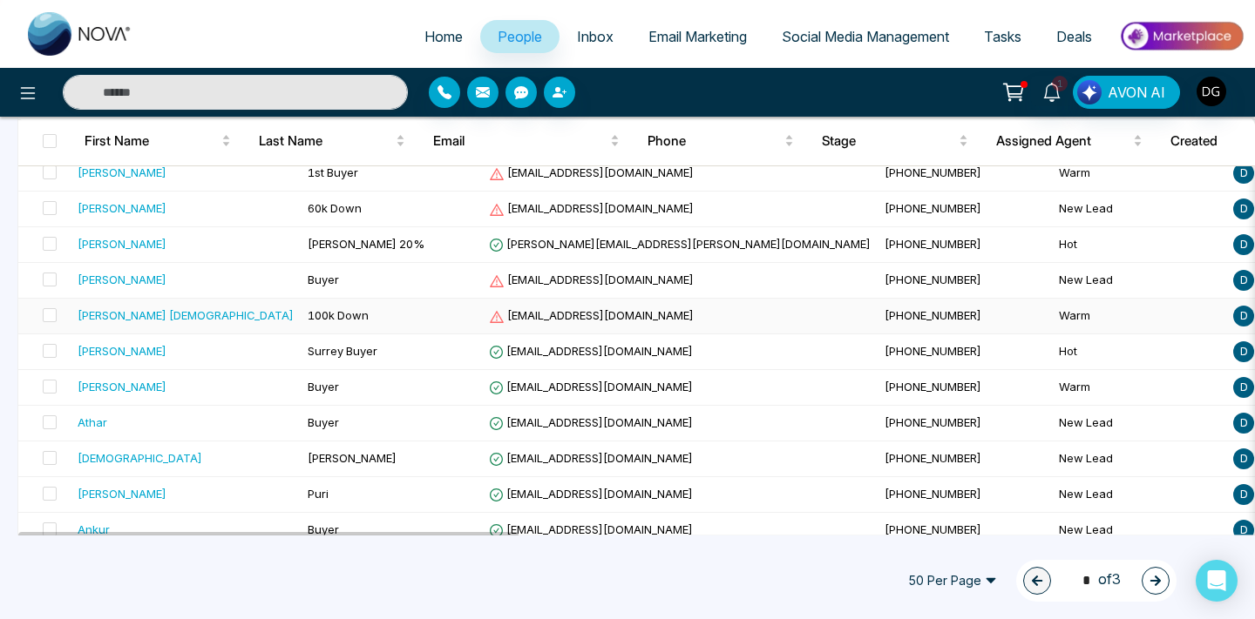
scroll to position [1119, 0]
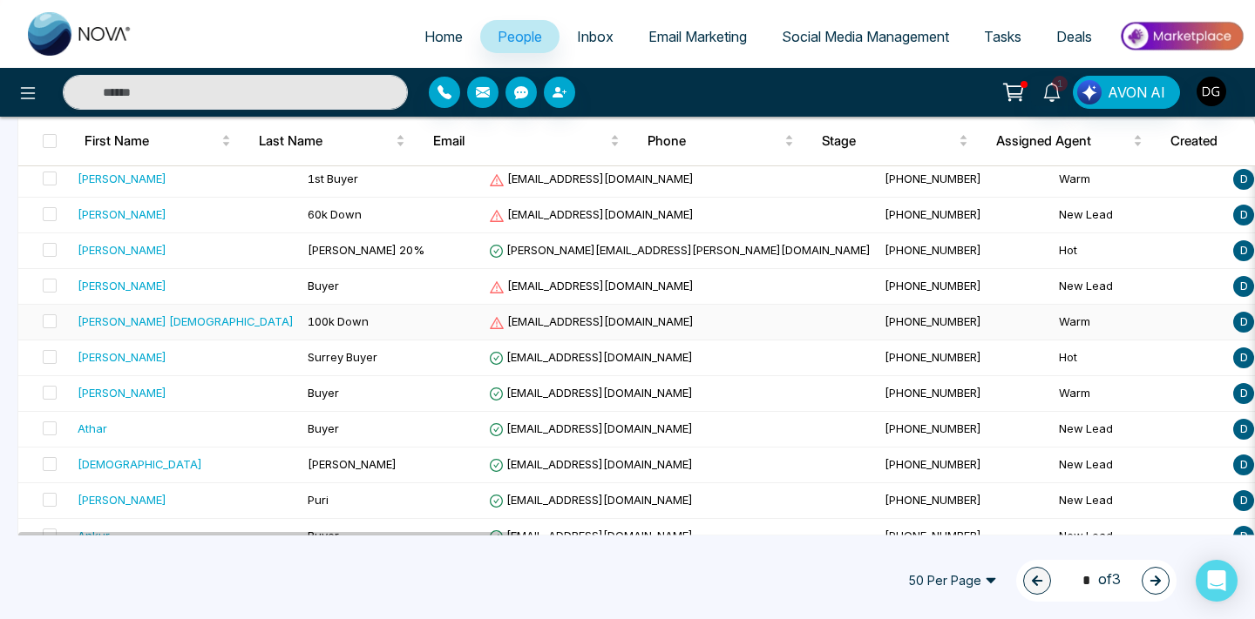
click at [301, 331] on td "100k Down" at bounding box center [391, 323] width 181 height 36
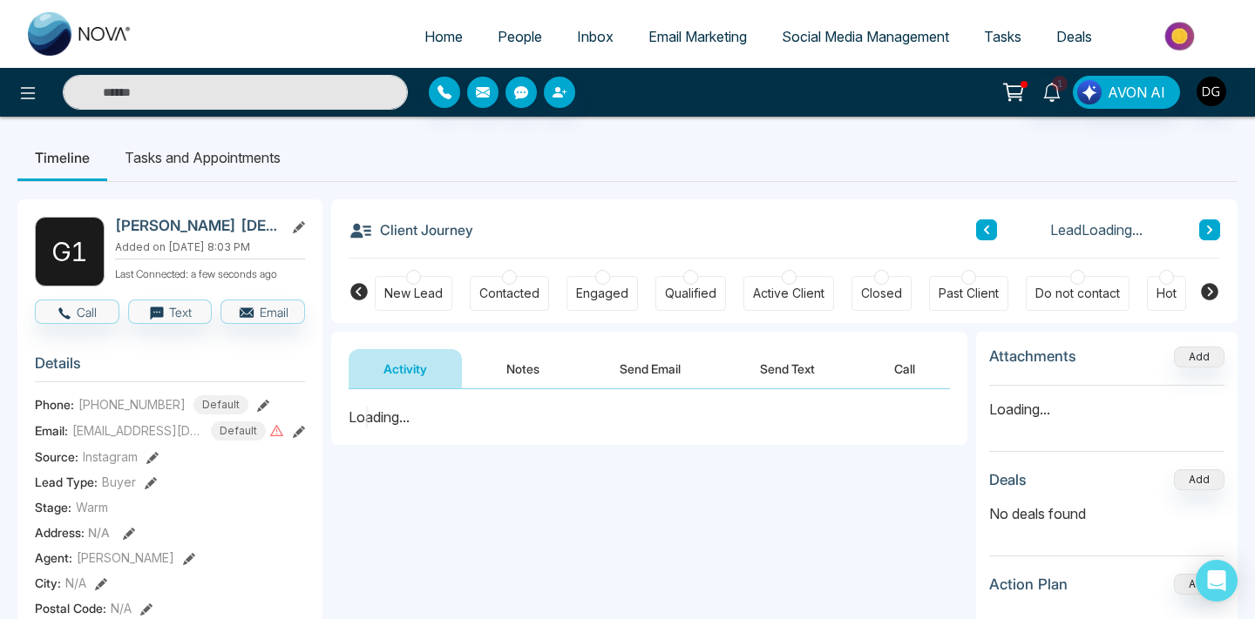
click at [535, 376] on button "Notes" at bounding box center [522, 368] width 103 height 39
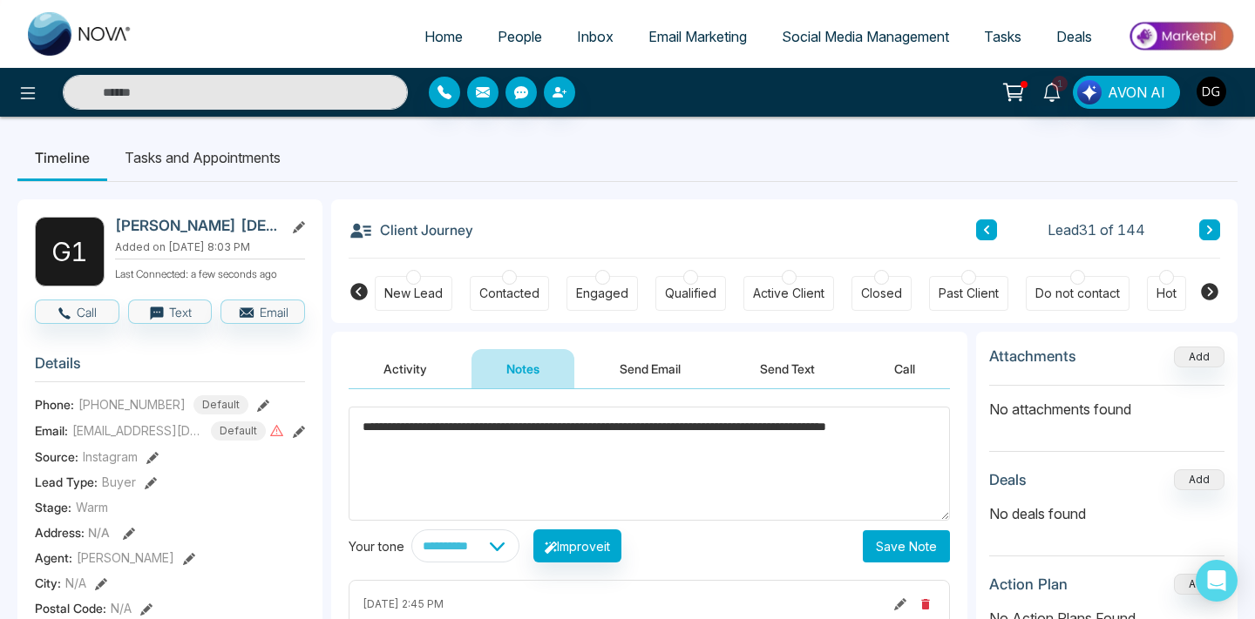
type textarea "**********"
click at [926, 558] on button "Save Note" at bounding box center [905, 547] width 87 height 32
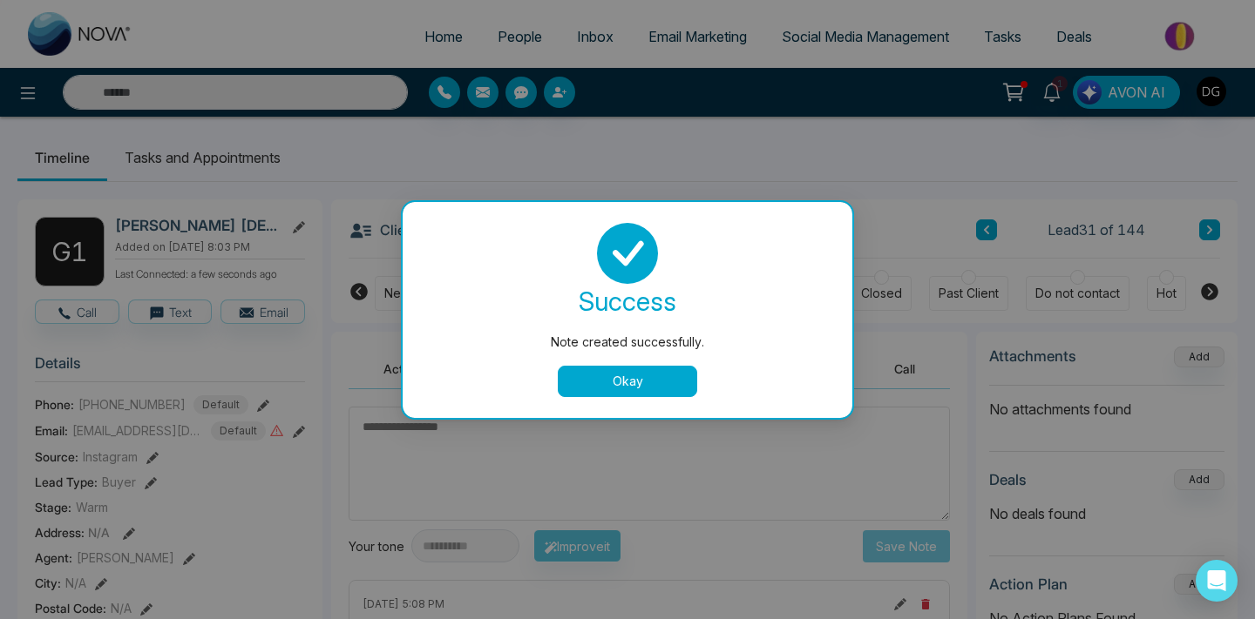
click at [636, 388] on button "Okay" at bounding box center [627, 381] width 139 height 31
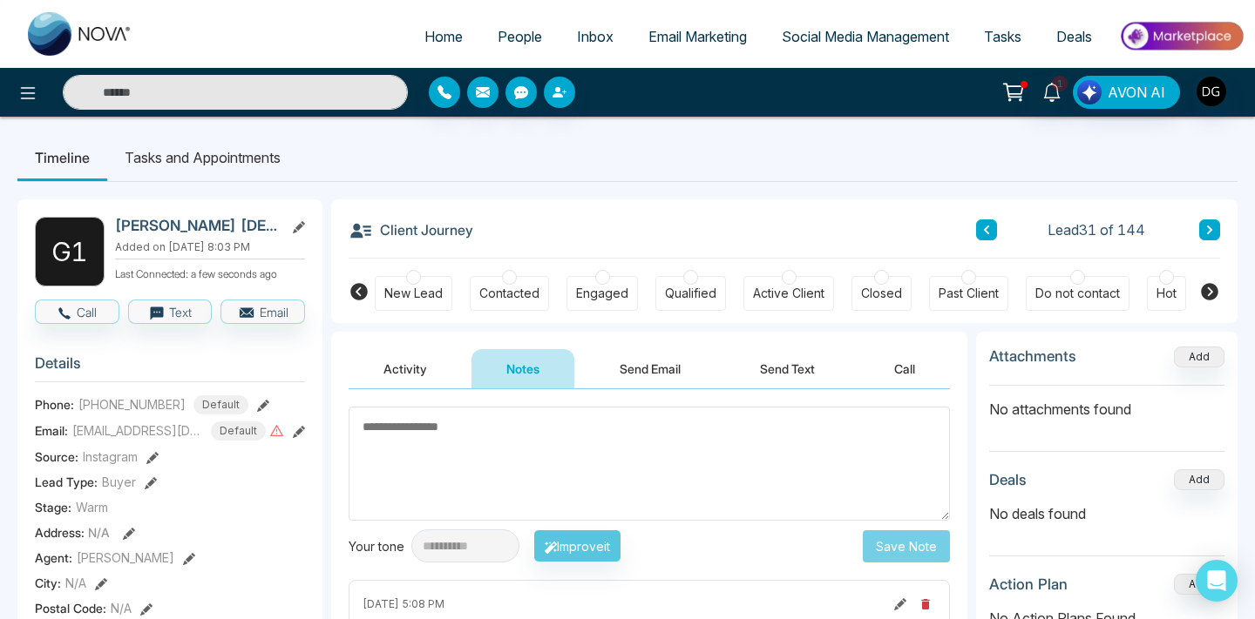
click at [511, 33] on span "People" at bounding box center [519, 36] width 44 height 17
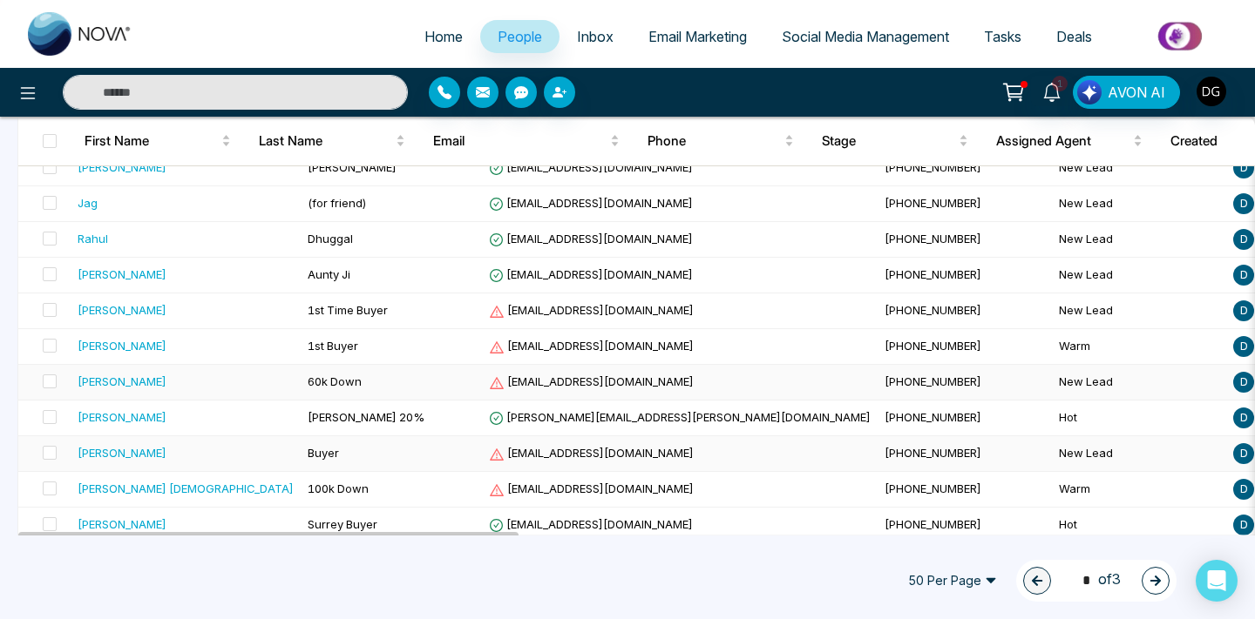
scroll to position [947, 0]
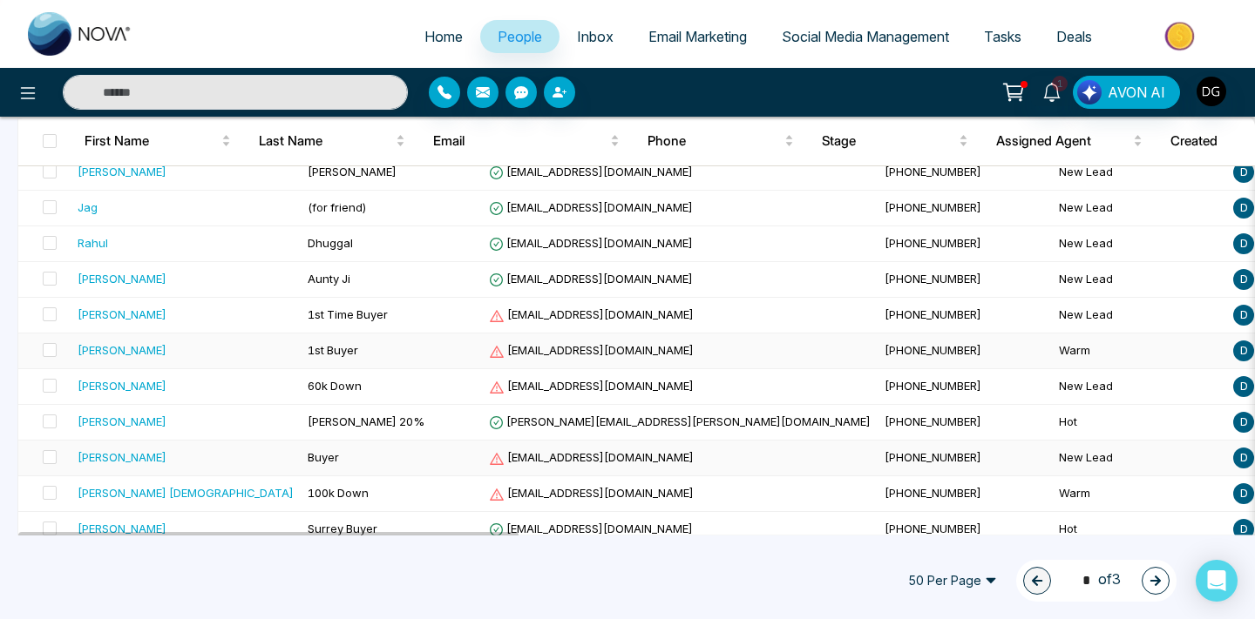
click at [392, 342] on td "1st Buyer" at bounding box center [391, 352] width 181 height 36
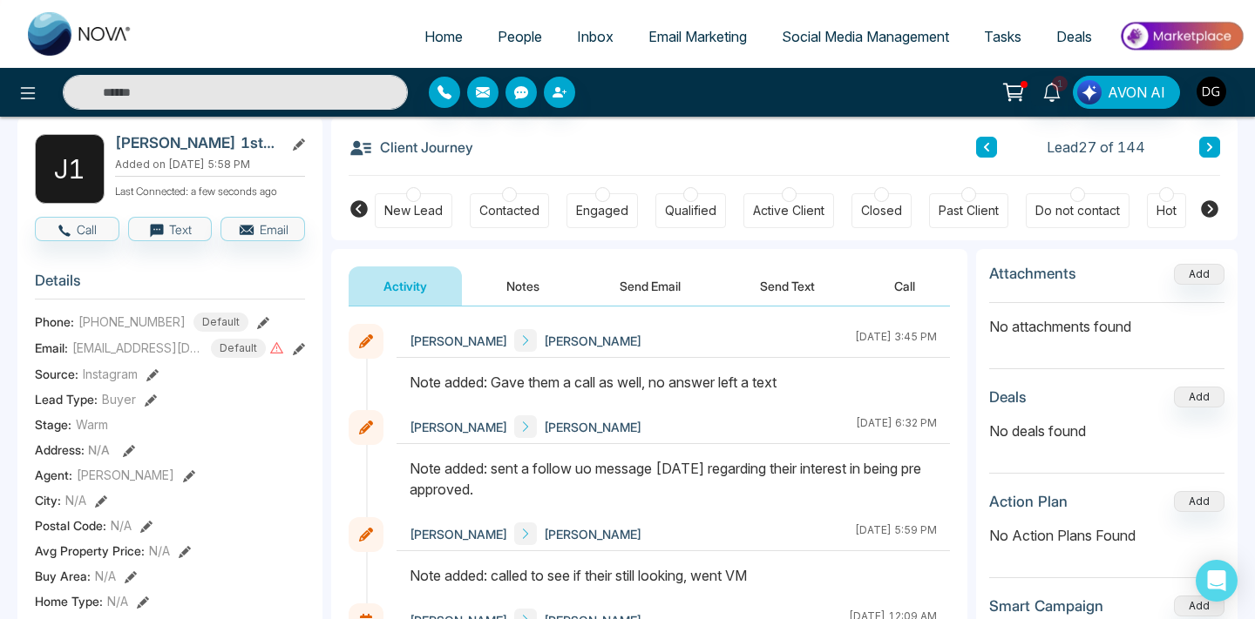
scroll to position [74, 0]
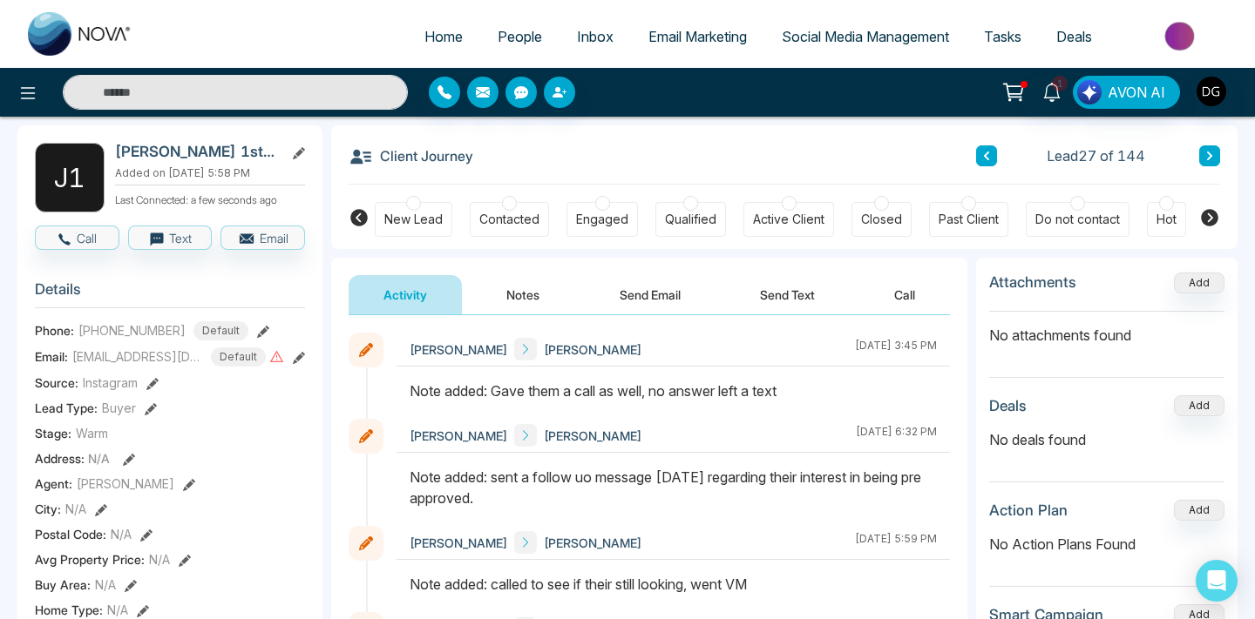
click at [416, 213] on div "New Lead" at bounding box center [413, 219] width 58 height 17
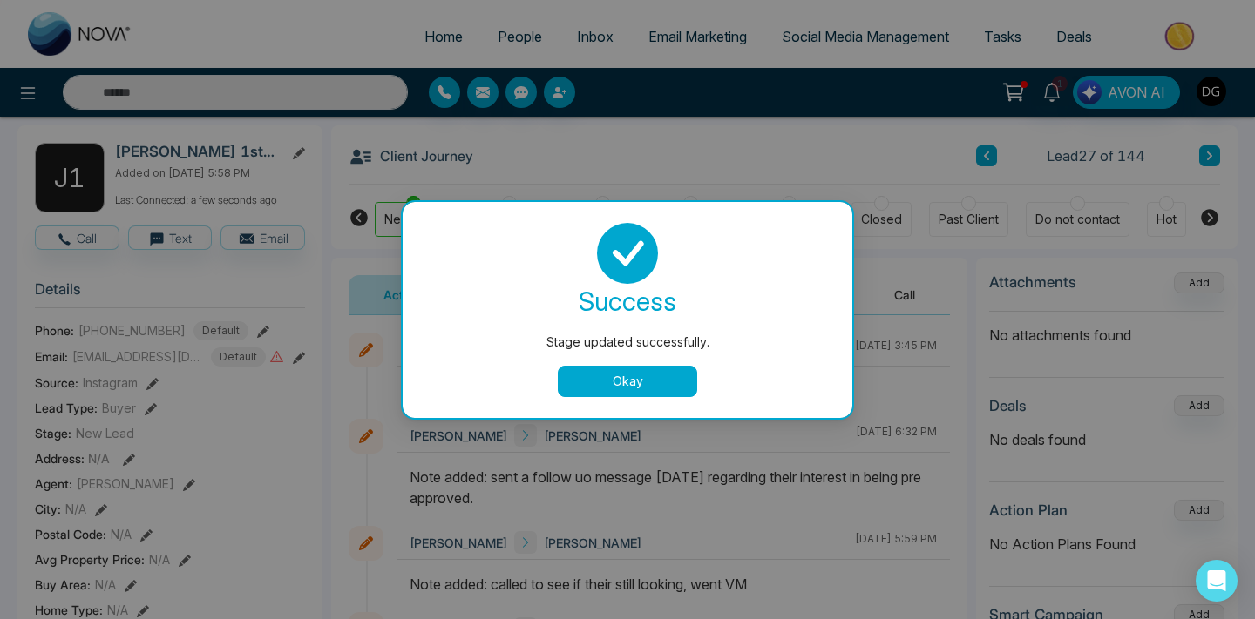
click at [603, 391] on button "Okay" at bounding box center [627, 381] width 139 height 31
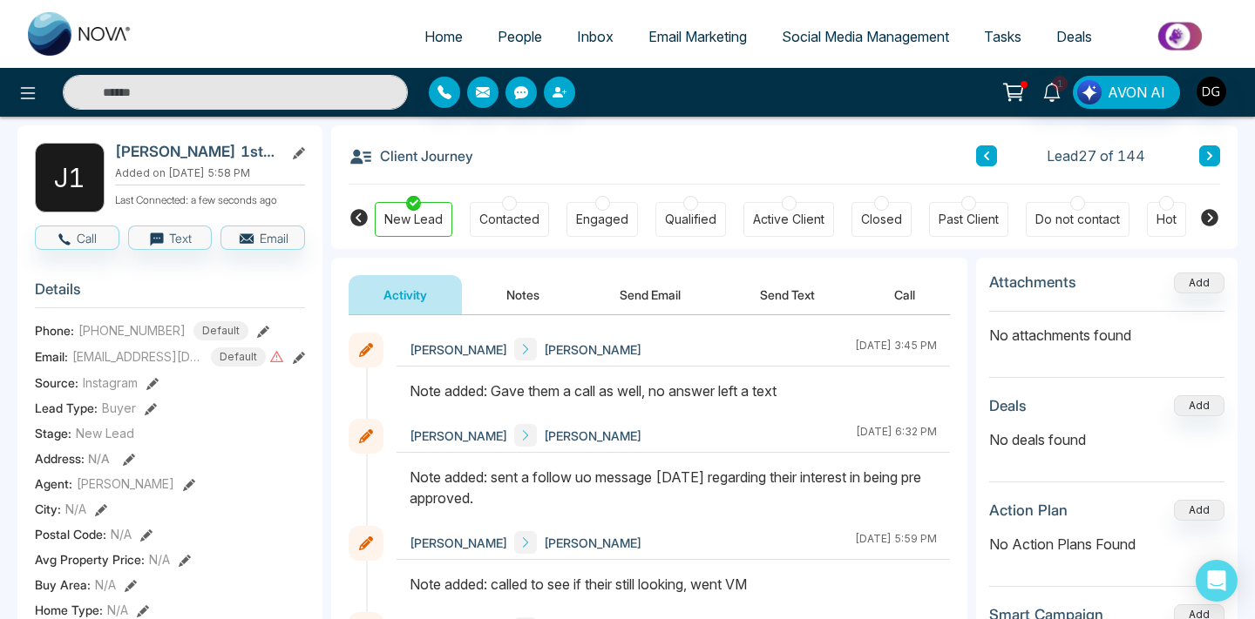
click at [509, 37] on span "People" at bounding box center [519, 36] width 44 height 17
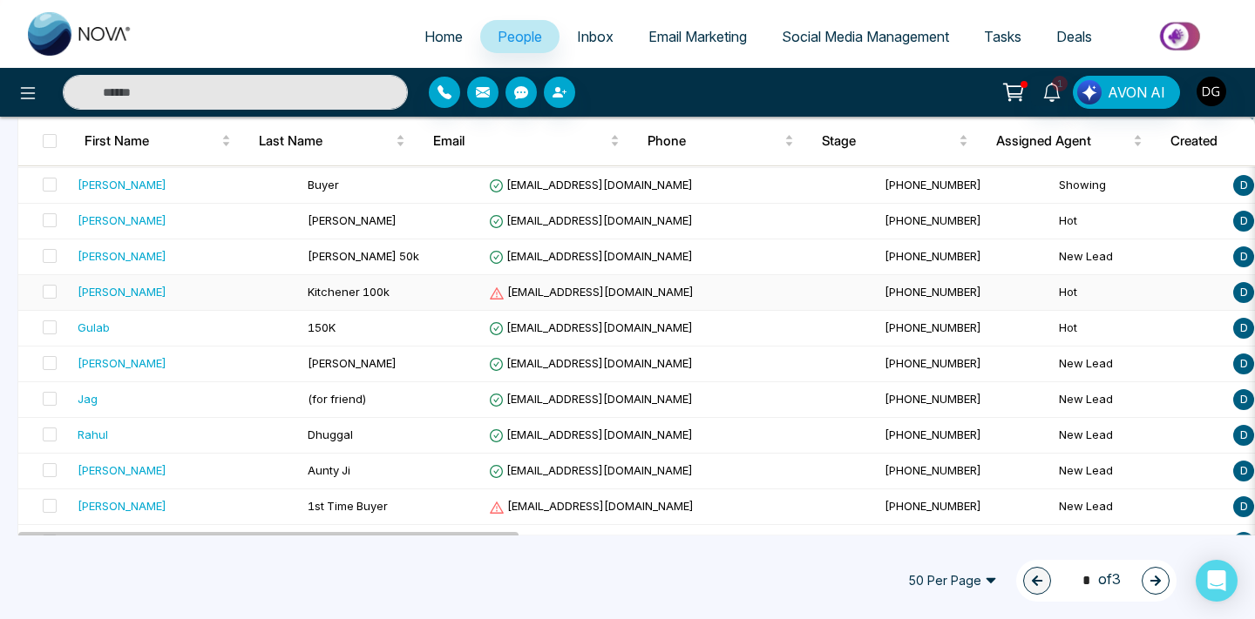
scroll to position [752, 0]
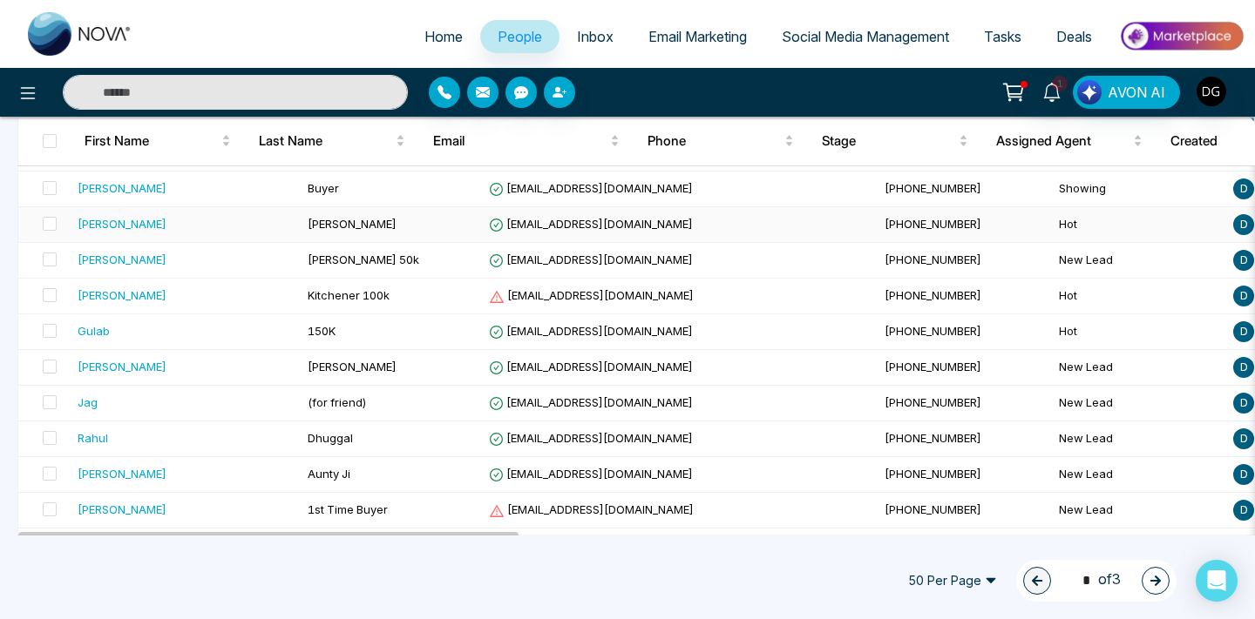
click at [308, 224] on span "[PERSON_NAME]" at bounding box center [352, 224] width 89 height 14
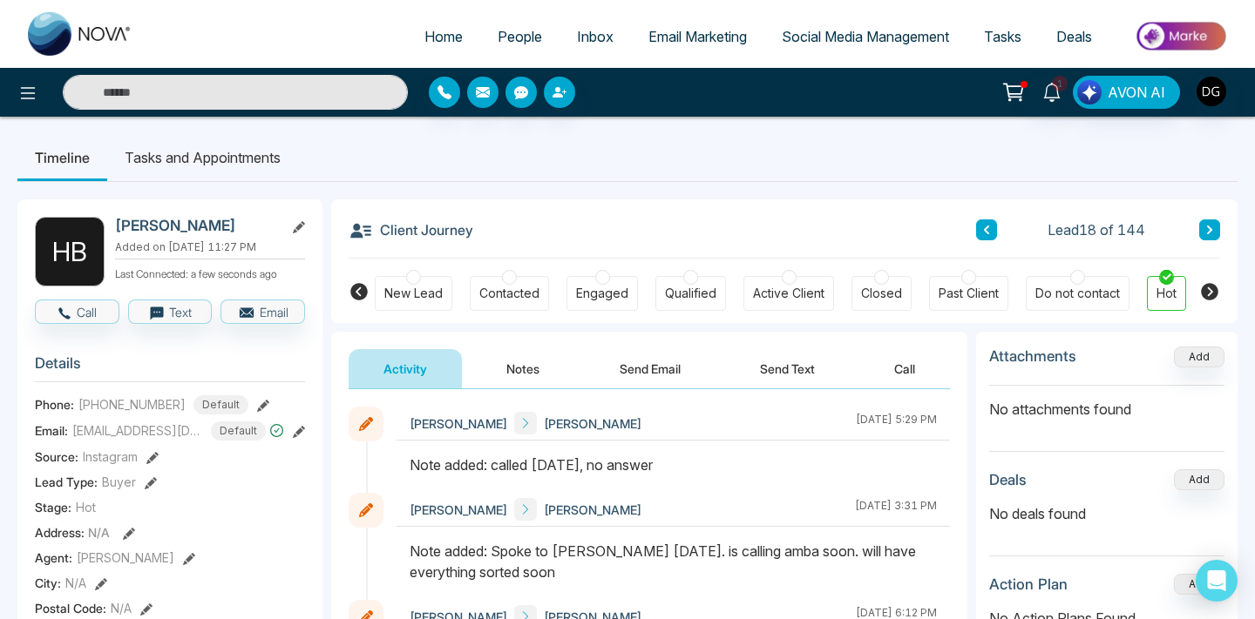
click at [527, 366] on button "Notes" at bounding box center [522, 368] width 103 height 39
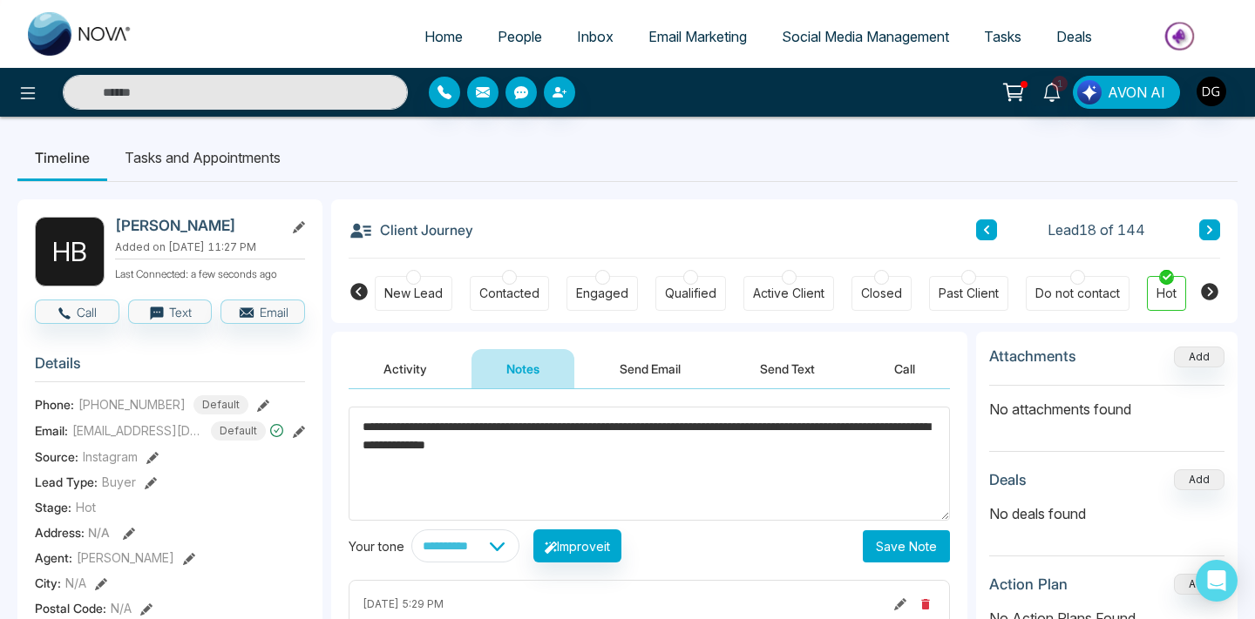
type textarea "**********"
click at [908, 541] on button "Save Note" at bounding box center [905, 547] width 87 height 32
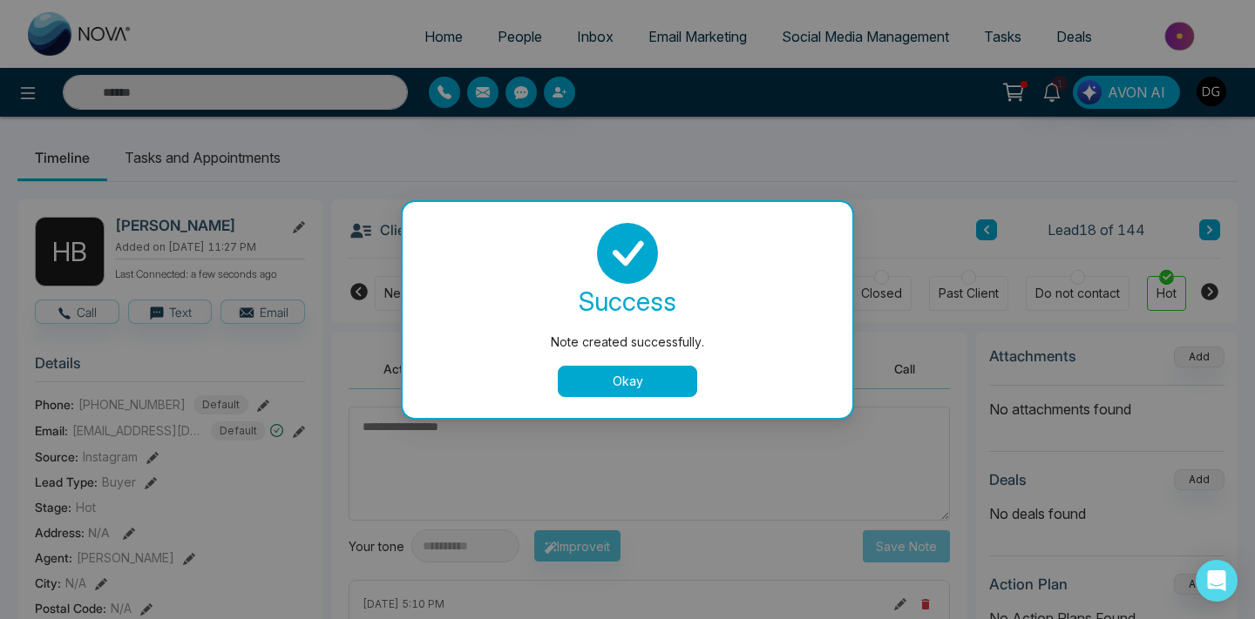
click at [618, 380] on button "Okay" at bounding box center [627, 381] width 139 height 31
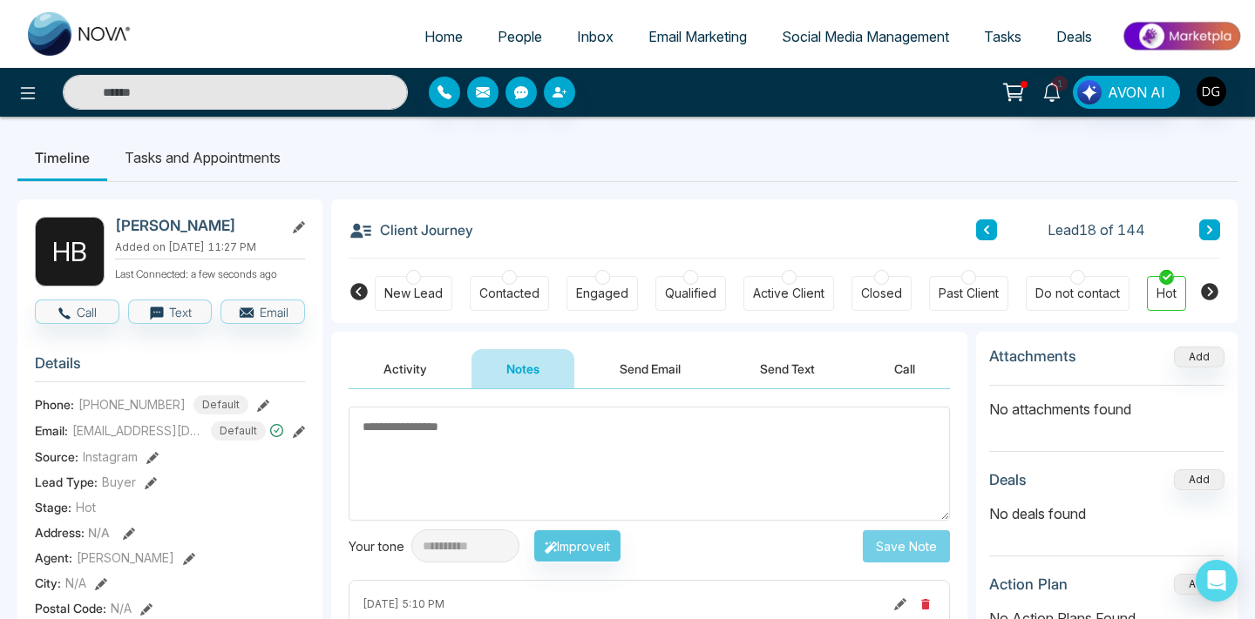
click at [497, 36] on span "People" at bounding box center [519, 36] width 44 height 17
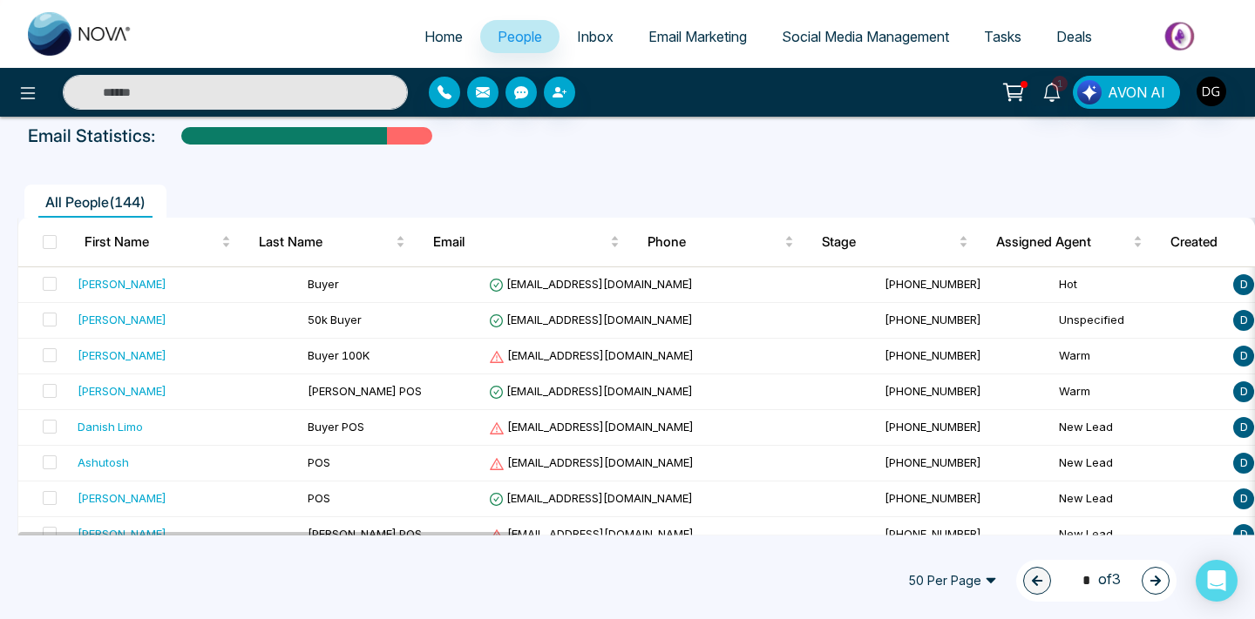
scroll to position [86, 0]
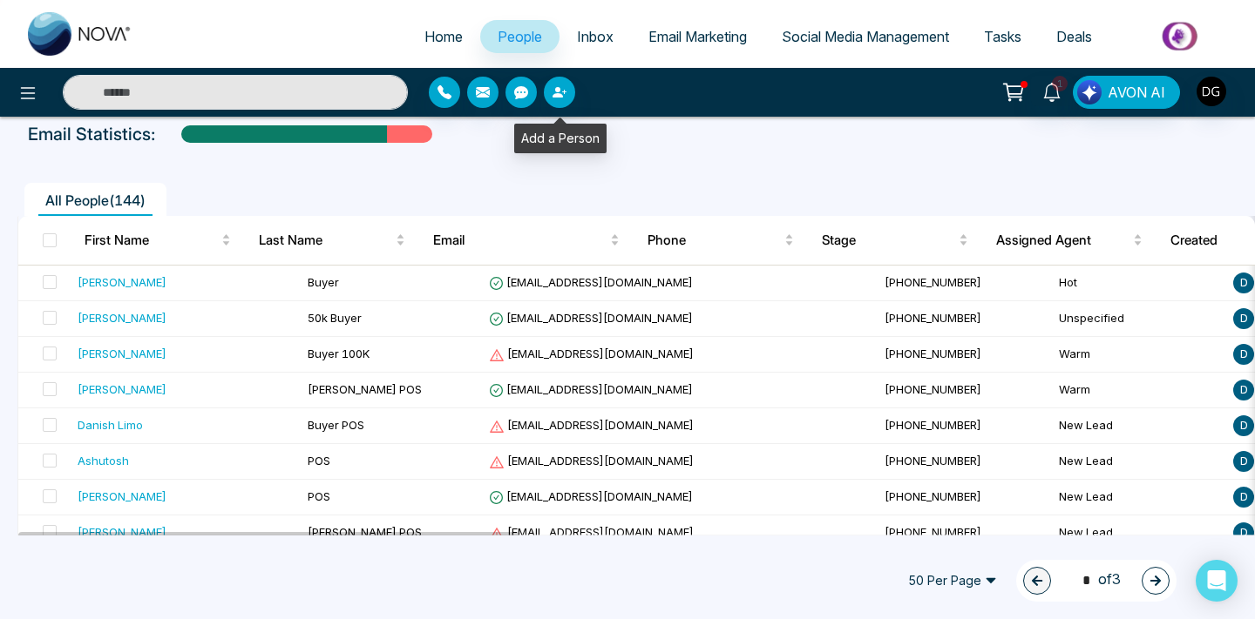
click at [565, 91] on icon "button" at bounding box center [559, 92] width 14 height 14
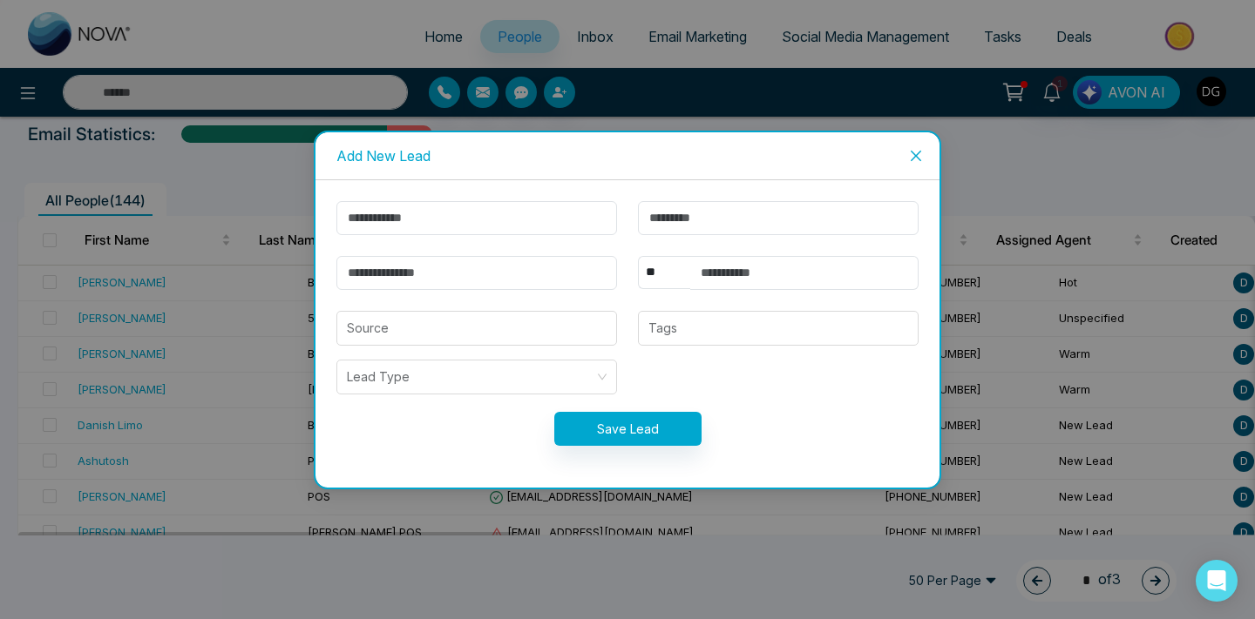
click at [911, 158] on icon "close" at bounding box center [915, 155] width 10 height 10
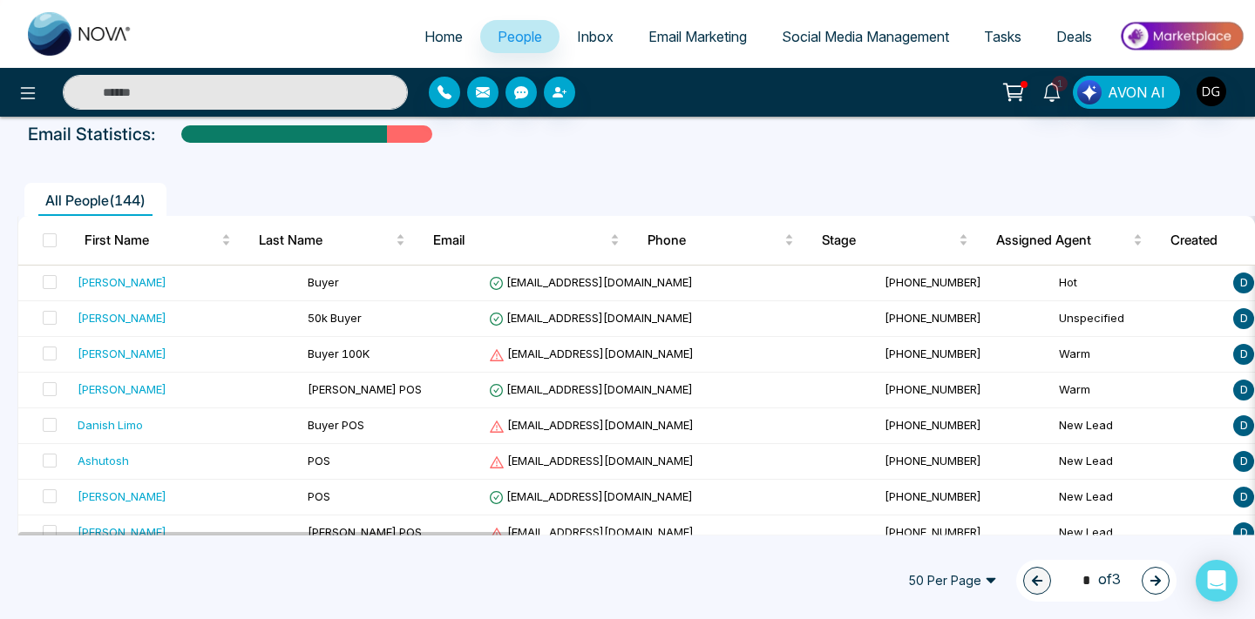
click at [306, 83] on input "text" at bounding box center [235, 92] width 345 height 35
type input "*****"
click at [561, 89] on icon "button" at bounding box center [559, 92] width 14 height 14
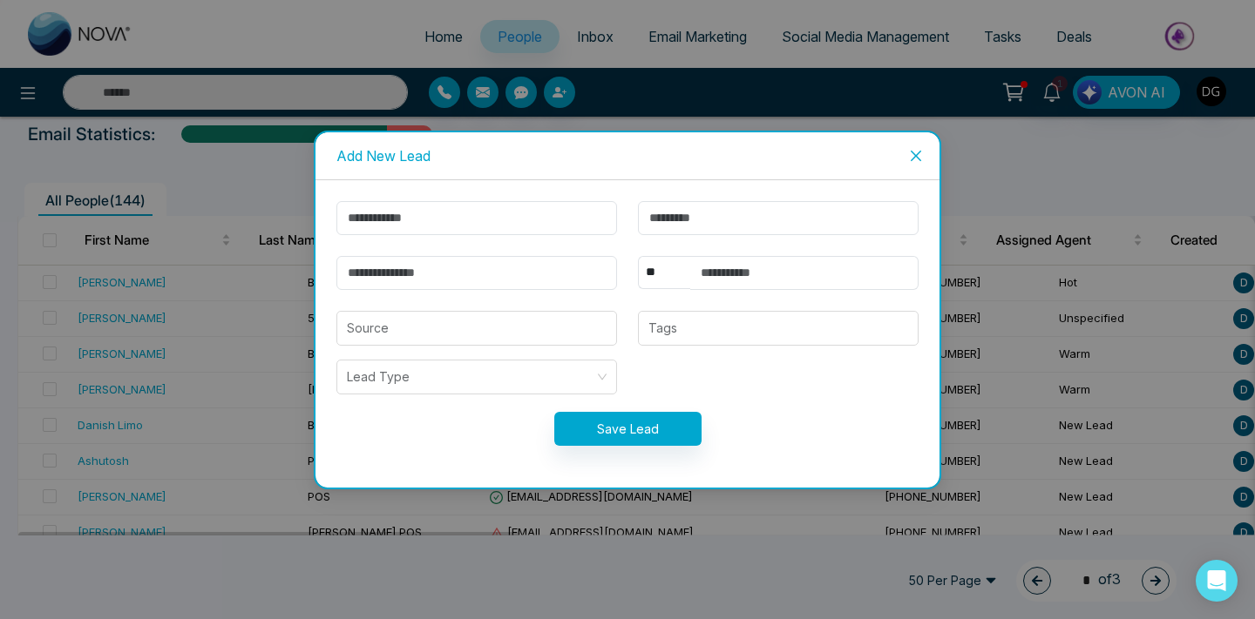
click at [533, 196] on div "** **** *** *** *** **** *** Source Tags Lead Type Save Lead" at bounding box center [627, 334] width 624 height 308
click at [512, 209] on input "text" at bounding box center [476, 218] width 281 height 34
type input "******"
type input "*****"
type input "********"
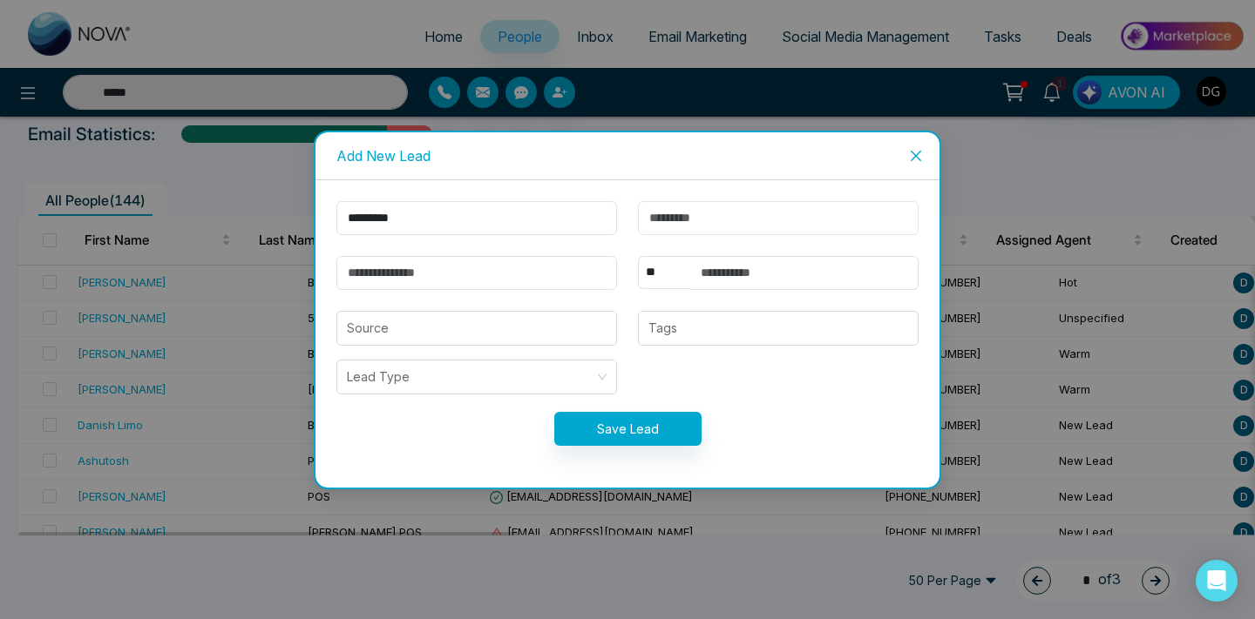
click at [732, 224] on input "text" at bounding box center [778, 218] width 281 height 34
type input "*****"
click at [419, 270] on input "email" at bounding box center [476, 273] width 281 height 34
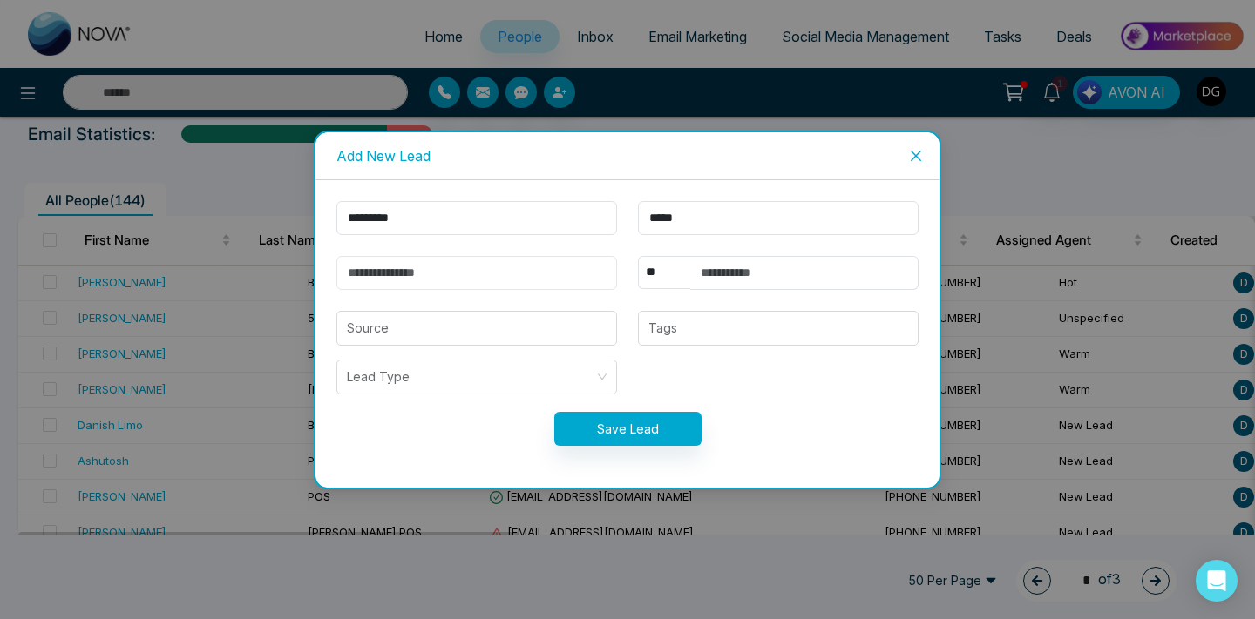
paste input "**********"
type input "**********"
click at [727, 261] on input "text" at bounding box center [804, 273] width 228 height 34
type input "*****"
click at [694, 329] on div at bounding box center [778, 328] width 270 height 21
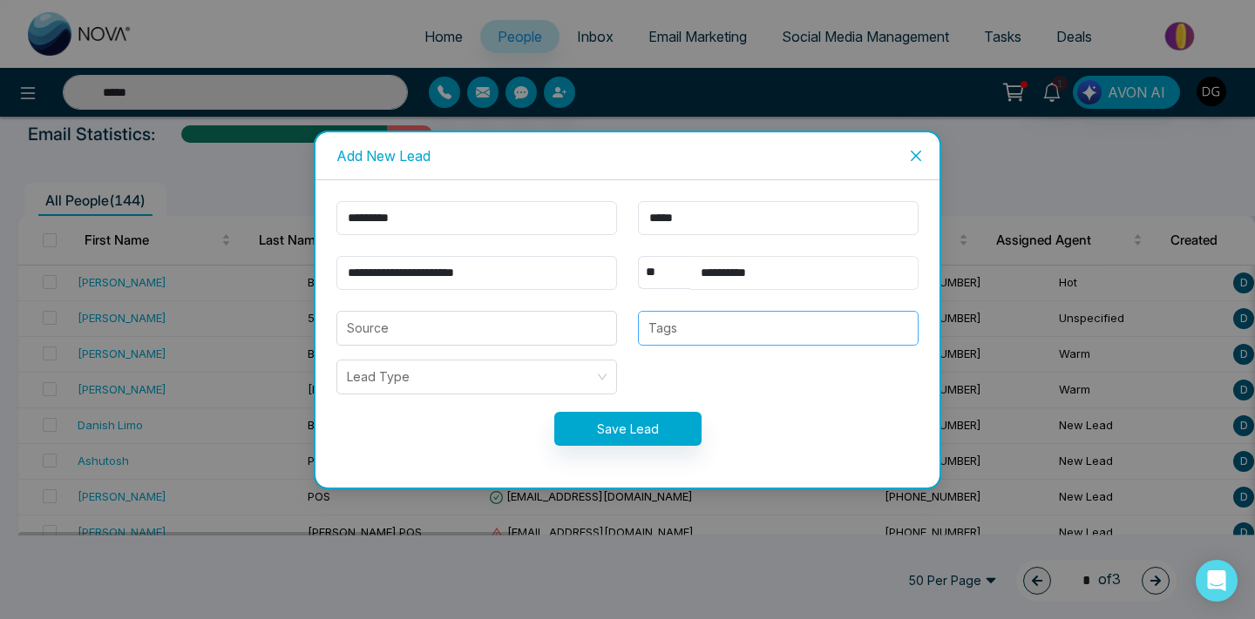
type input "**********"
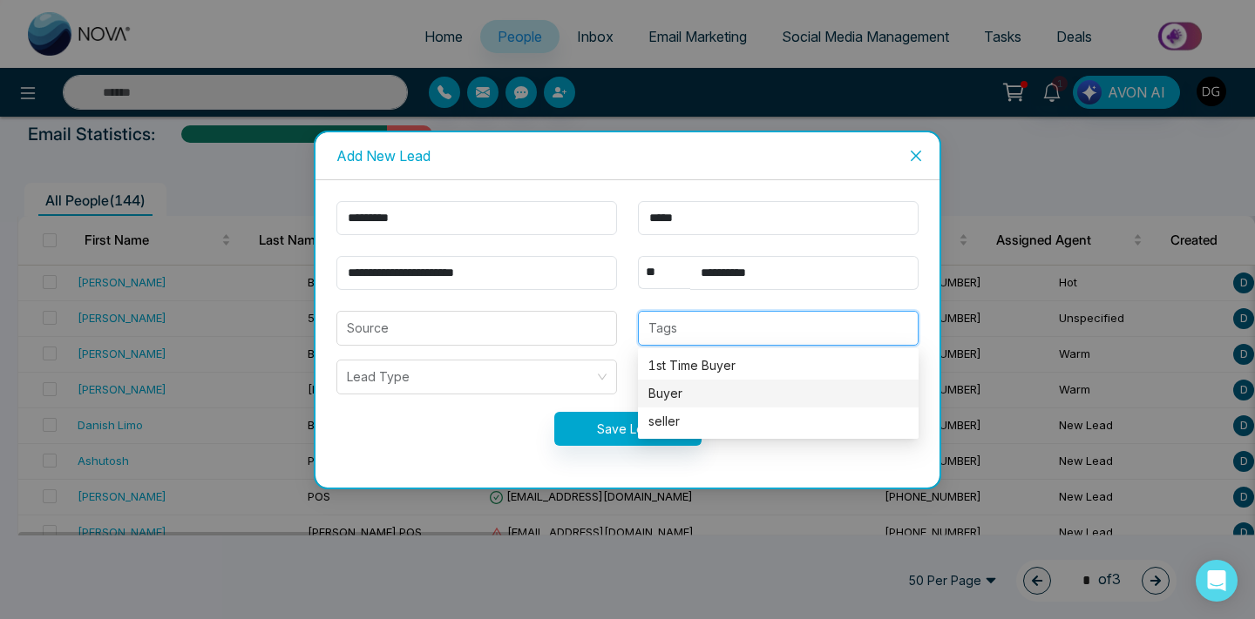
click at [683, 380] on div "Buyer" at bounding box center [778, 394] width 281 height 28
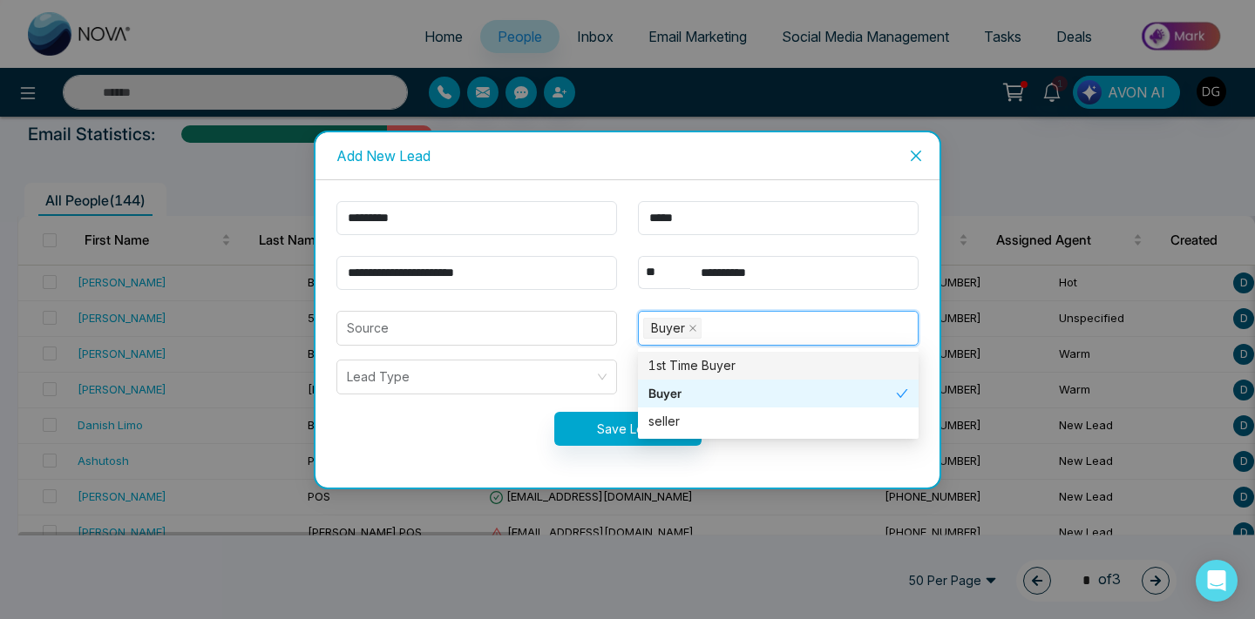
click at [680, 366] on div "1st Time Buyer" at bounding box center [778, 365] width 260 height 19
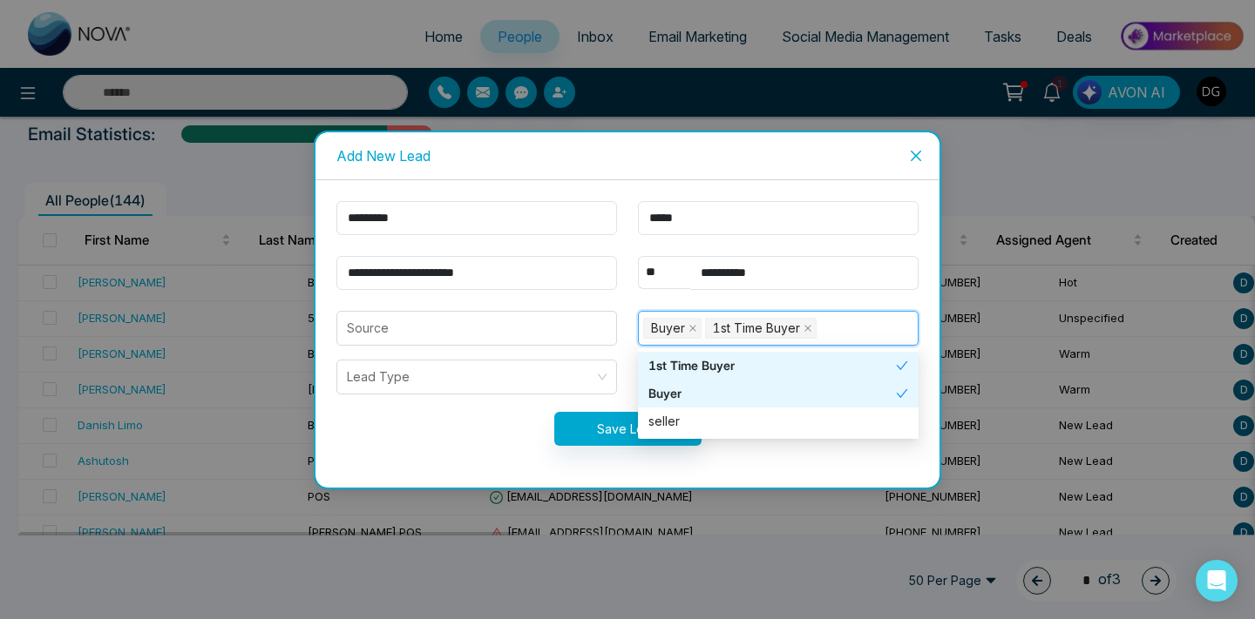
click at [682, 329] on span "Buyer" at bounding box center [668, 328] width 34 height 19
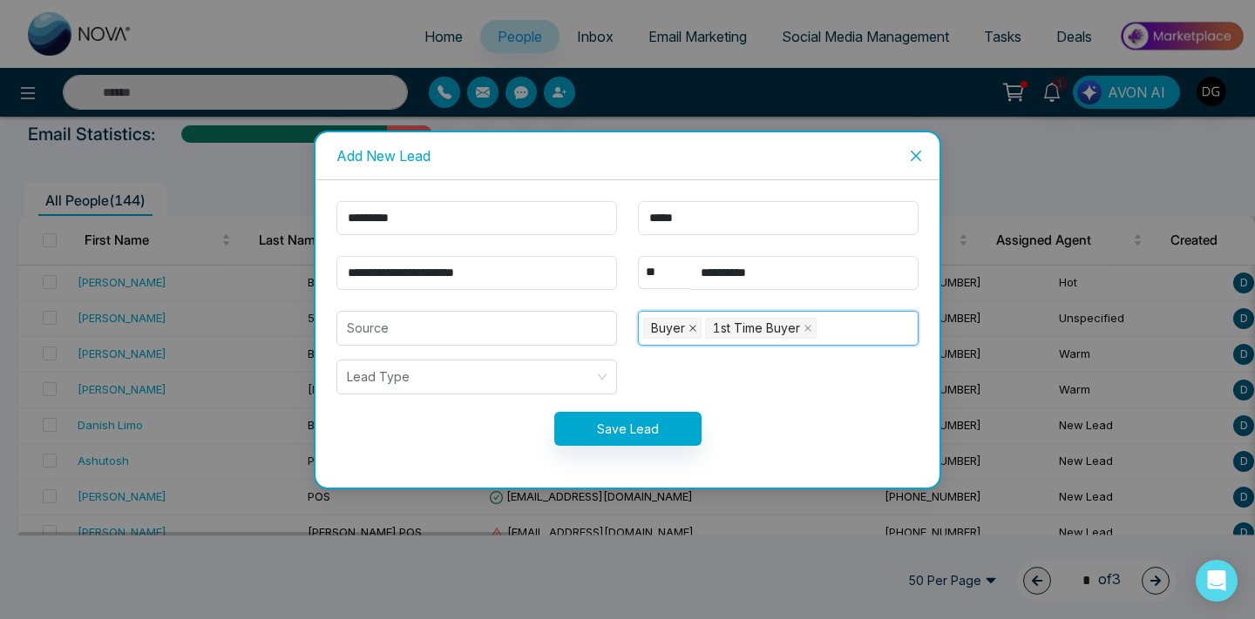
click at [694, 326] on icon "close" at bounding box center [692, 328] width 9 height 9
type input "*****"
click at [488, 301] on form "**********" at bounding box center [627, 334] width 603 height 266
type input "*****"
click at [470, 322] on input "search" at bounding box center [477, 328] width 260 height 33
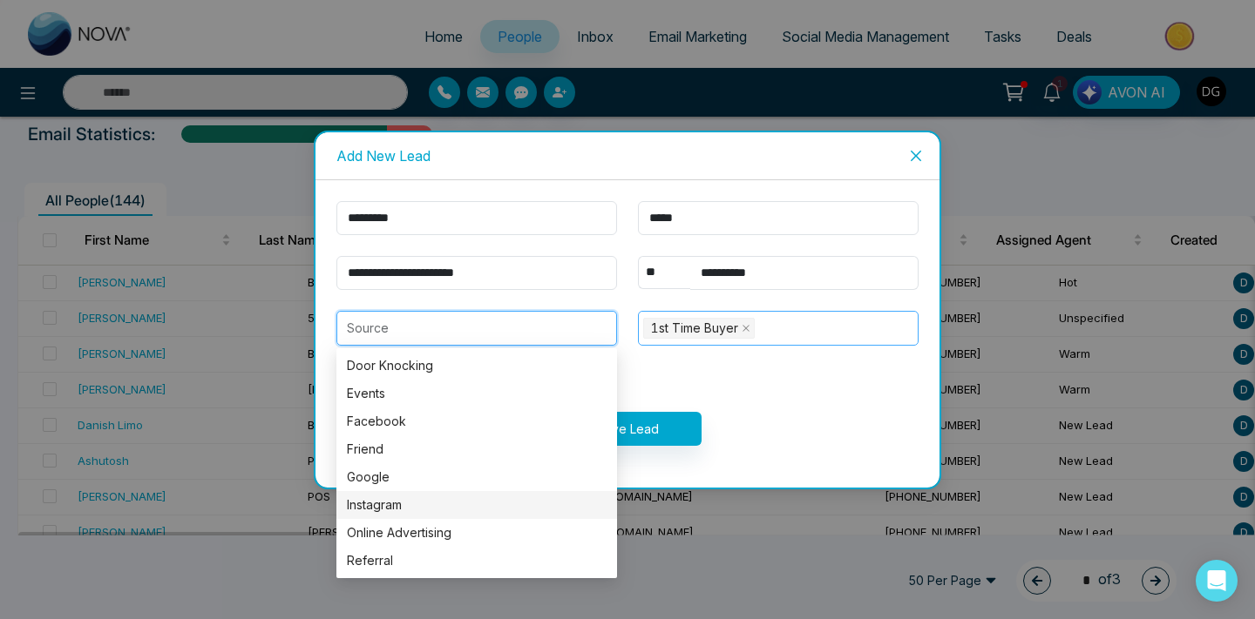
click at [410, 511] on div "Instagram" at bounding box center [477, 505] width 260 height 19
type input "*********"
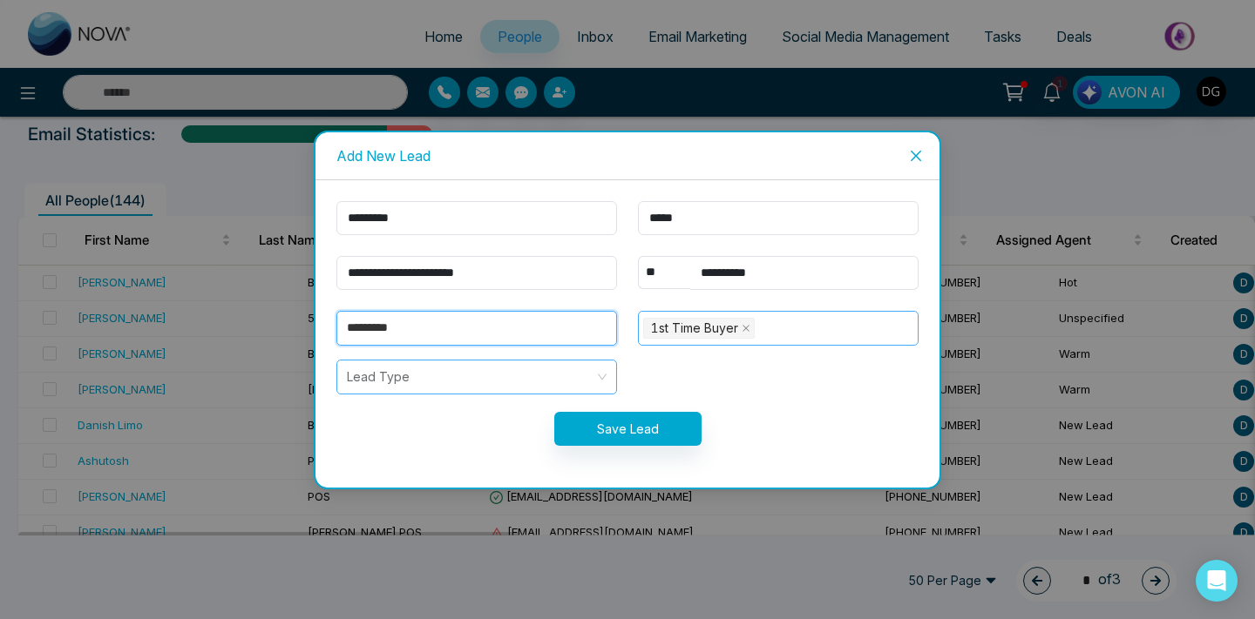
click at [451, 379] on input "search" at bounding box center [470, 377] width 247 height 33
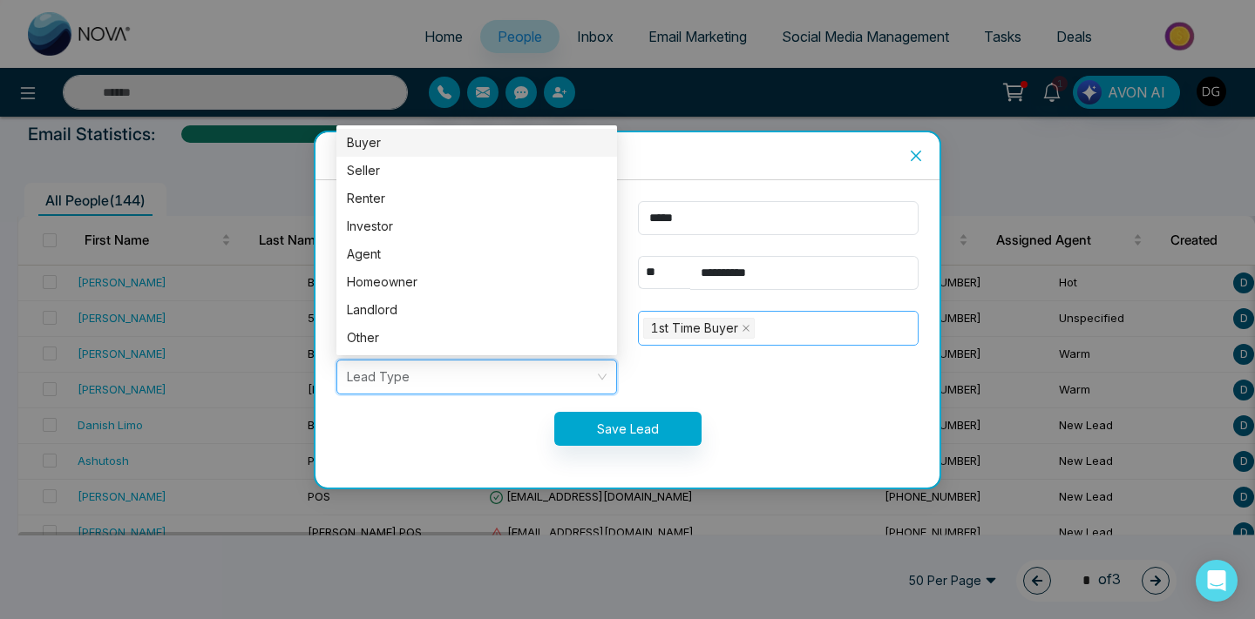
click at [477, 127] on body "Home People Inbox Email Marketing Social Media Management Tasks Deals 1 AVON AI…" at bounding box center [627, 309] width 1255 height 619
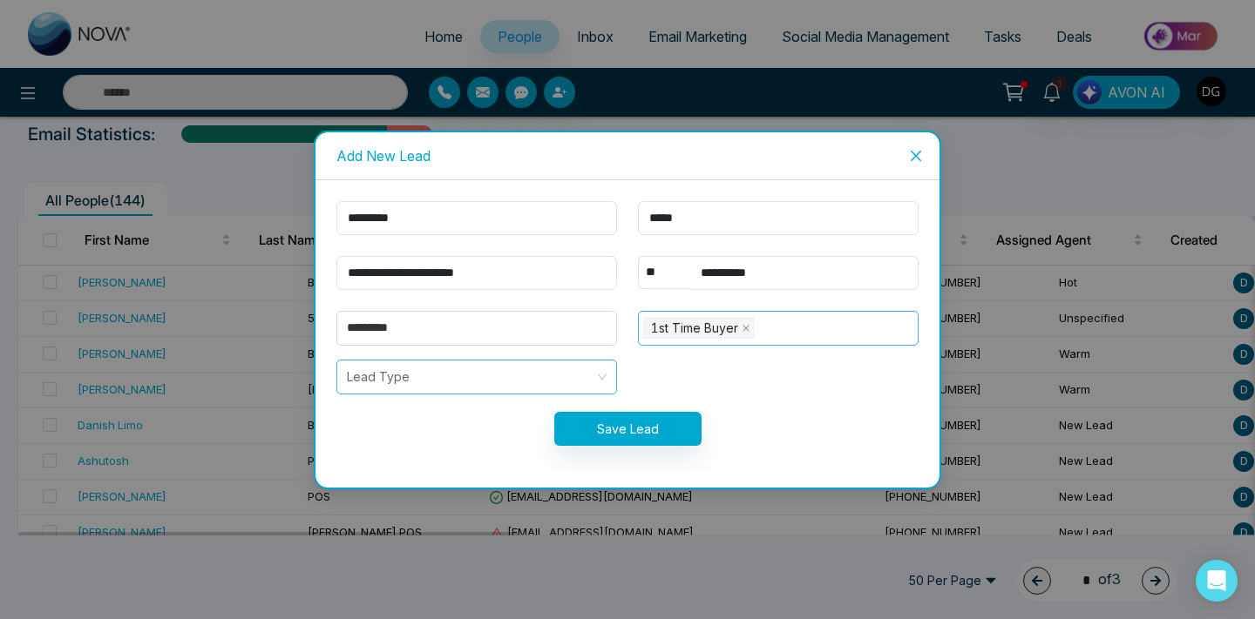
click at [397, 387] on input "search" at bounding box center [470, 377] width 247 height 33
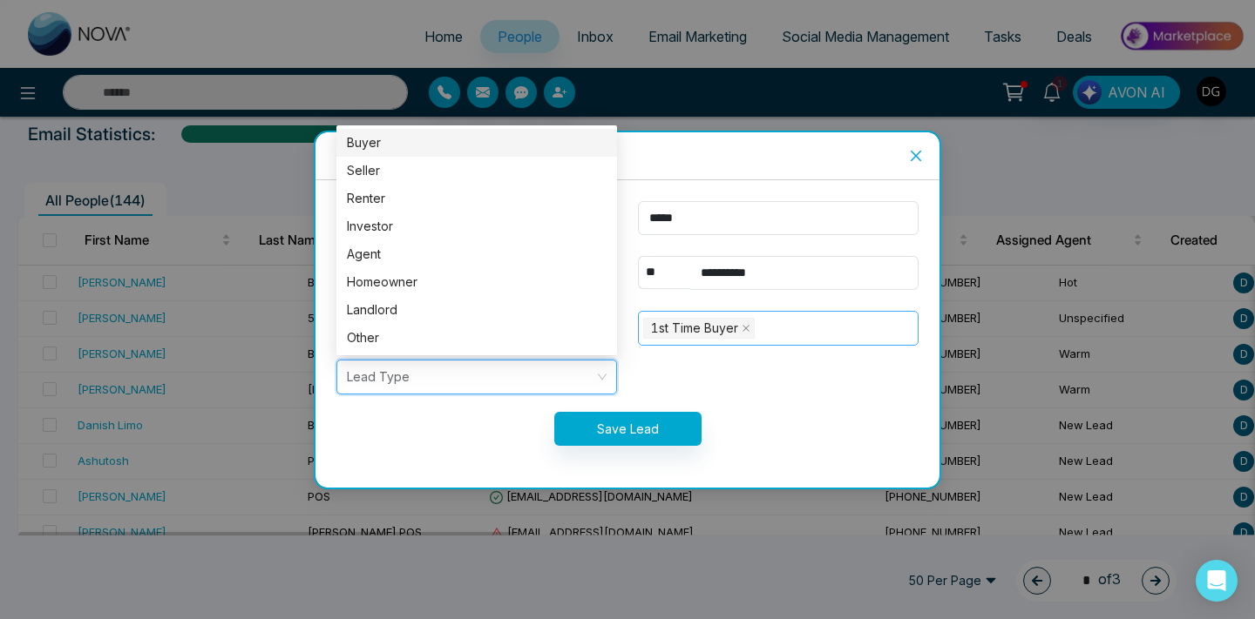
type input "*****"
click at [424, 141] on div "Buyer" at bounding box center [477, 142] width 260 height 19
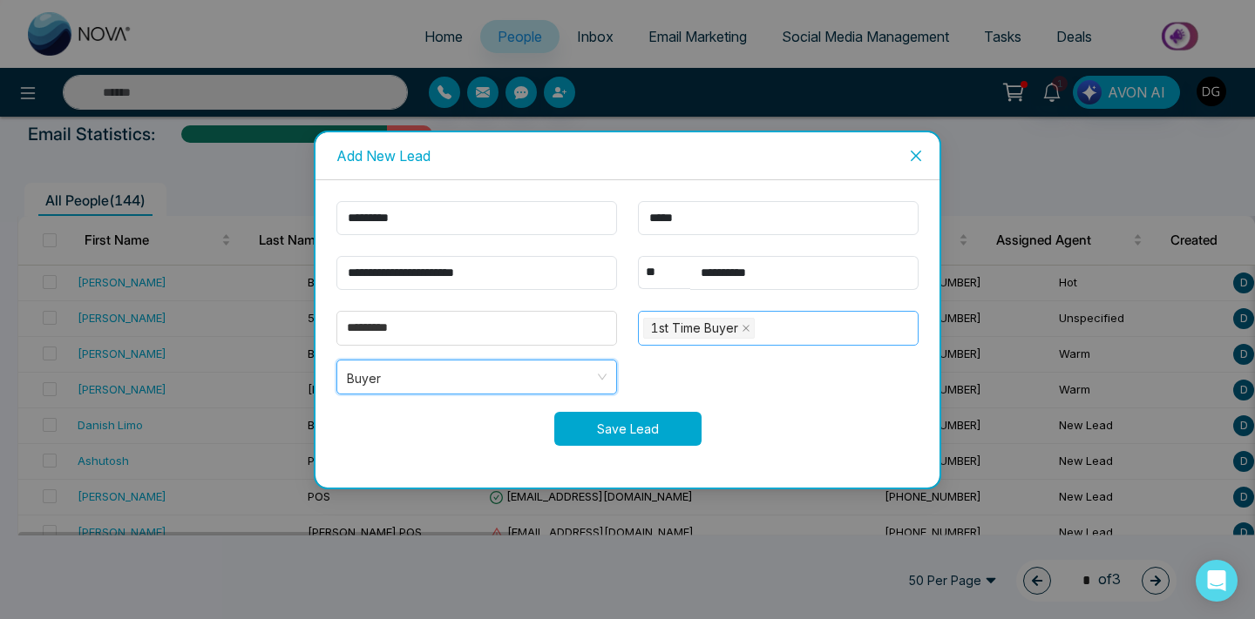
click at [624, 439] on button "Save Lead" at bounding box center [627, 429] width 147 height 34
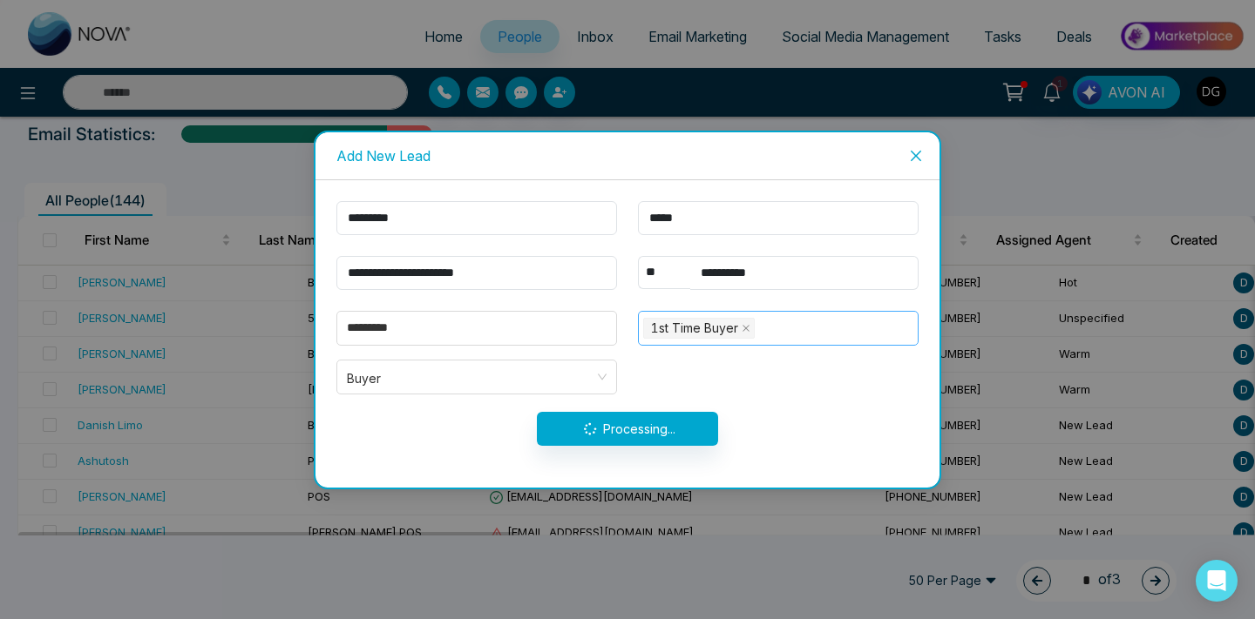
type input "*****"
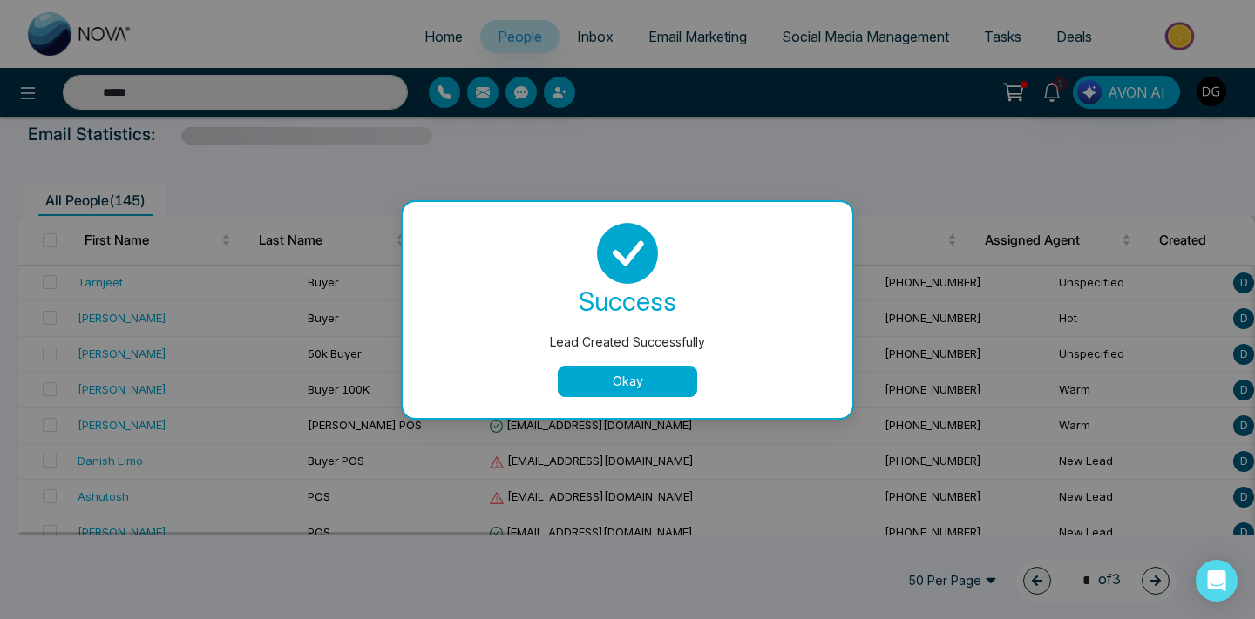
click at [617, 393] on button "Okay" at bounding box center [627, 381] width 139 height 31
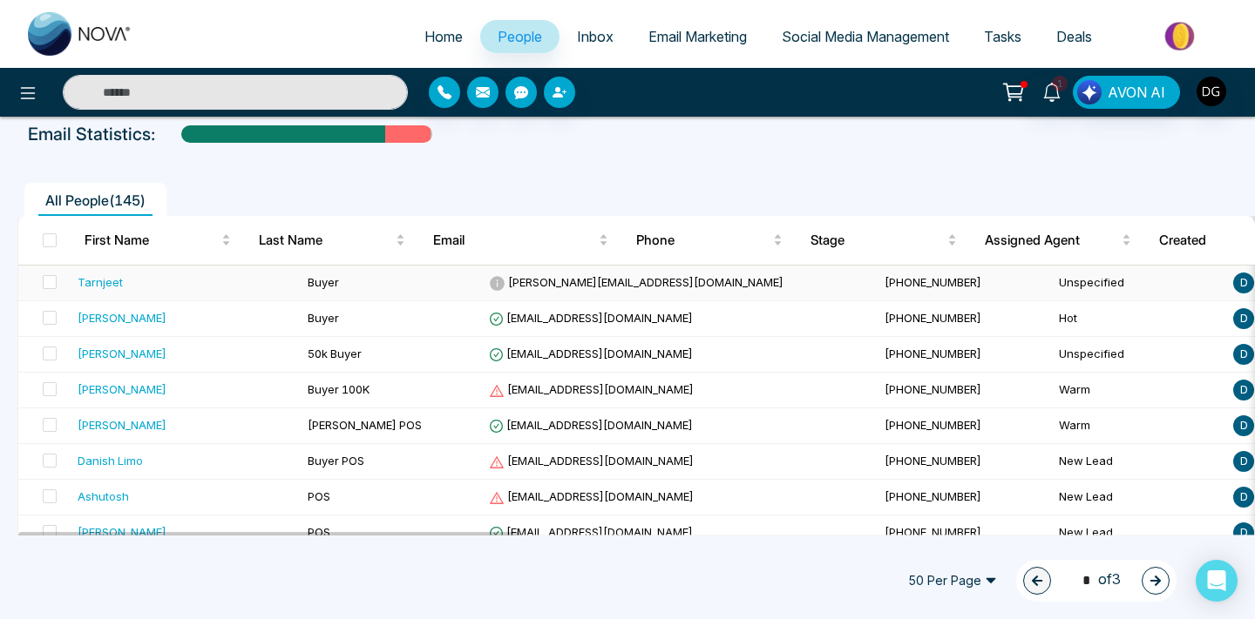
type input "*****"
click at [301, 285] on td "Buyer" at bounding box center [391, 284] width 181 height 36
type input "*****"
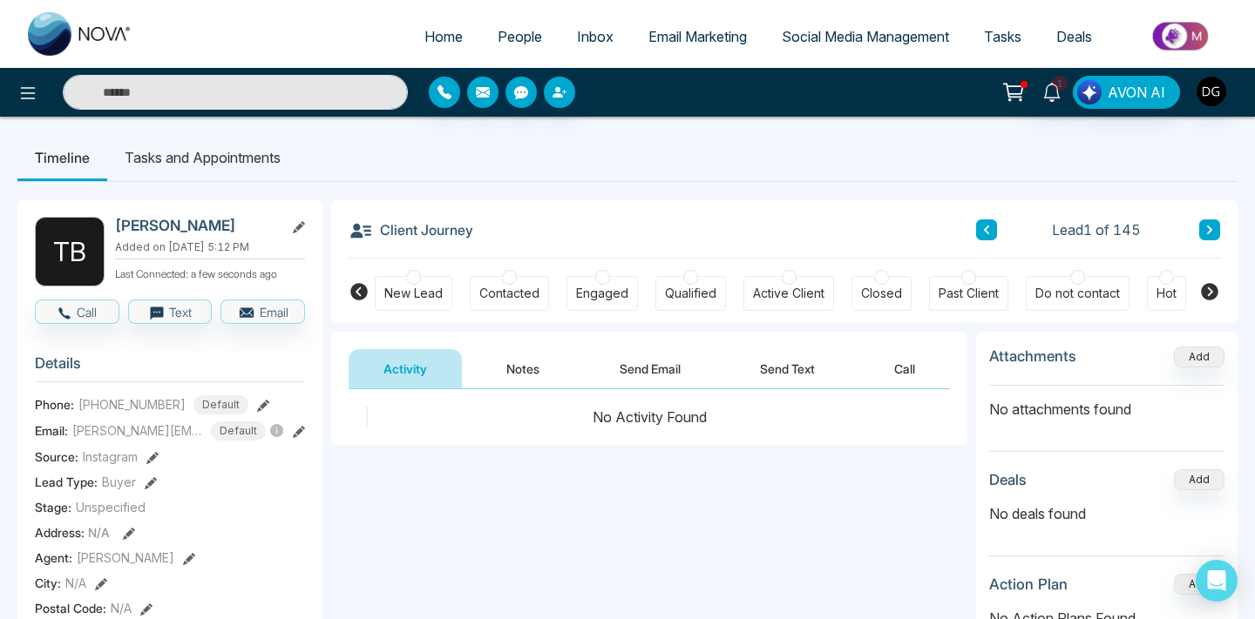
click at [1153, 285] on div "Hot" at bounding box center [1166, 293] width 39 height 35
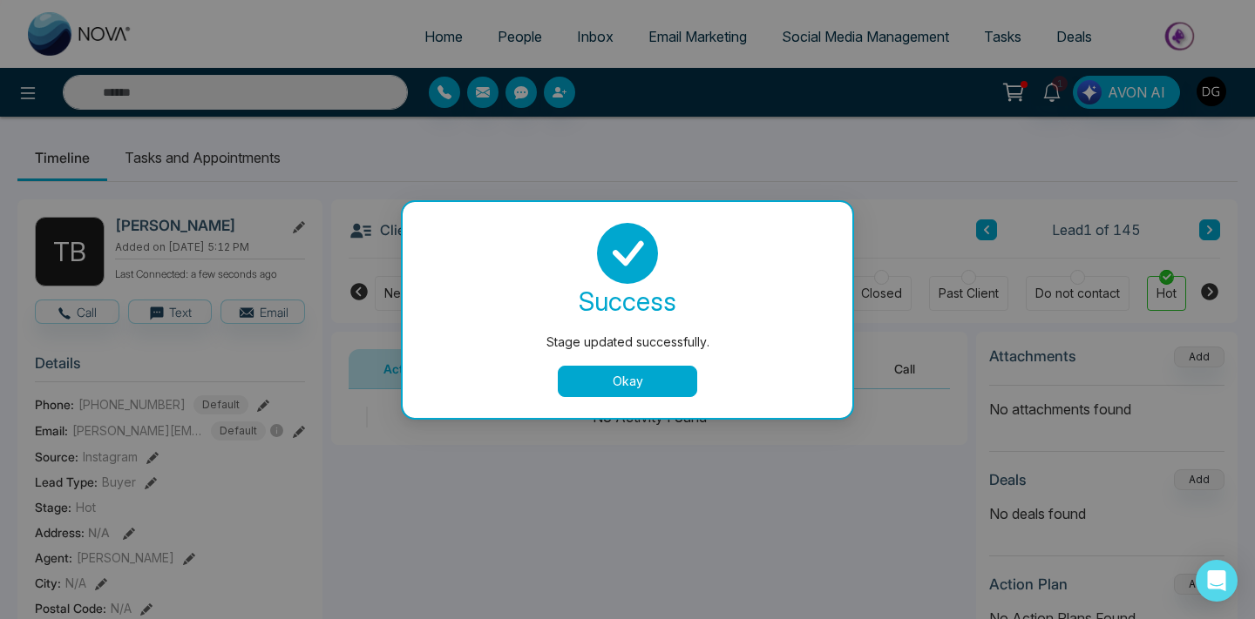
click at [626, 377] on button "Okay" at bounding box center [627, 381] width 139 height 31
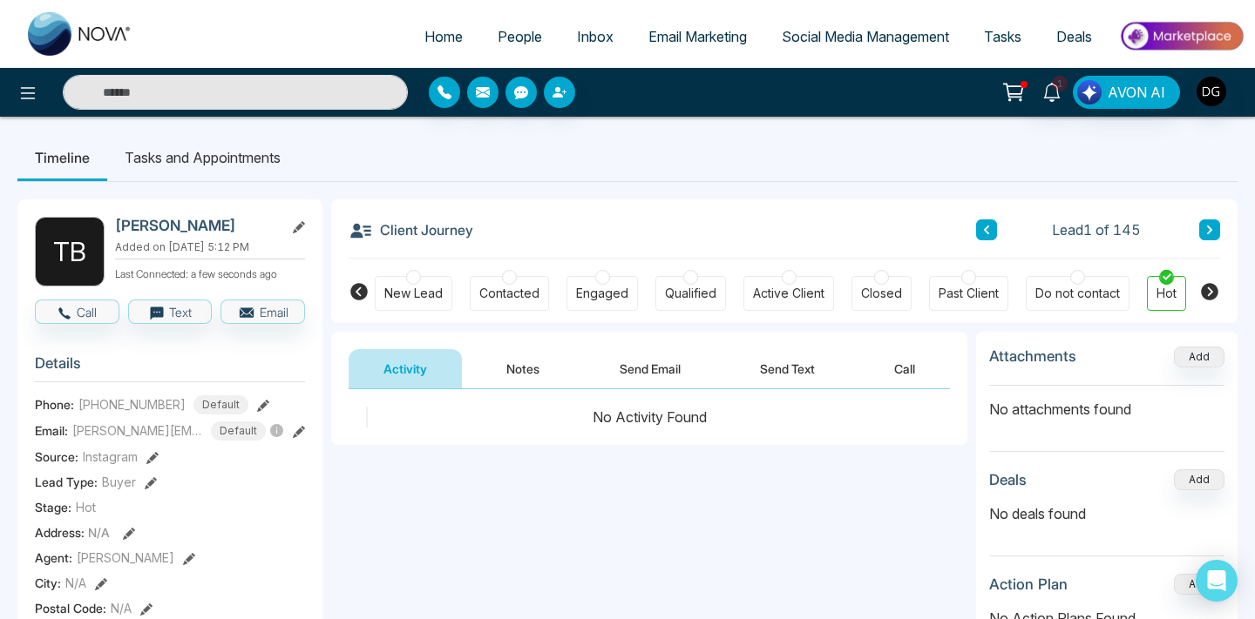
click at [527, 364] on button "Notes" at bounding box center [522, 368] width 103 height 39
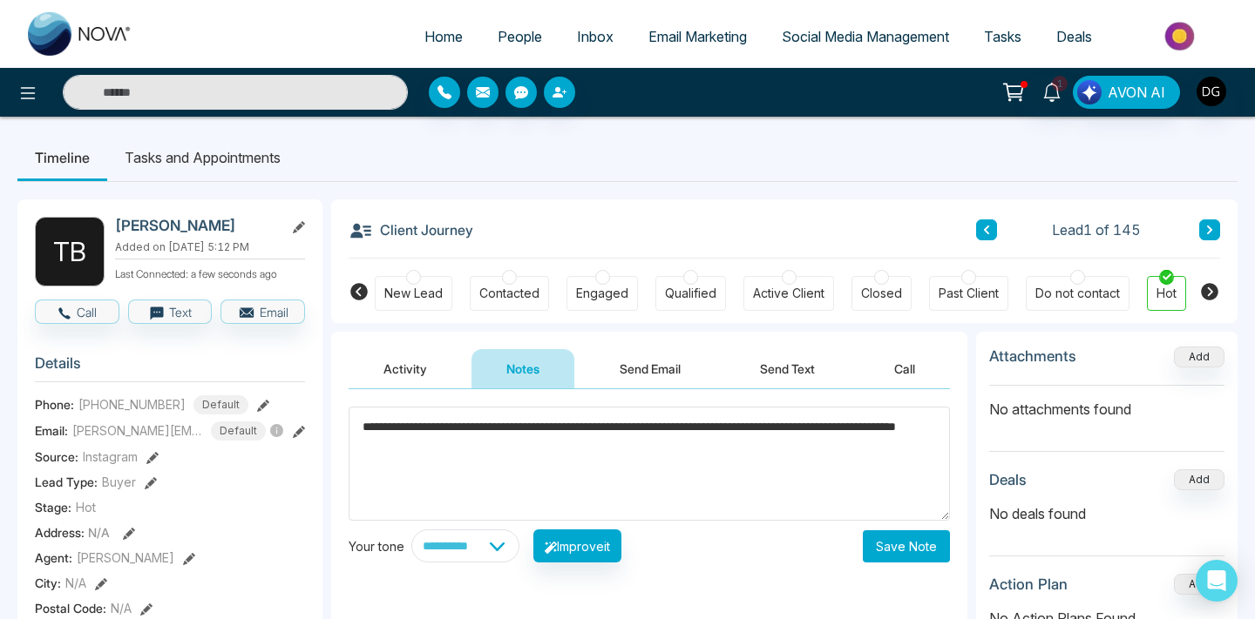
type textarea "**********"
click at [864, 543] on button "Save Note" at bounding box center [905, 547] width 87 height 32
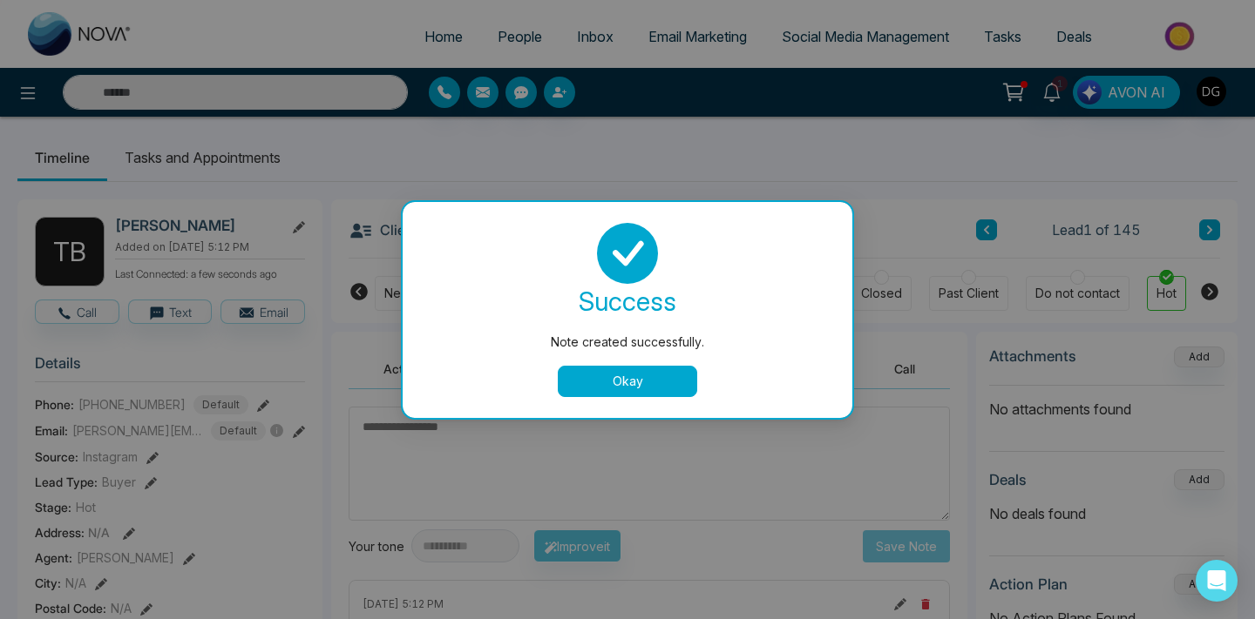
click at [629, 376] on button "Okay" at bounding box center [627, 381] width 139 height 31
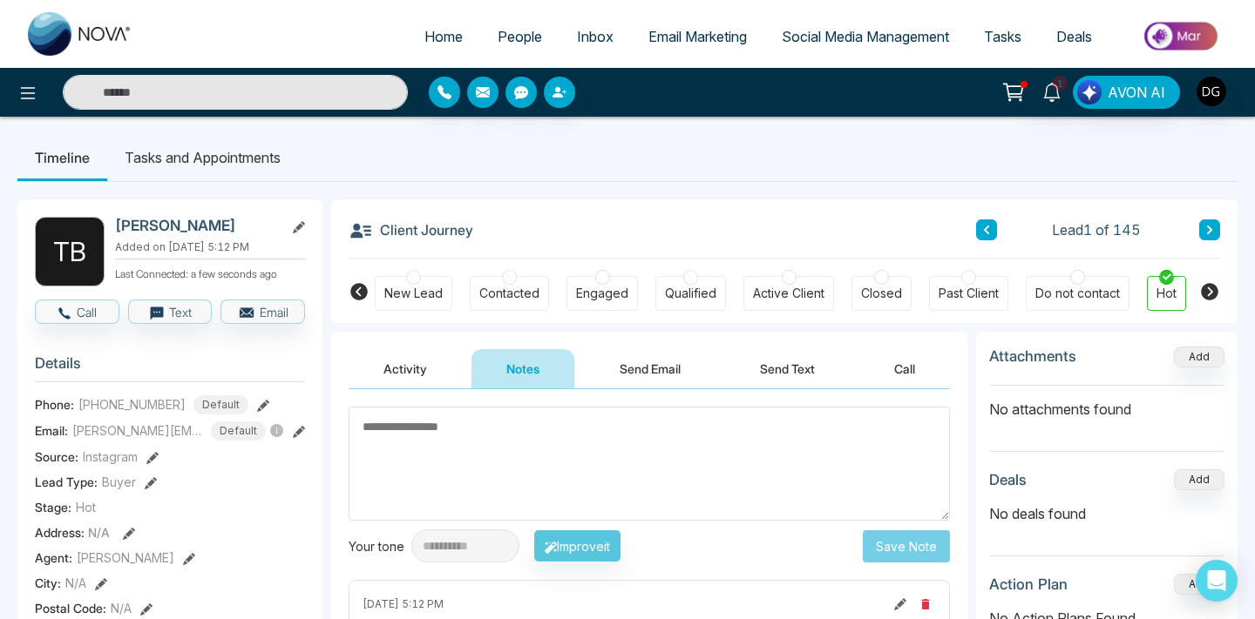
click at [514, 24] on link "People" at bounding box center [519, 36] width 79 height 33
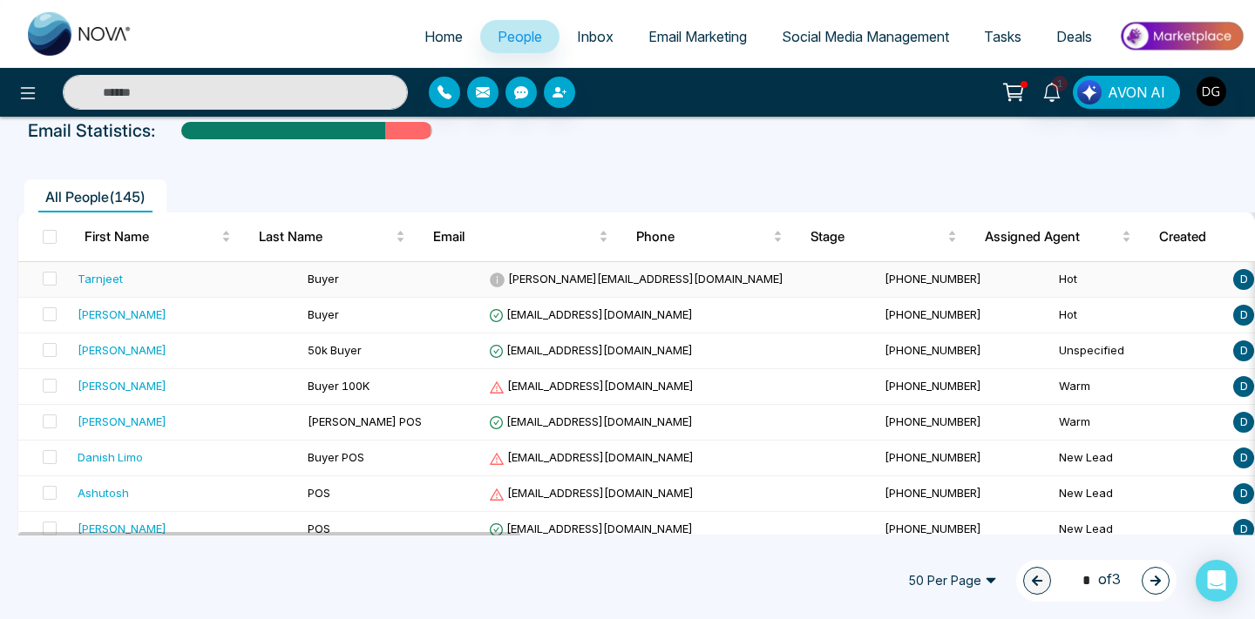
scroll to position [93, 0]
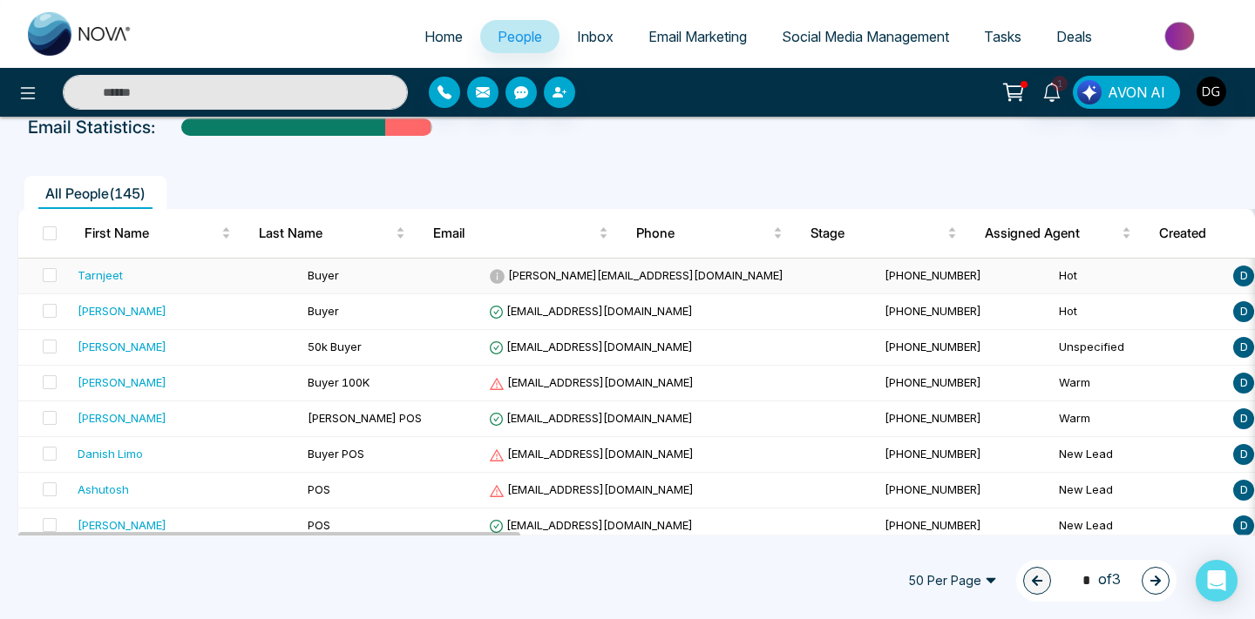
click at [301, 270] on td "Buyer" at bounding box center [391, 277] width 181 height 36
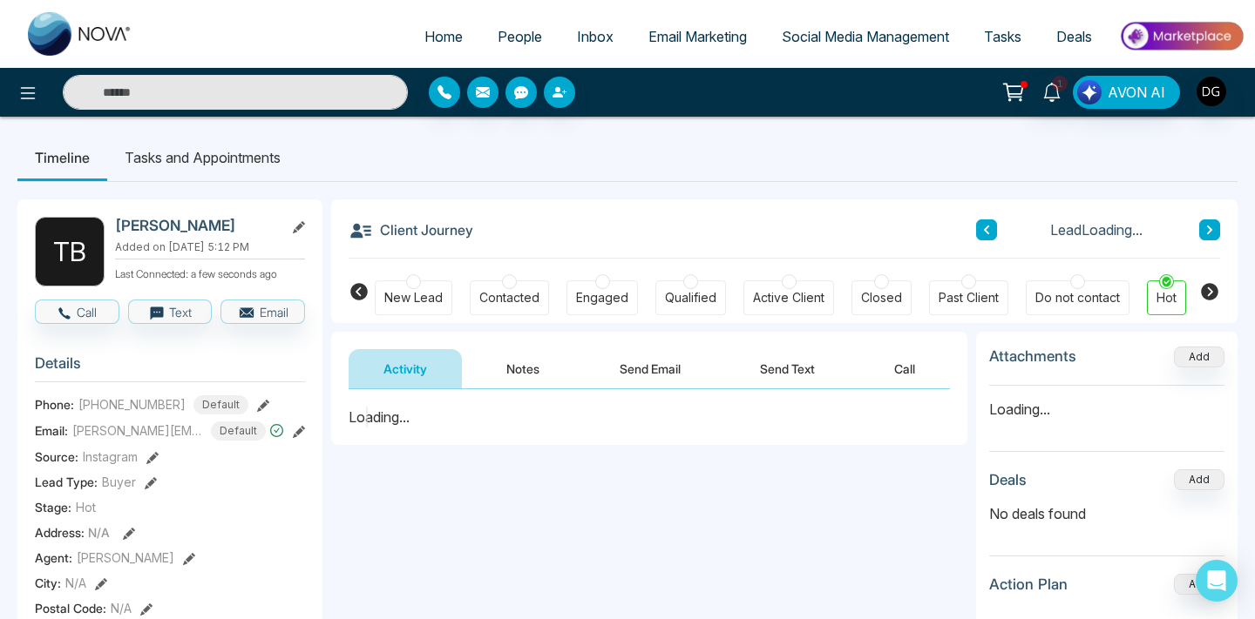
click at [529, 375] on button "Notes" at bounding box center [522, 368] width 103 height 39
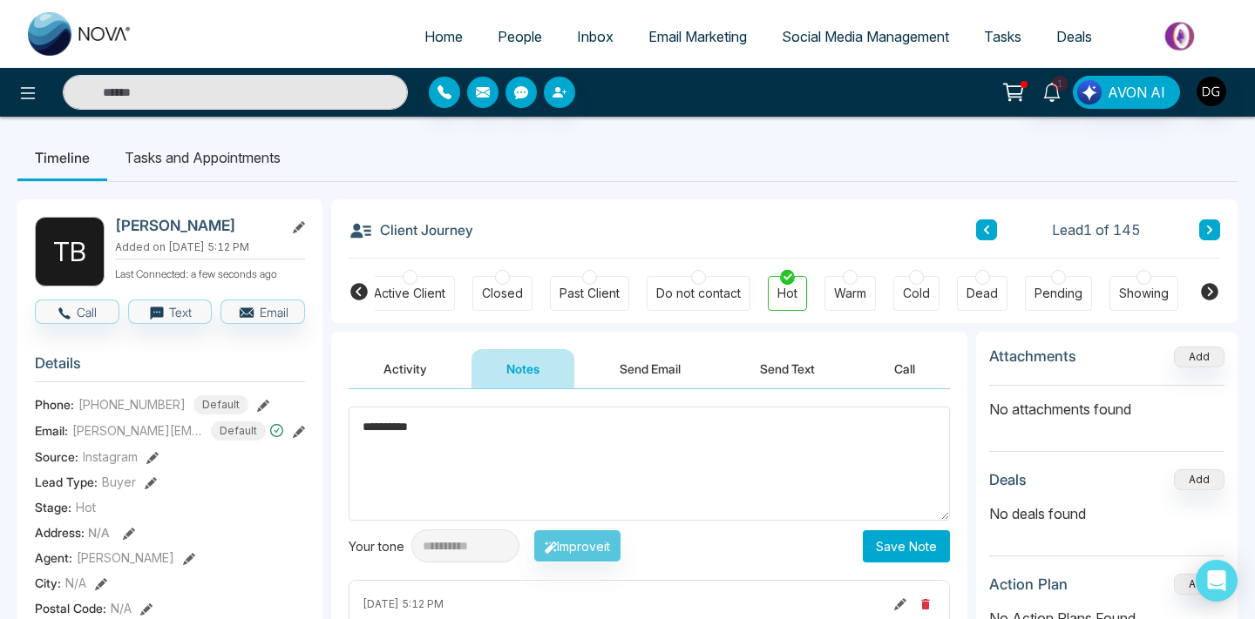
scroll to position [0, 382]
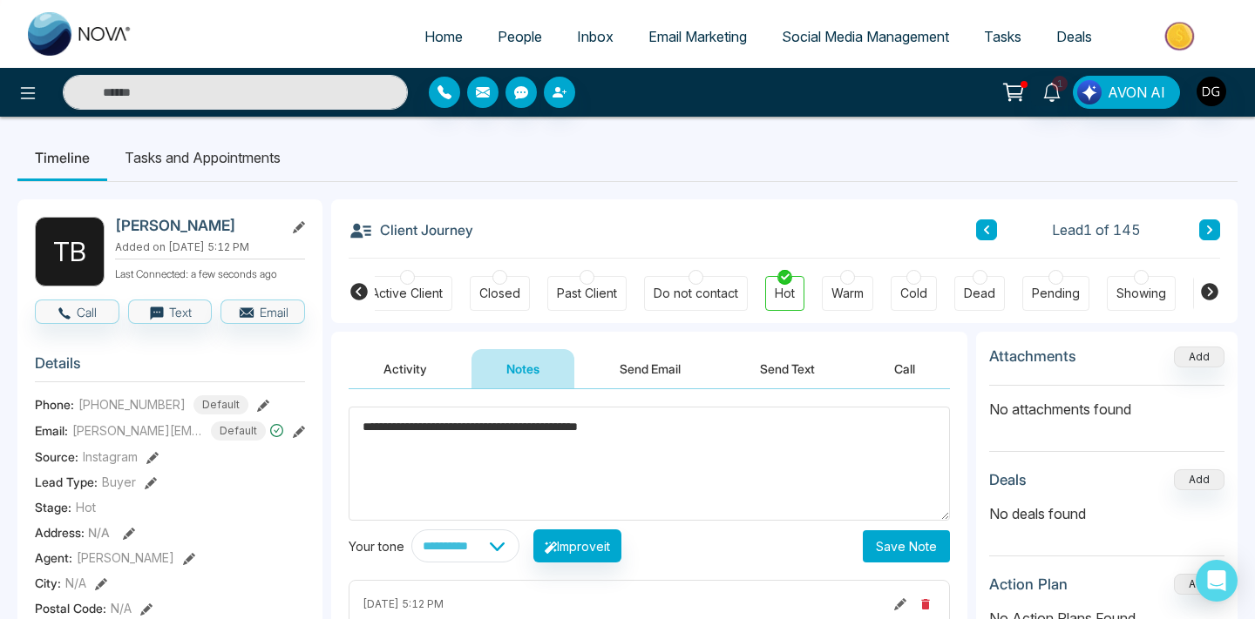
type textarea "**********"
click at [891, 532] on button "Save Note" at bounding box center [905, 547] width 87 height 32
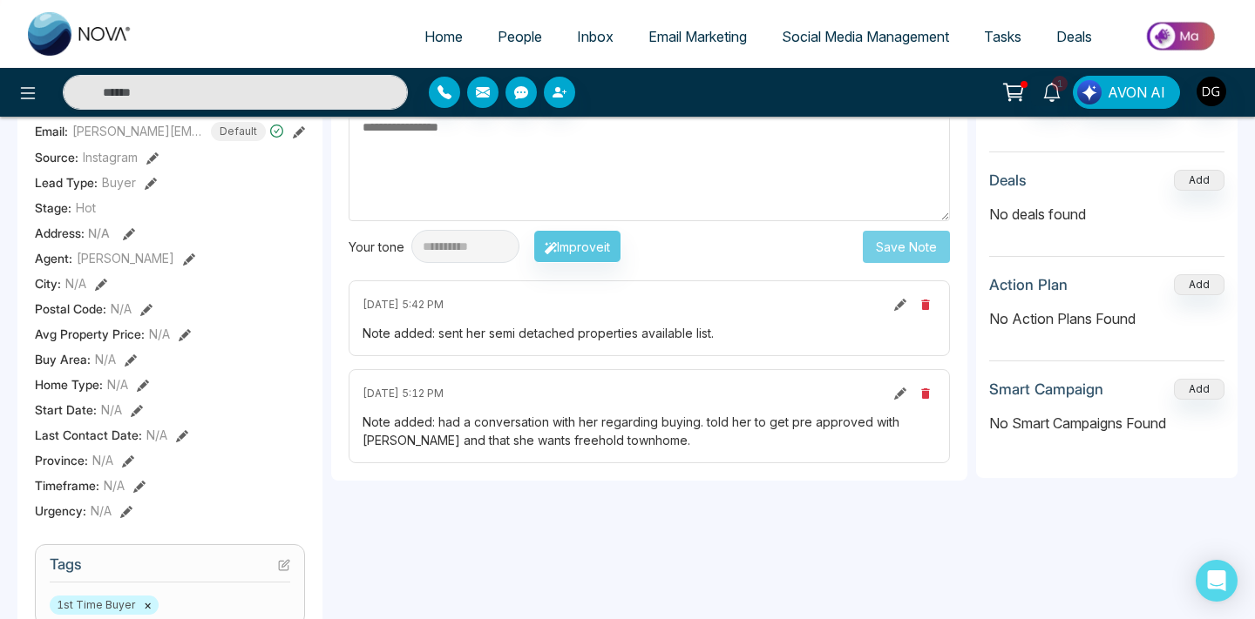
scroll to position [0, 0]
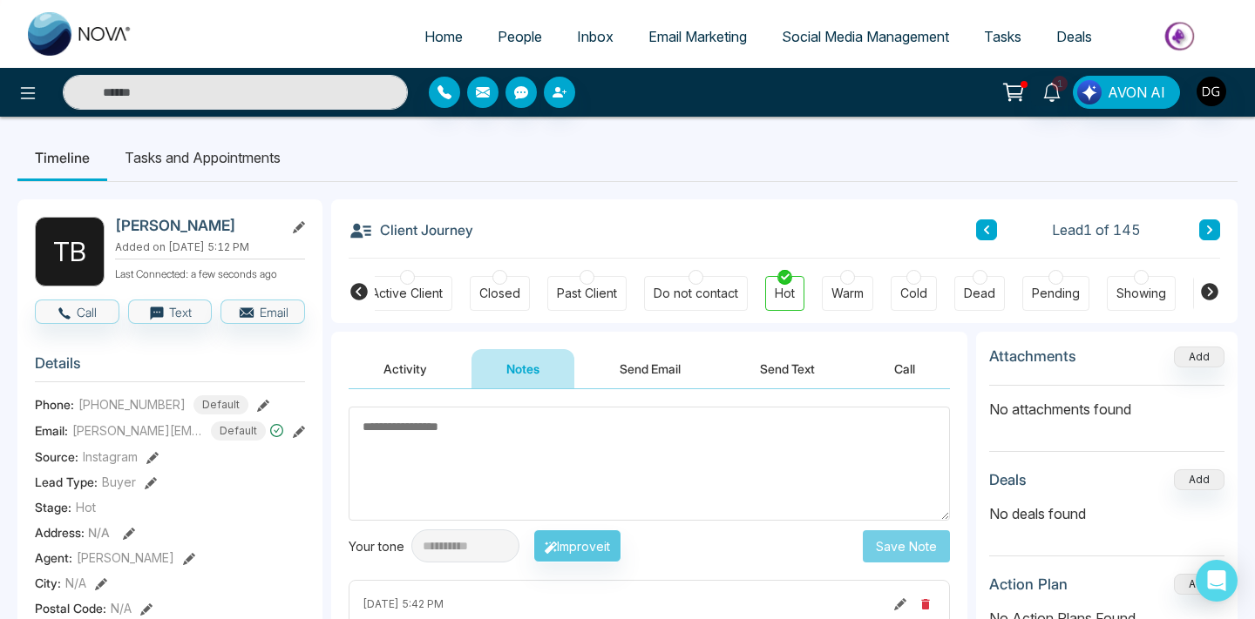
click at [511, 34] on span "People" at bounding box center [519, 36] width 44 height 17
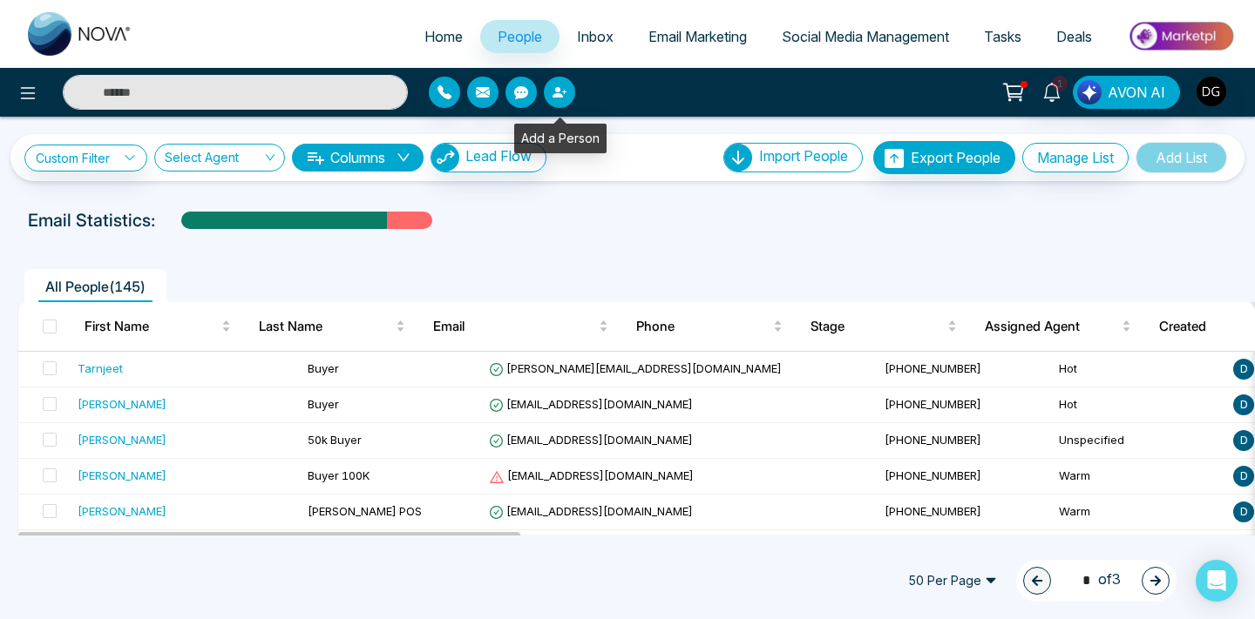
click at [565, 91] on icon "button" at bounding box center [559, 92] width 14 height 14
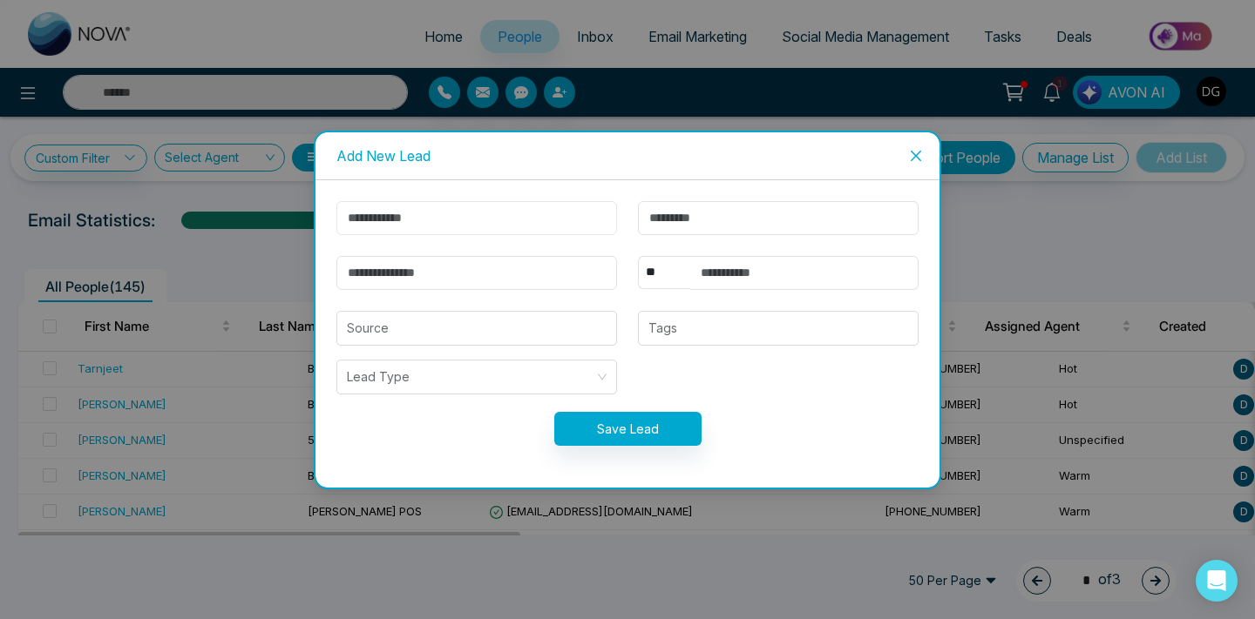
click at [482, 221] on input "text" at bounding box center [476, 218] width 281 height 34
type input "*********"
click at [698, 218] on input "text" at bounding box center [778, 218] width 281 height 34
type input "*****"
click at [562, 280] on input "email" at bounding box center [476, 273] width 281 height 34
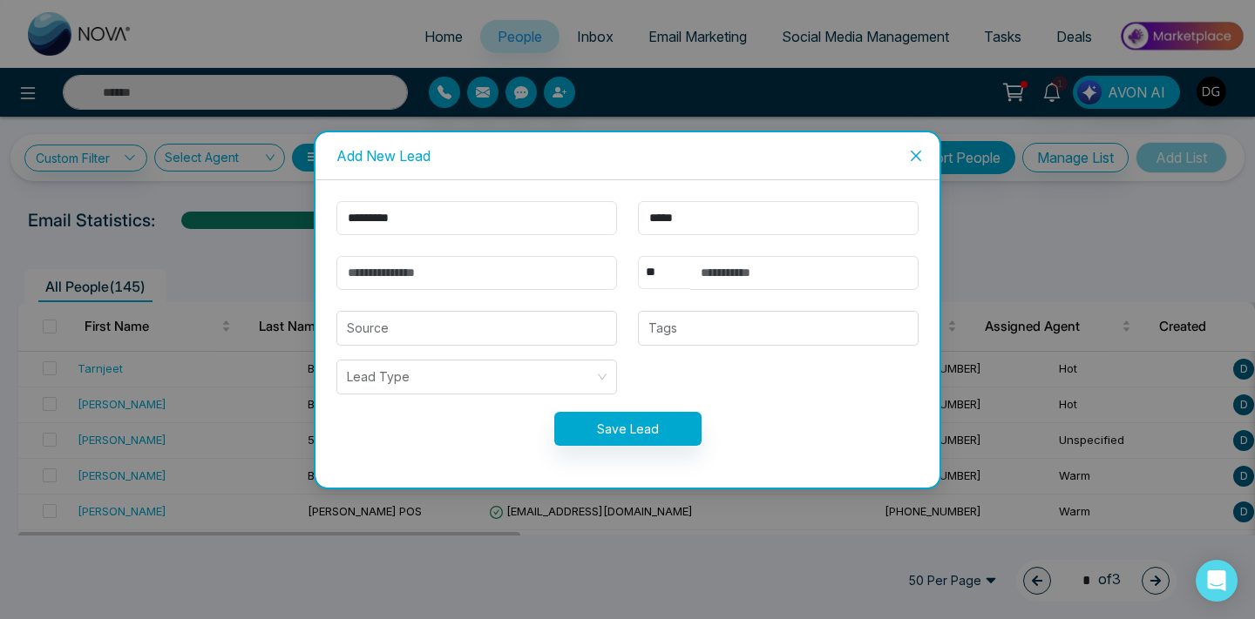
click at [683, 270] on select "** **** *** *** *** **** ***" at bounding box center [664, 272] width 52 height 33
click at [704, 274] on input "text" at bounding box center [804, 273] width 228 height 34
type input "**********"
click at [498, 281] on input "email" at bounding box center [476, 273] width 281 height 34
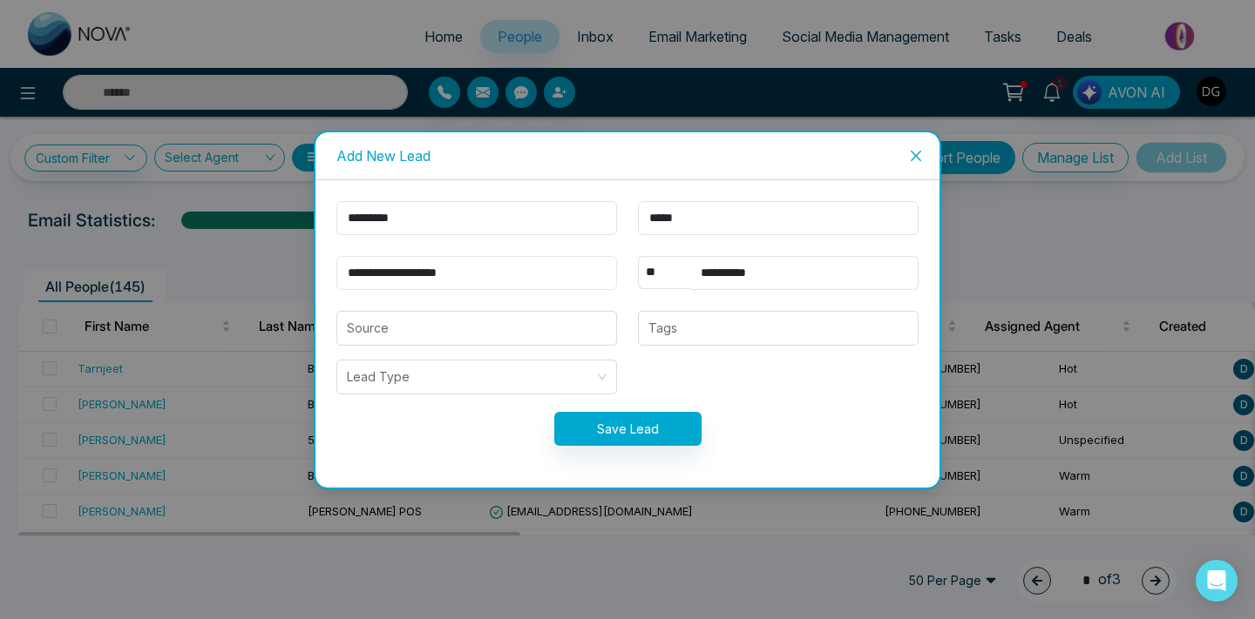
type input "**********"
click at [385, 315] on input "search" at bounding box center [477, 328] width 260 height 33
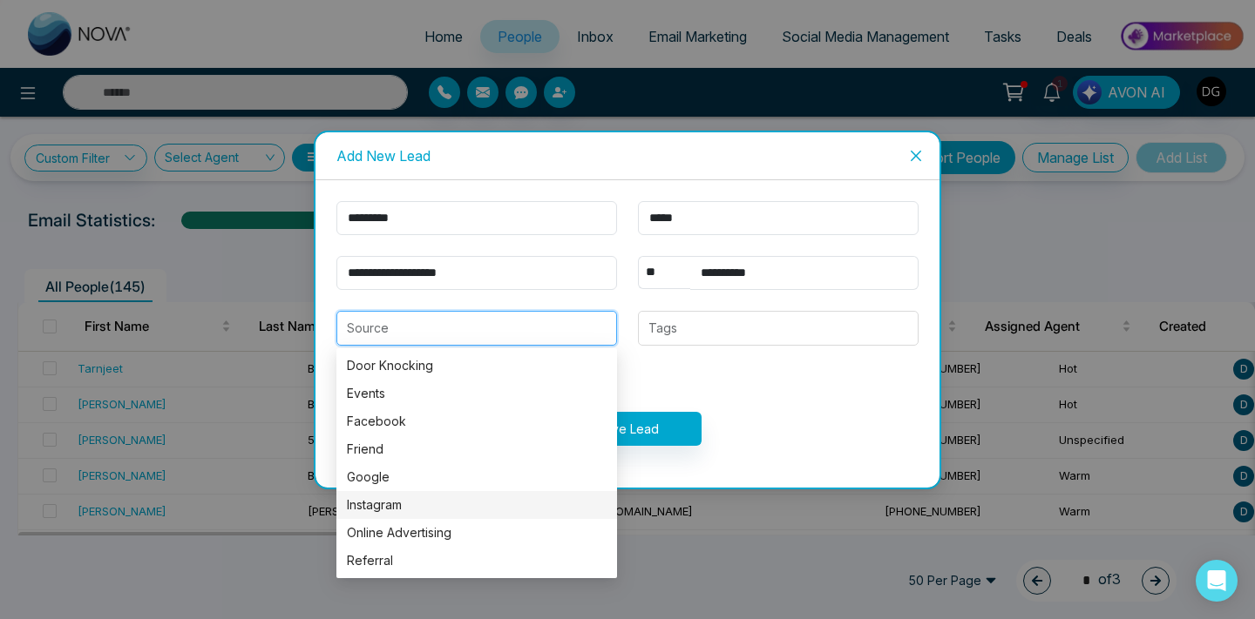
click at [378, 511] on div "Instagram" at bounding box center [477, 505] width 260 height 19
type input "*********"
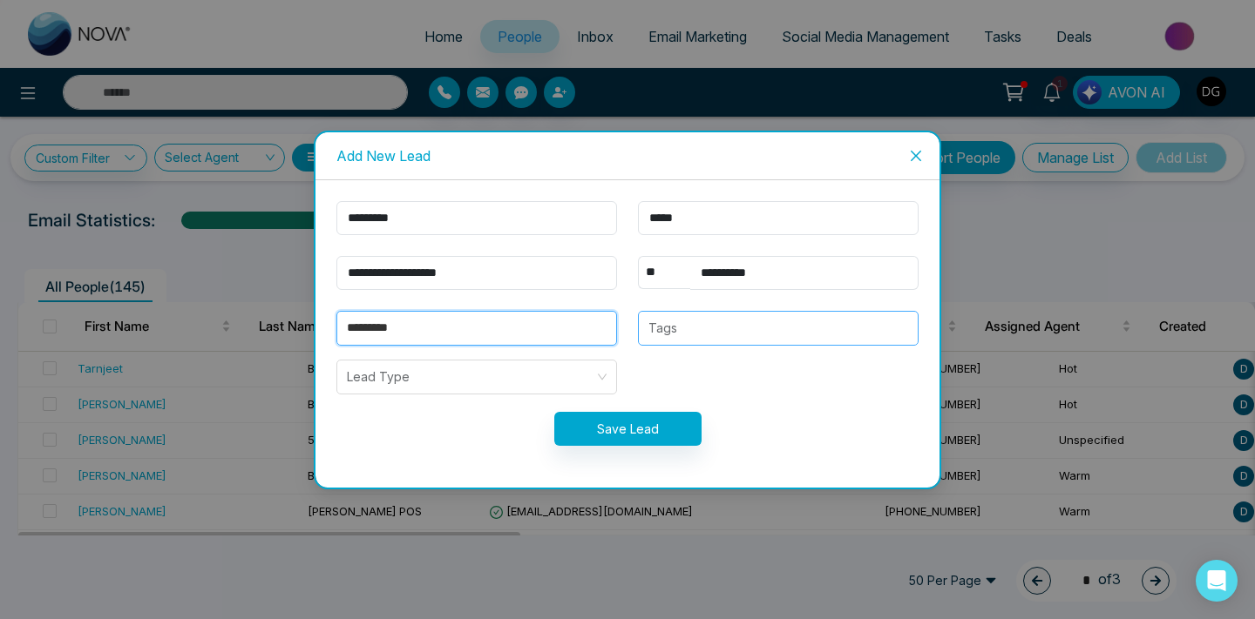
click at [648, 318] on div at bounding box center [646, 328] width 6 height 21
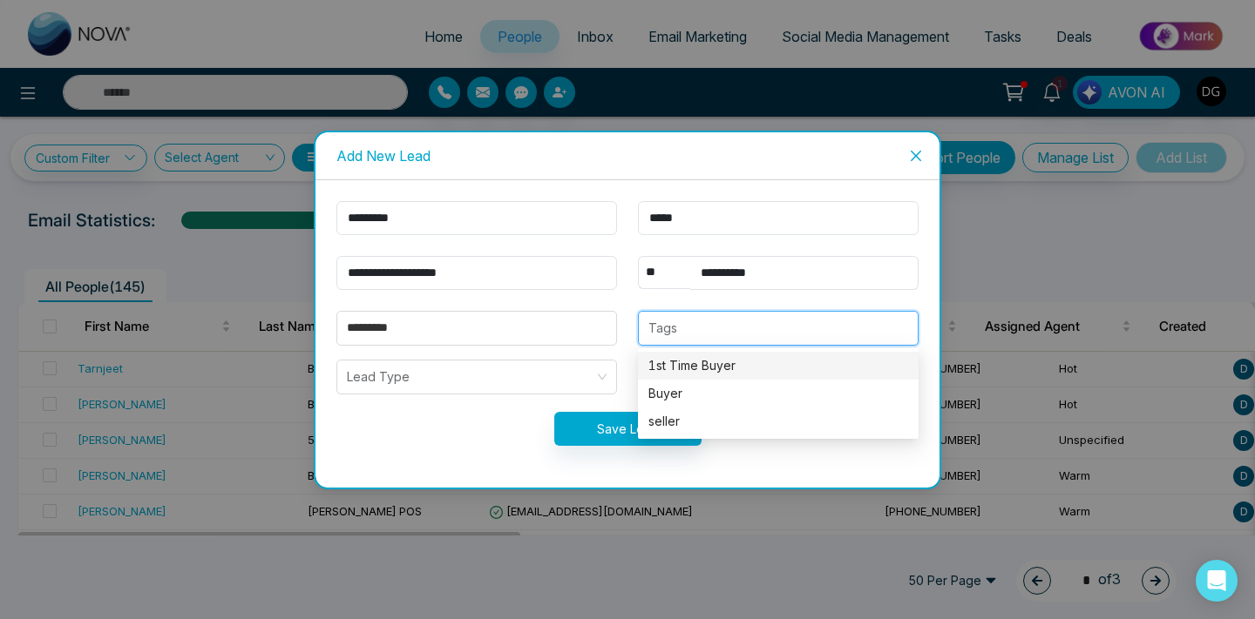
click at [660, 371] on div "1st Time Buyer" at bounding box center [778, 365] width 260 height 19
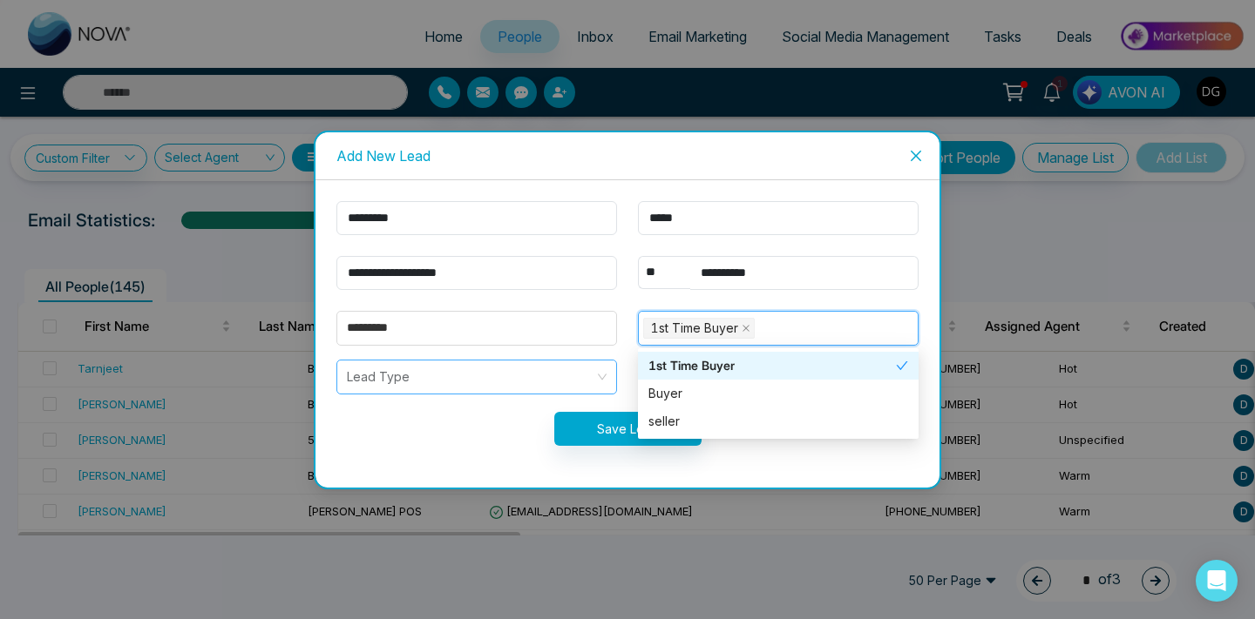
click at [505, 379] on input "search" at bounding box center [470, 377] width 247 height 33
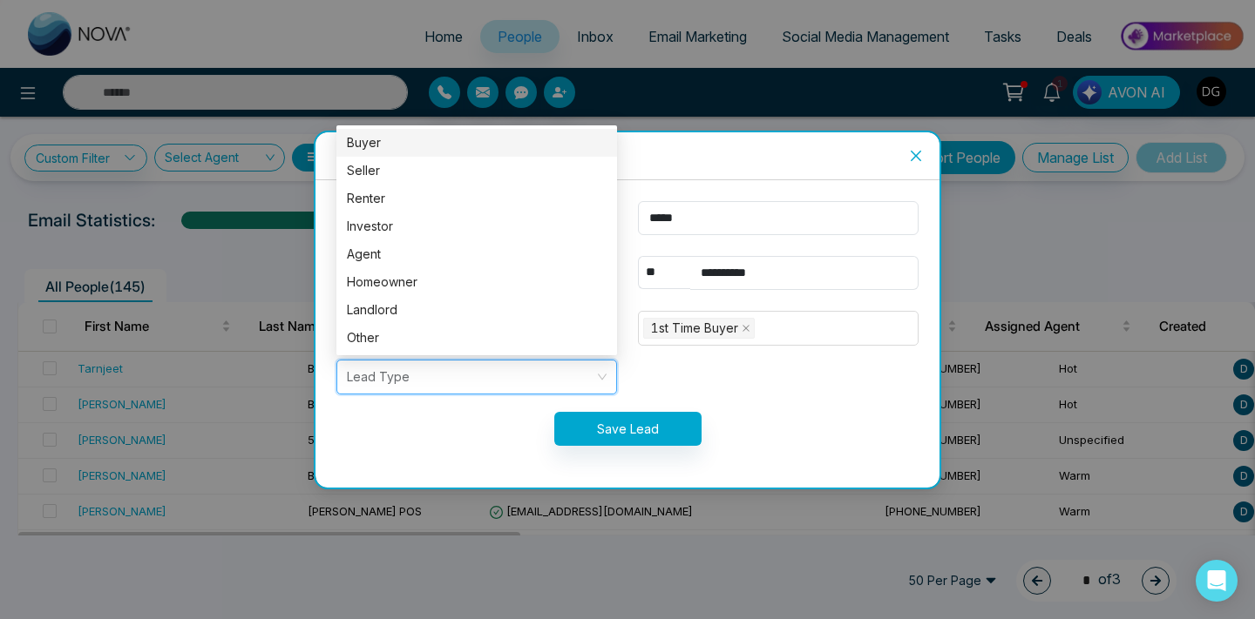
click at [428, 152] on div "Buyer" at bounding box center [476, 143] width 281 height 28
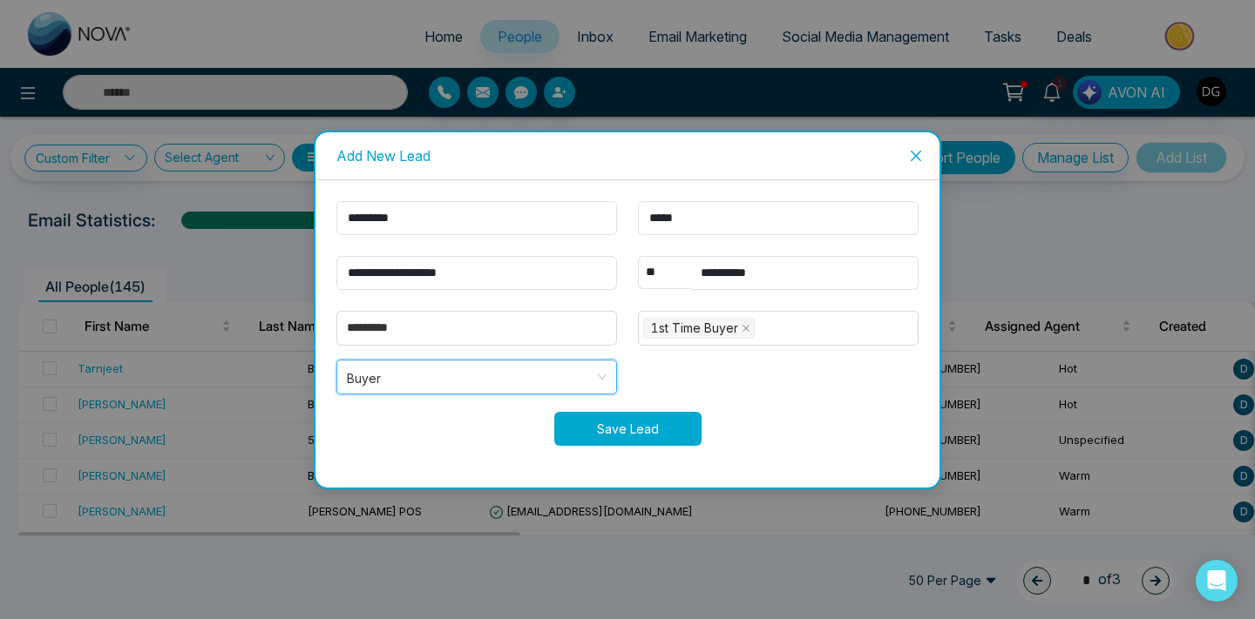
click at [612, 423] on button "Save Lead" at bounding box center [627, 429] width 147 height 34
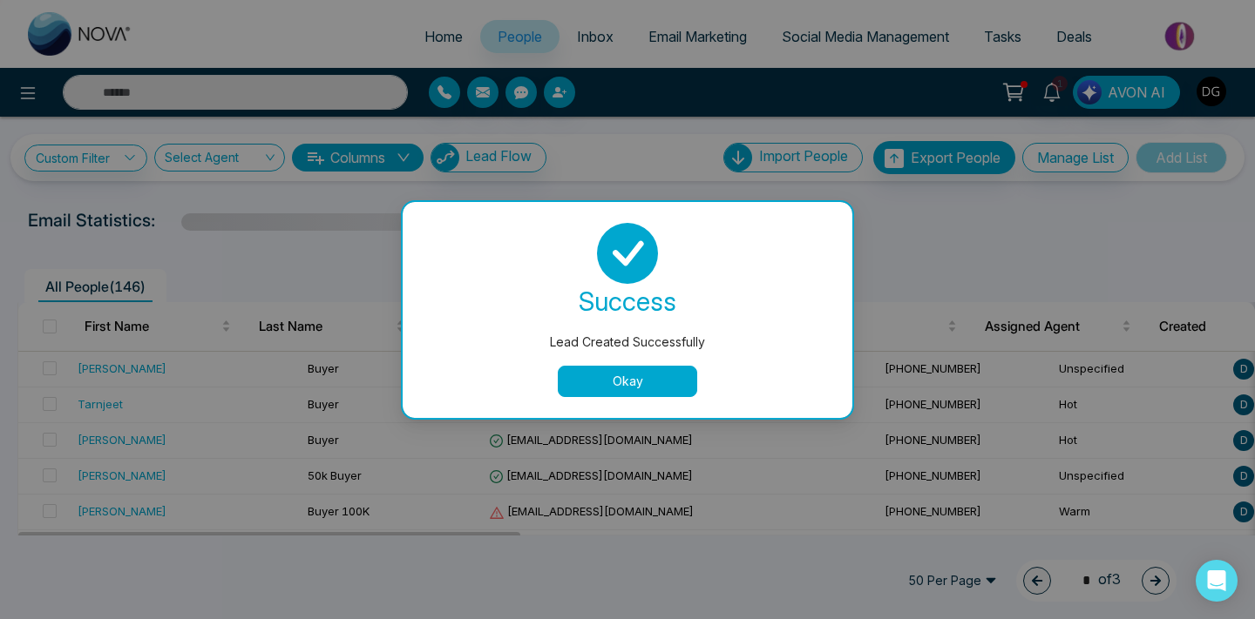
click at [581, 393] on button "Okay" at bounding box center [627, 381] width 139 height 31
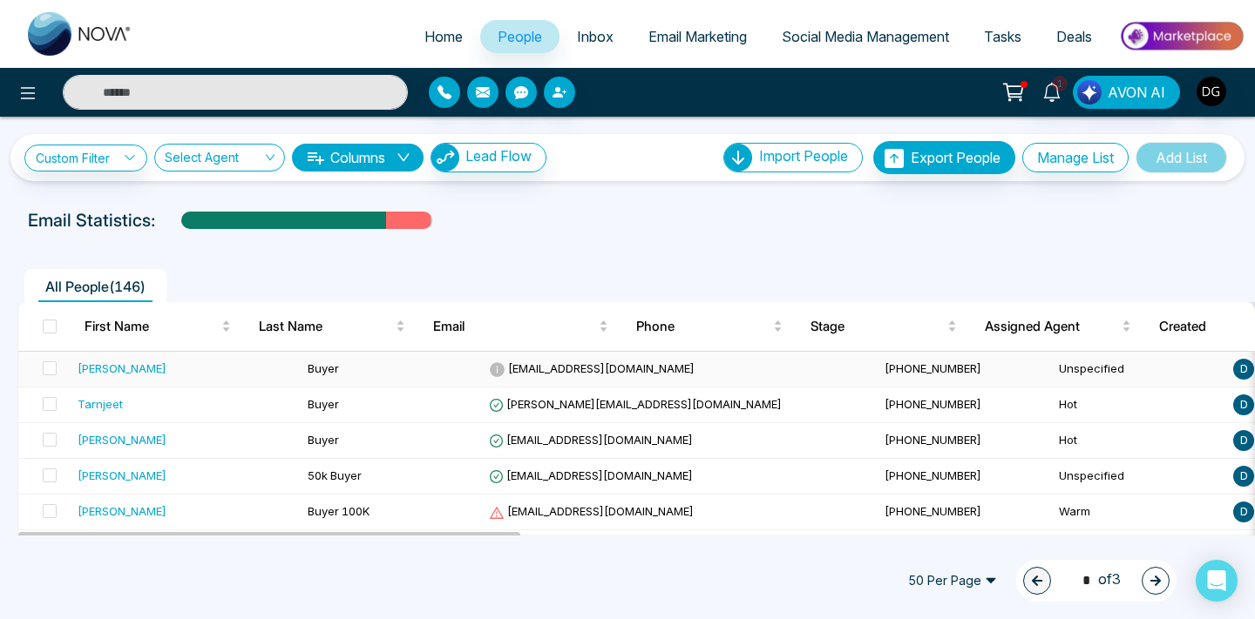
click at [393, 364] on td "Buyer" at bounding box center [391, 370] width 181 height 36
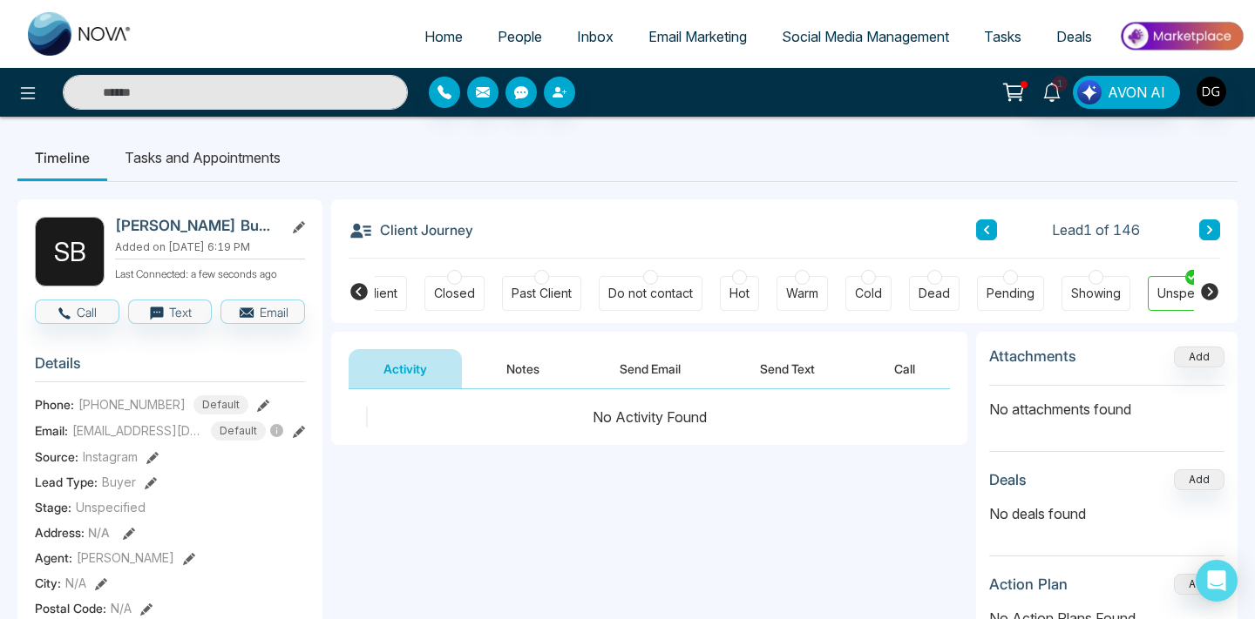
scroll to position [0, 468]
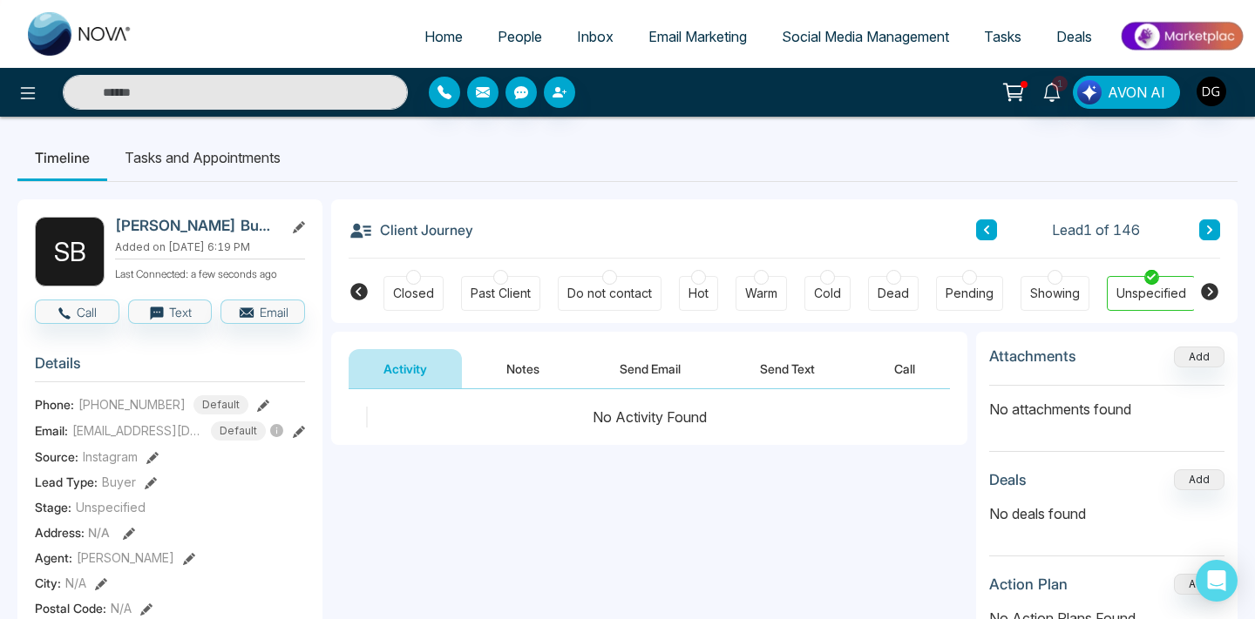
click at [751, 287] on div "Warm" at bounding box center [761, 293] width 32 height 17
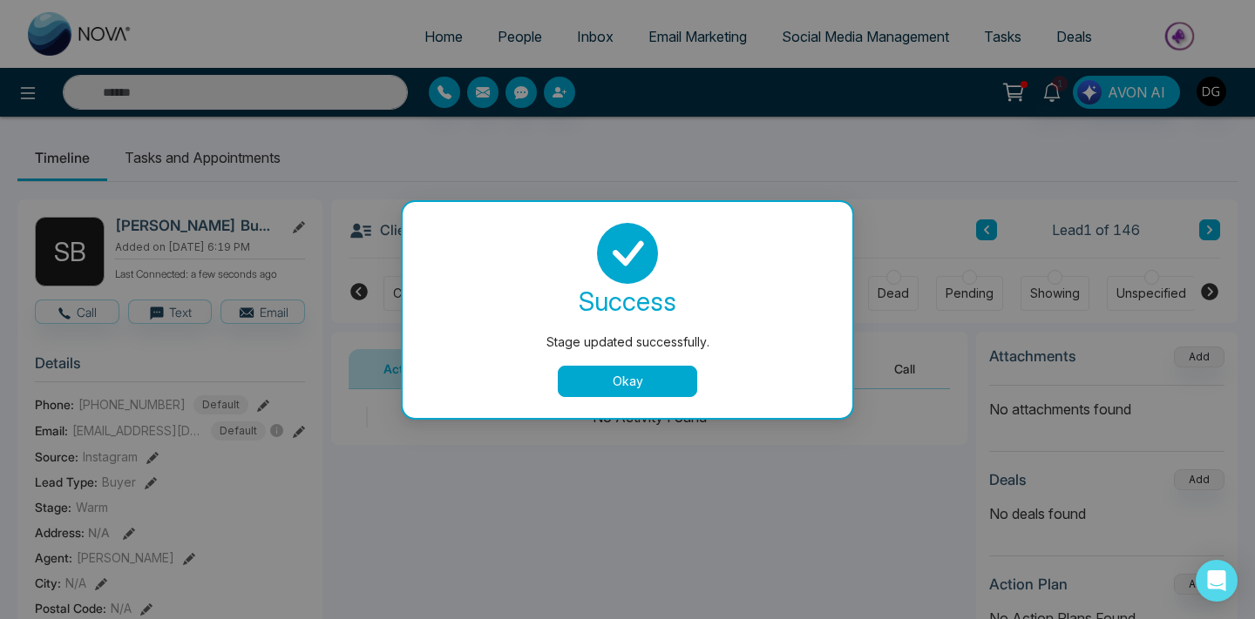
click at [620, 367] on button "Okay" at bounding box center [627, 381] width 139 height 31
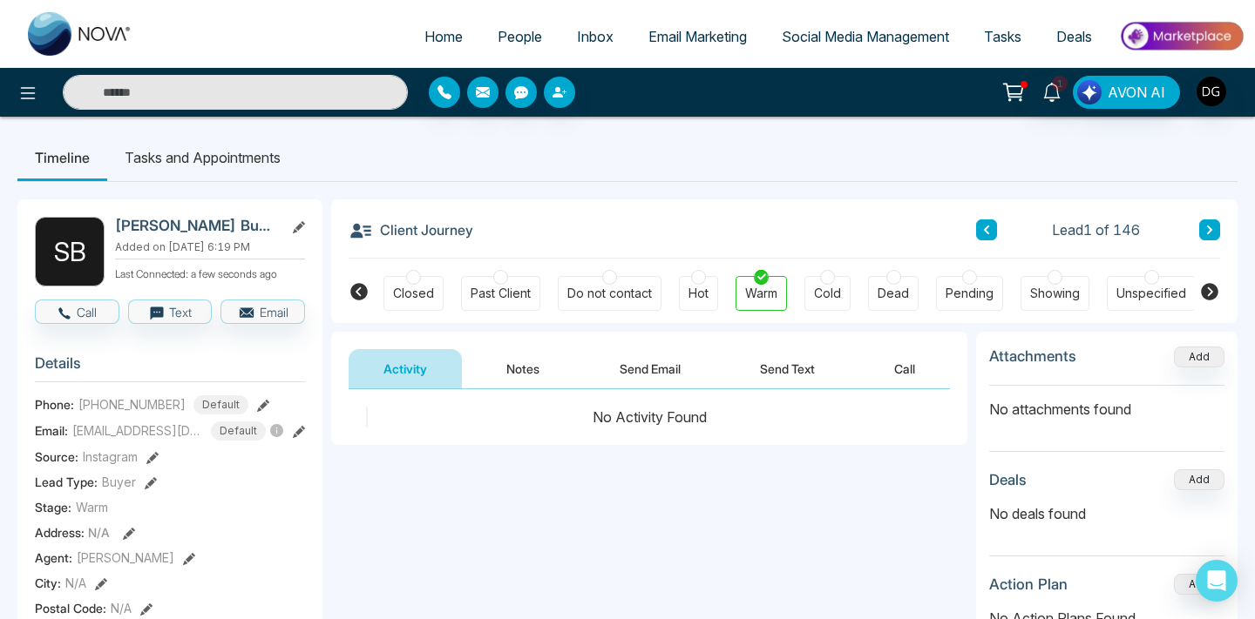
click at [507, 367] on button "Notes" at bounding box center [522, 368] width 103 height 39
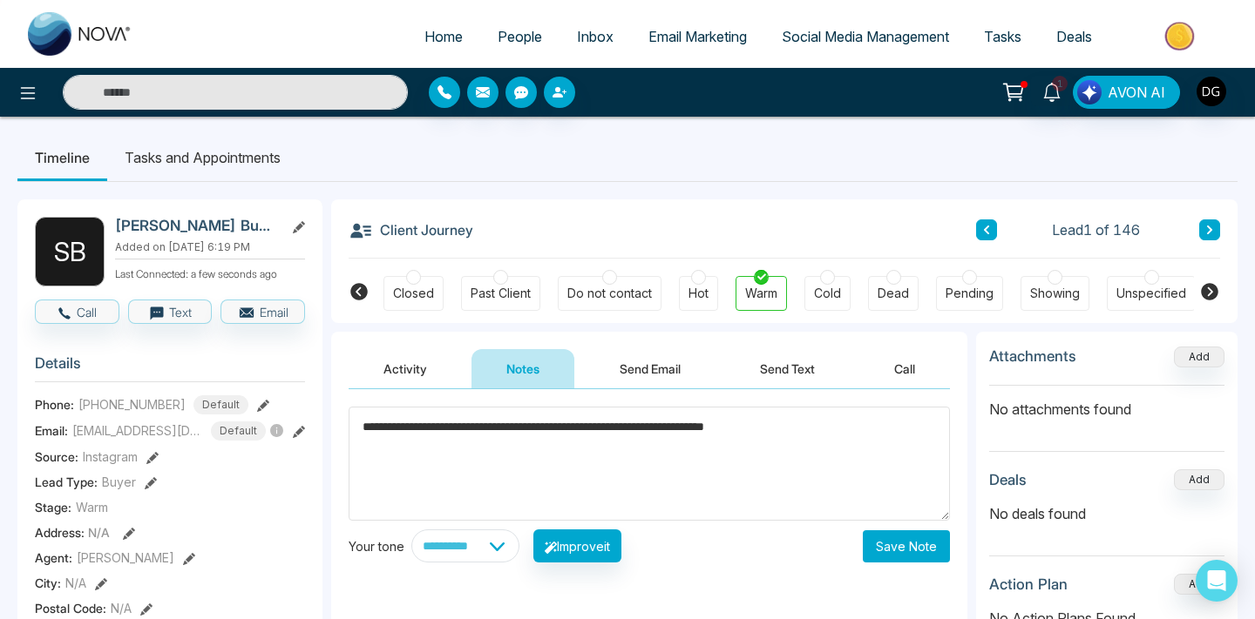
type textarea "**********"
click at [909, 534] on button "Save Note" at bounding box center [905, 547] width 87 height 32
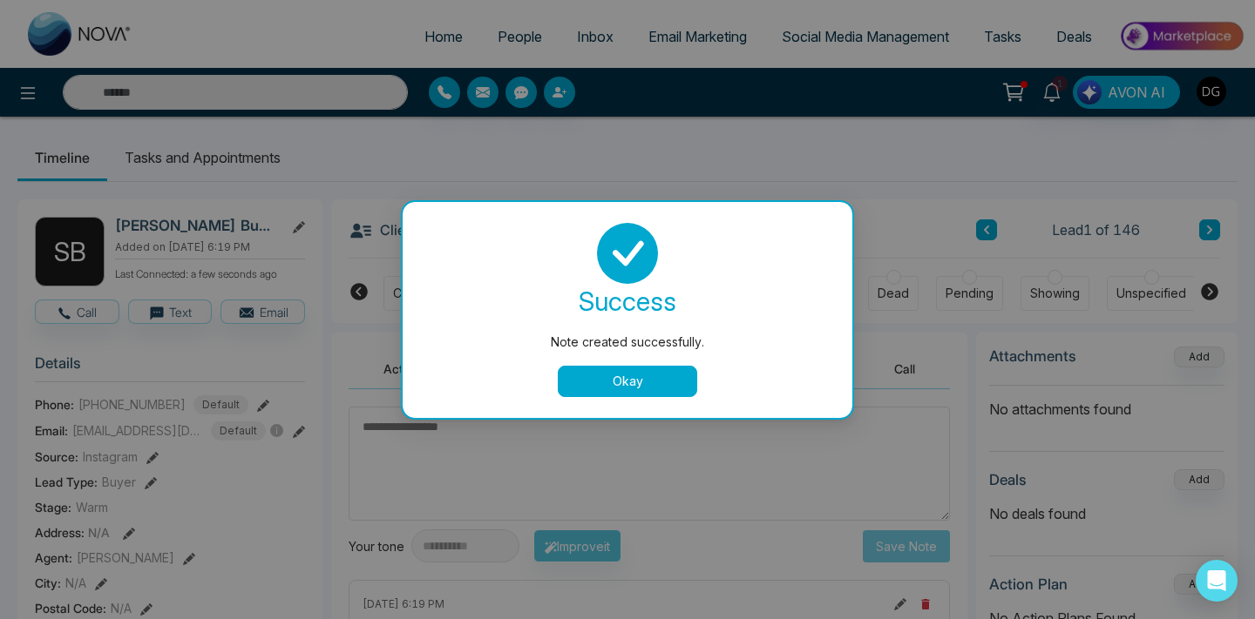
click at [616, 380] on button "Okay" at bounding box center [627, 381] width 139 height 31
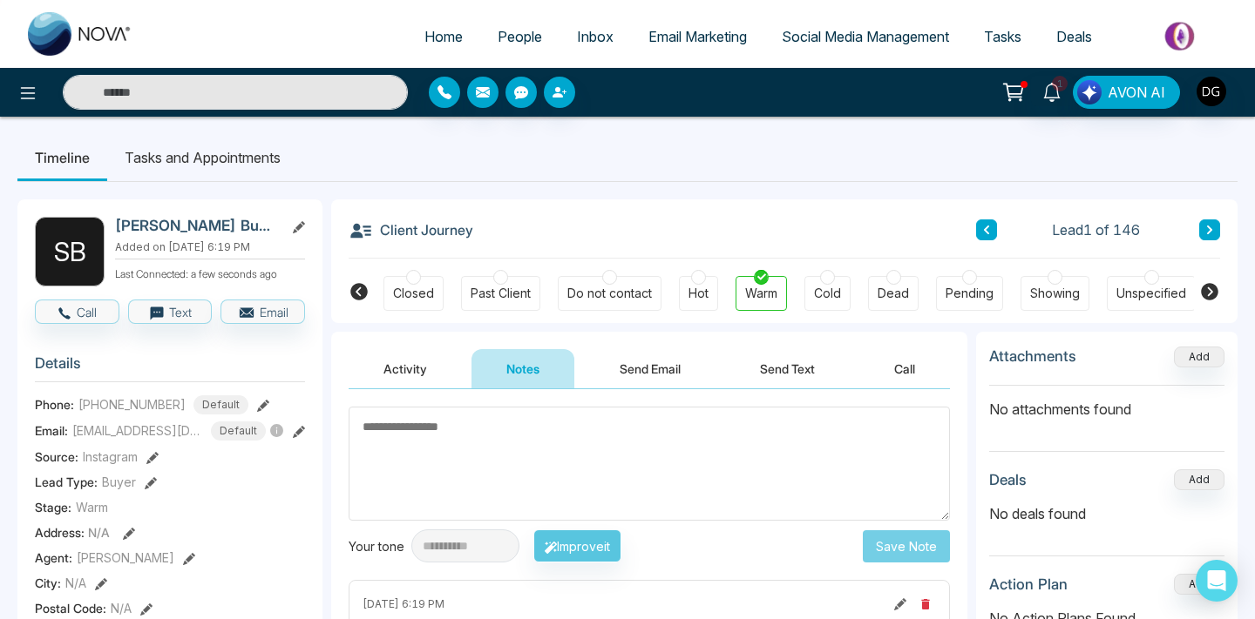
click at [516, 33] on span "People" at bounding box center [519, 36] width 44 height 17
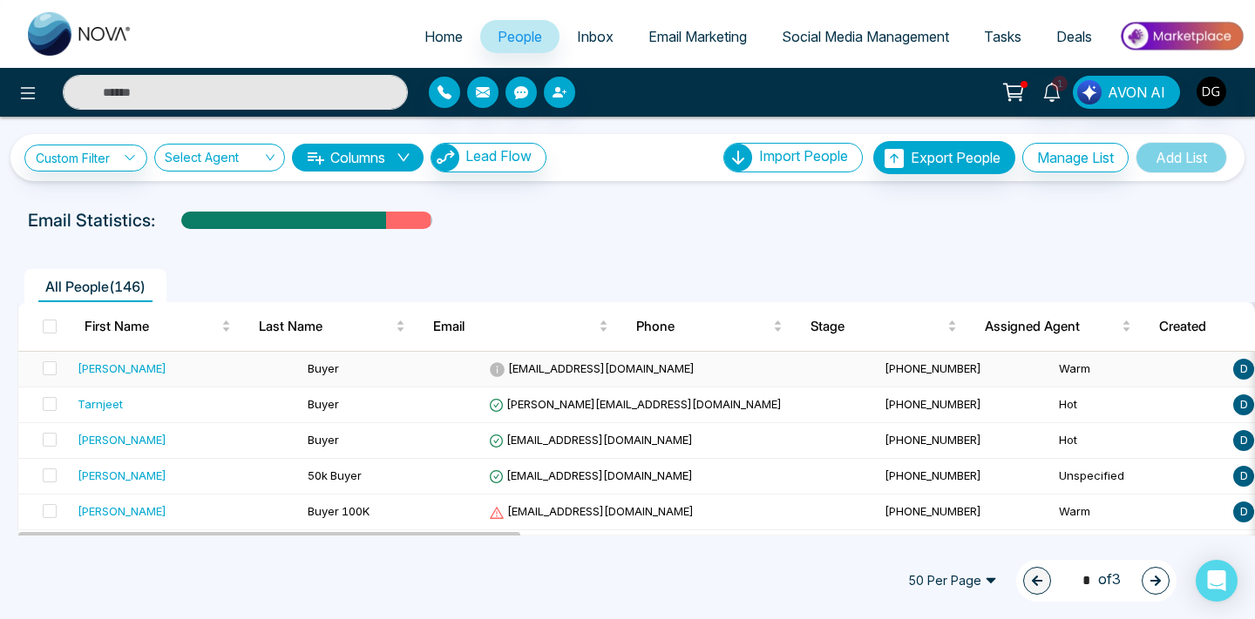
click at [356, 362] on td "Buyer" at bounding box center [391, 370] width 181 height 36
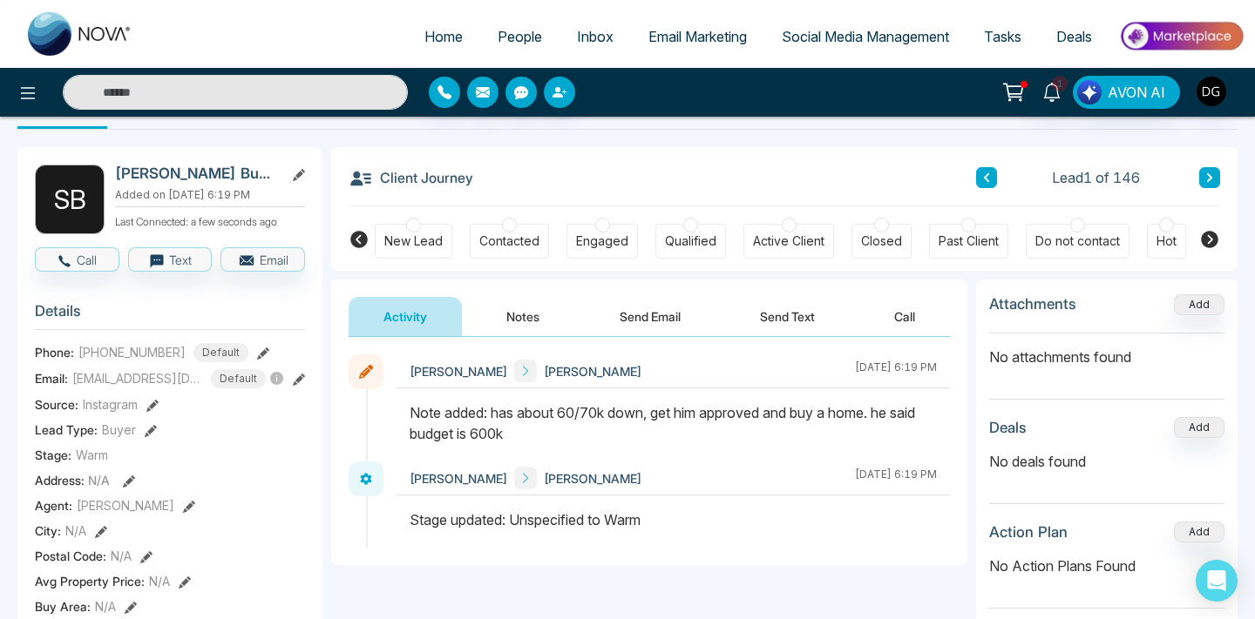
scroll to position [57, 0]
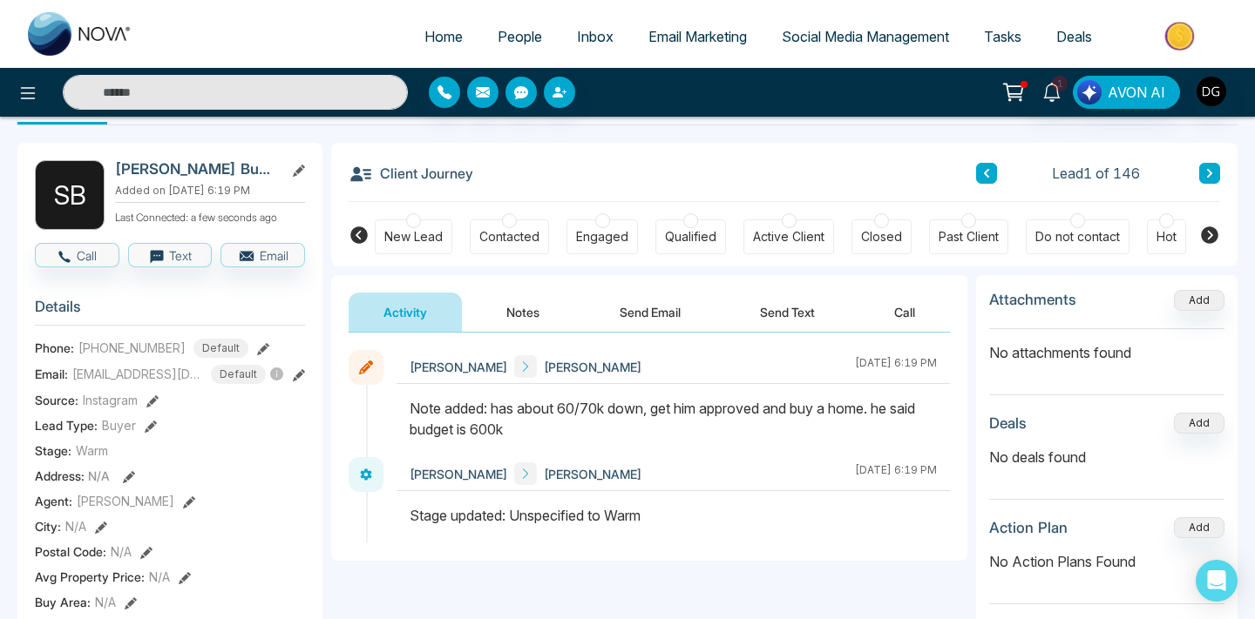
click at [517, 321] on button "Notes" at bounding box center [522, 312] width 103 height 39
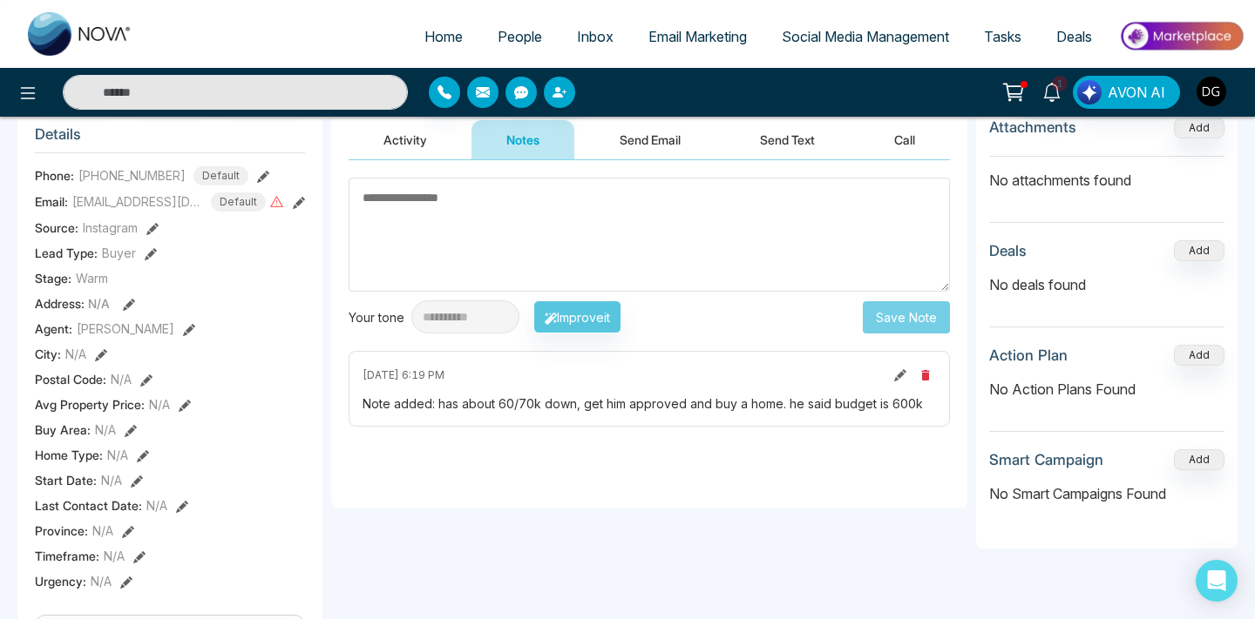
scroll to position [245, 0]
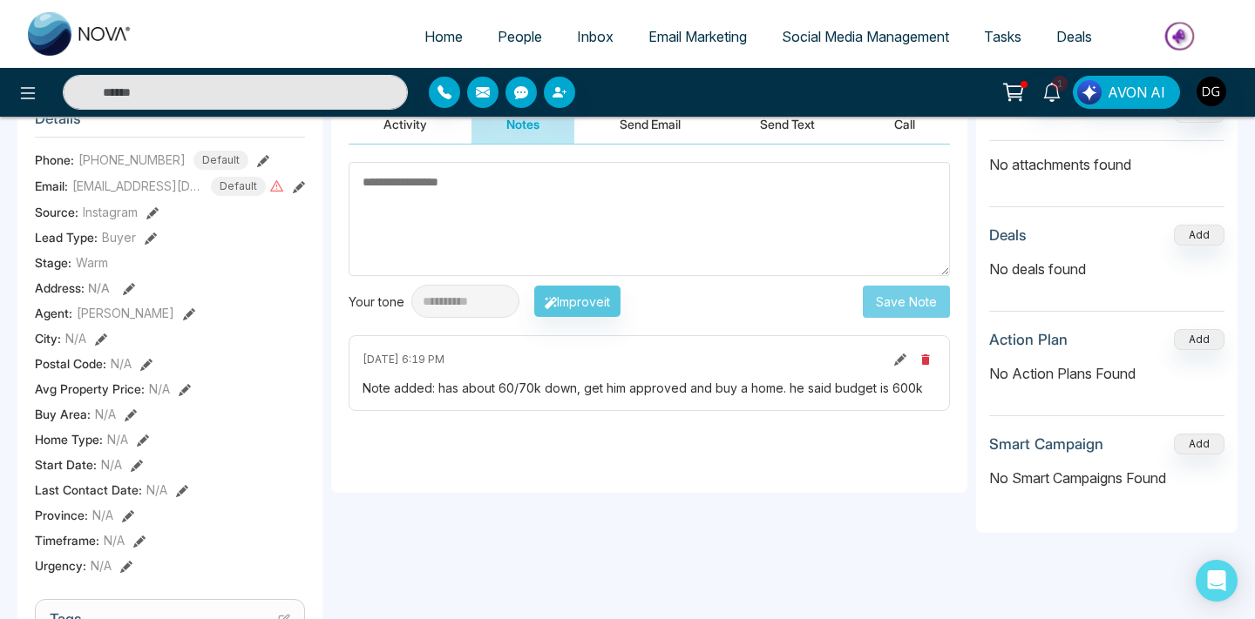
click at [899, 355] on icon at bounding box center [900, 360] width 12 height 12
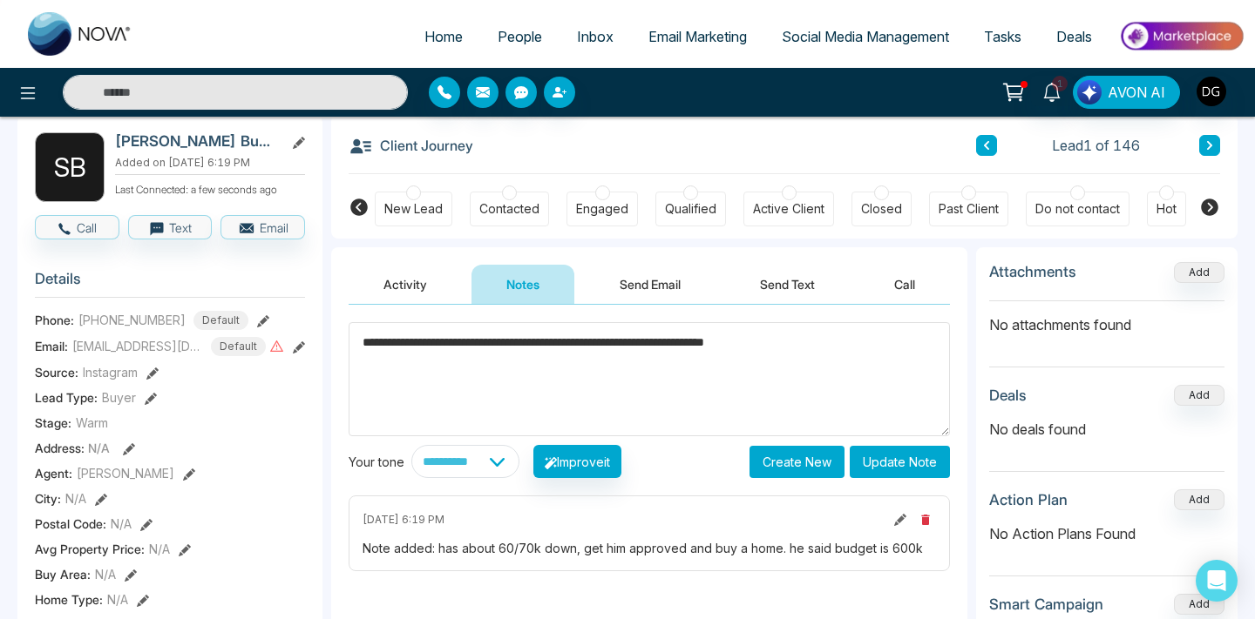
scroll to position [0, 0]
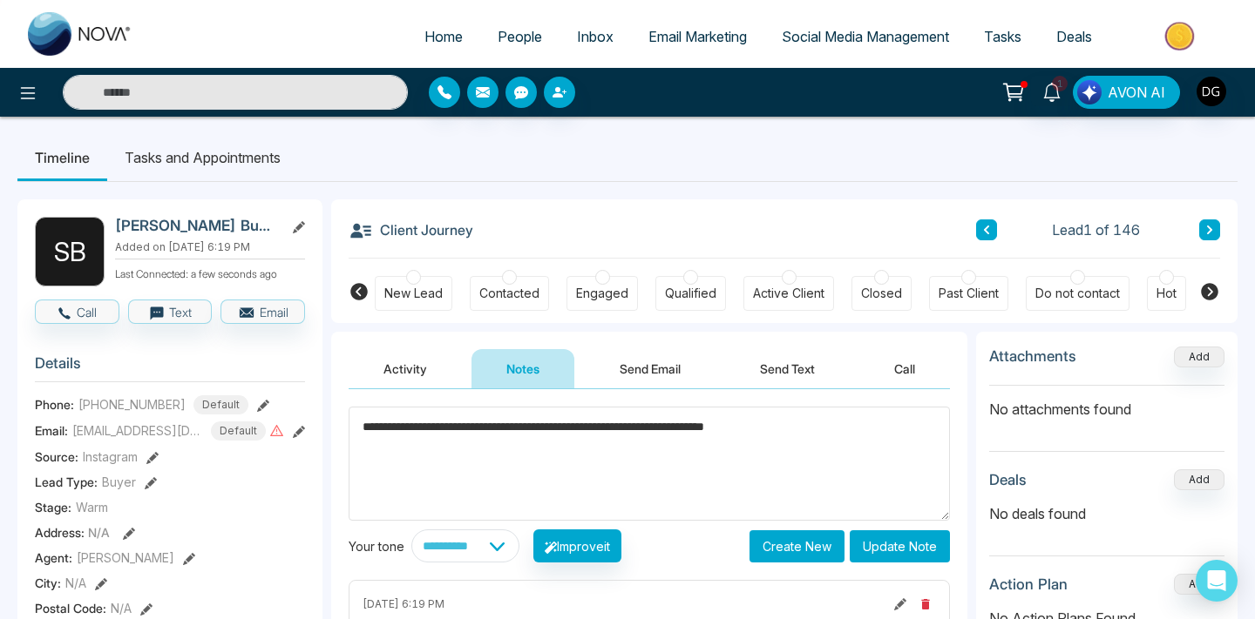
click at [713, 438] on textarea "**********" at bounding box center [648, 464] width 601 height 114
click at [715, 433] on textarea "**********" at bounding box center [648, 464] width 601 height 114
click at [854, 443] on textarea "**********" at bounding box center [648, 464] width 601 height 114
type textarea "**********"
click at [890, 547] on button "Update Note" at bounding box center [899, 547] width 100 height 32
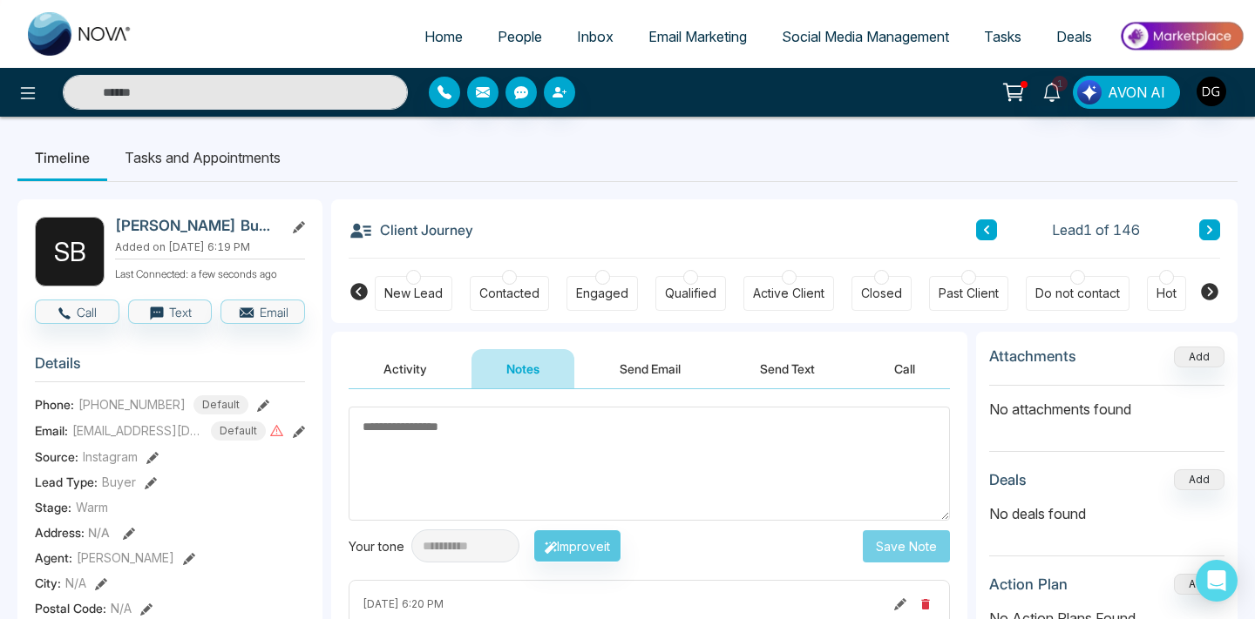
click at [508, 37] on span "People" at bounding box center [519, 36] width 44 height 17
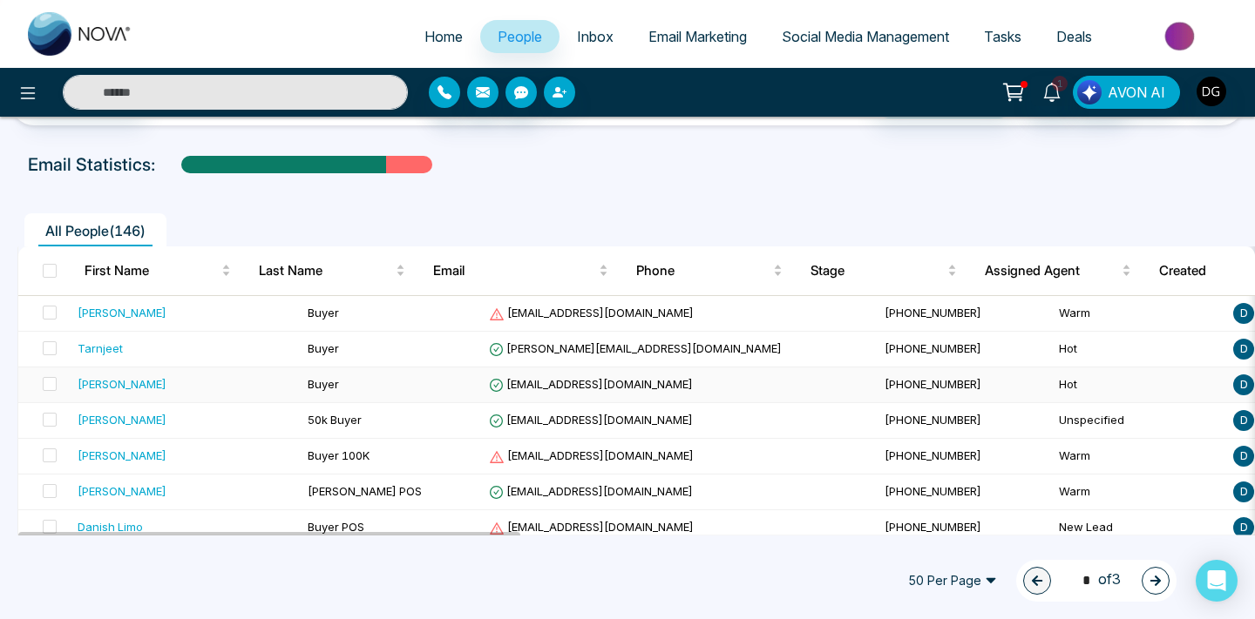
scroll to position [78, 0]
